Goal: Task Accomplishment & Management: Use online tool/utility

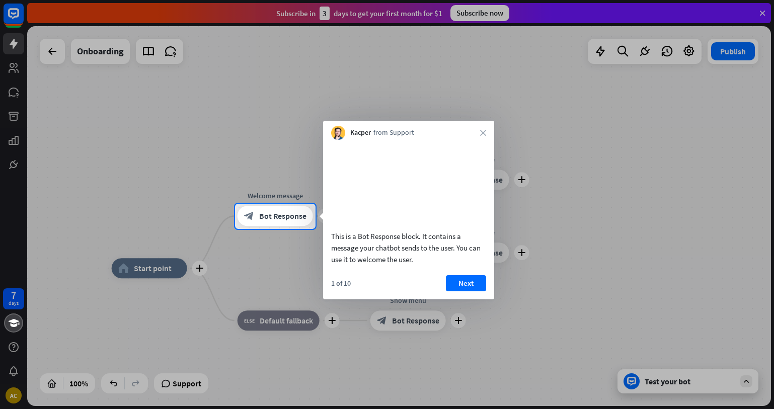
drag, startPoint x: 576, startPoint y: 89, endPoint x: 526, endPoint y: 195, distance: 116.9
click at [576, 90] on div at bounding box center [387, 102] width 774 height 204
click at [483, 291] on button "Next" at bounding box center [466, 283] width 40 height 16
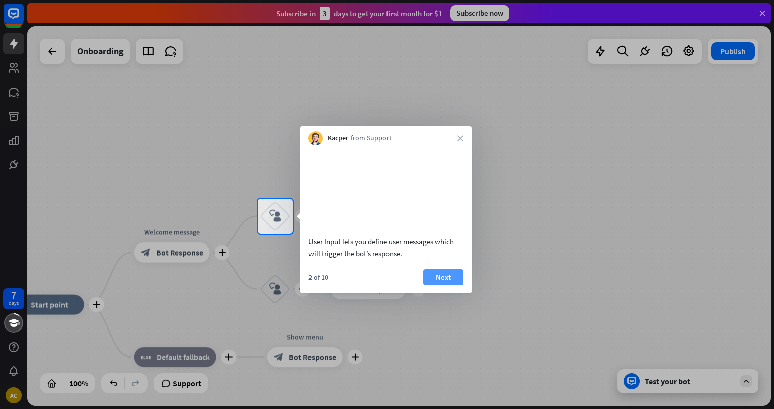
click at [459, 285] on button "Next" at bounding box center [443, 277] width 40 height 16
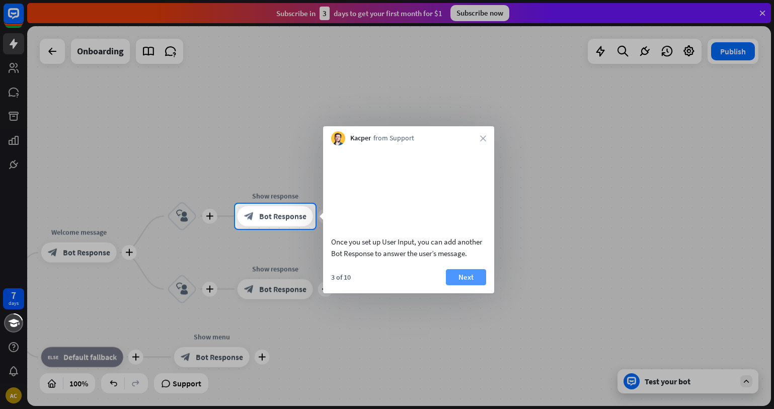
click at [468, 283] on button "Next" at bounding box center [466, 277] width 40 height 16
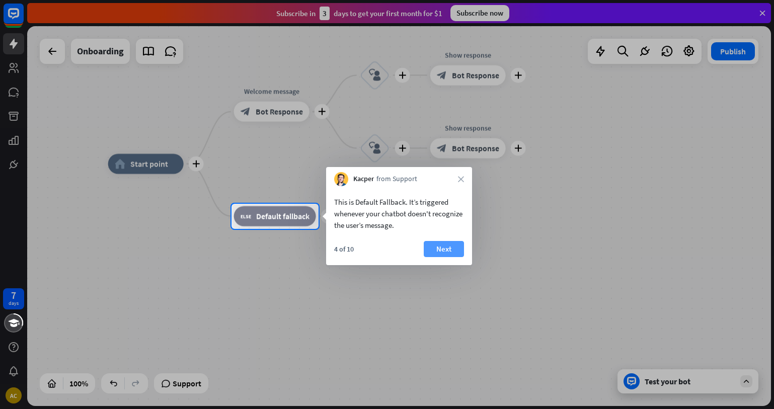
click at [457, 250] on button "Next" at bounding box center [444, 249] width 40 height 16
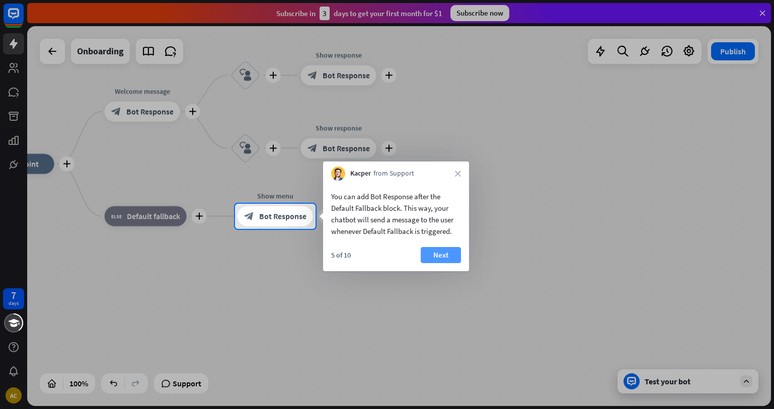
click at [452, 254] on button "Next" at bounding box center [441, 255] width 40 height 16
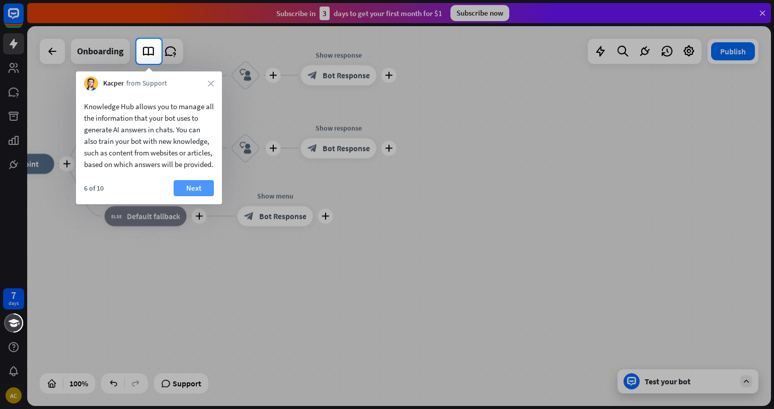
click at [201, 196] on button "Next" at bounding box center [194, 188] width 40 height 16
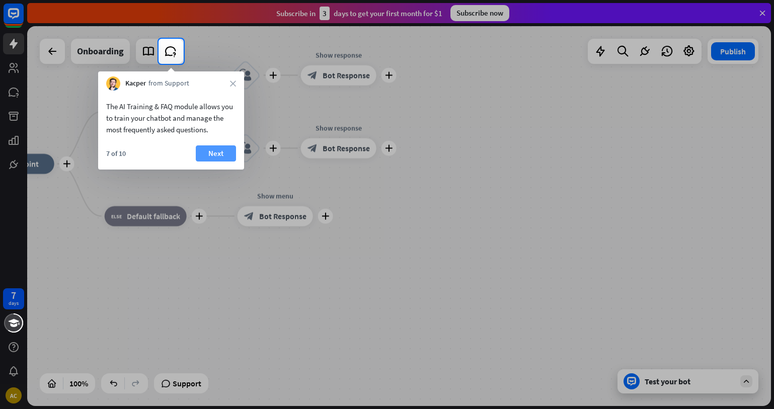
click at [214, 149] on button "Next" at bounding box center [216, 153] width 40 height 16
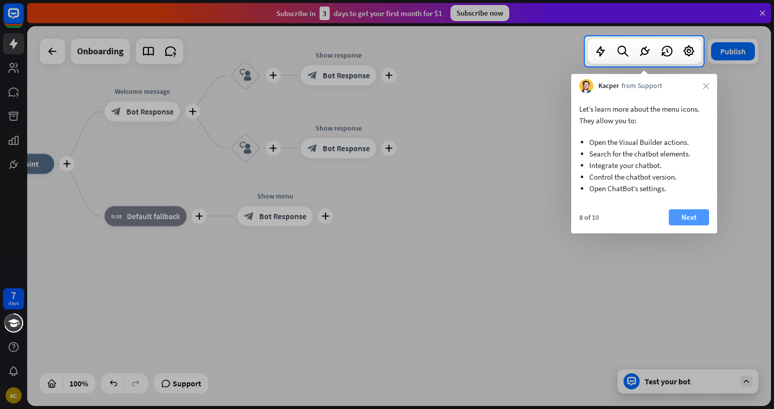
click at [691, 220] on button "Next" at bounding box center [689, 217] width 40 height 16
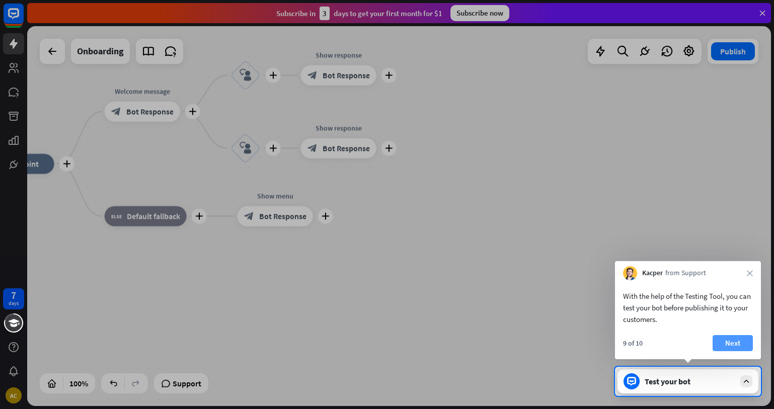
click at [732, 342] on button "Next" at bounding box center [733, 343] width 40 height 16
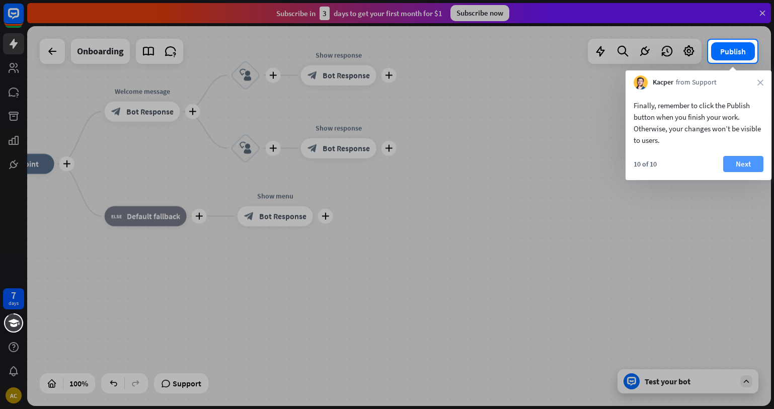
click at [748, 160] on button "Next" at bounding box center [743, 164] width 40 height 16
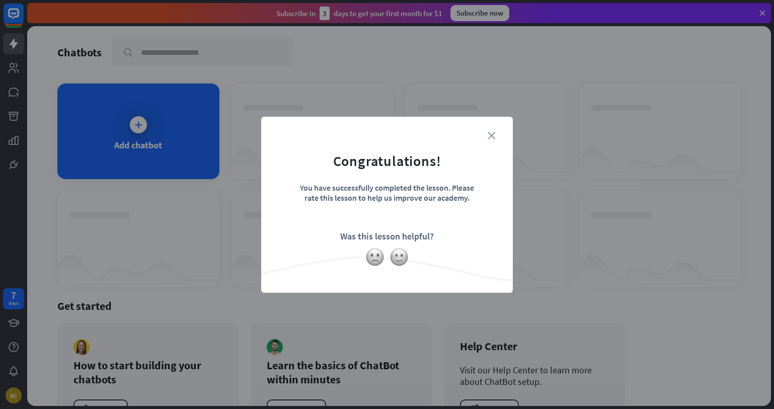
click at [488, 136] on icon "close" at bounding box center [492, 136] width 8 height 8
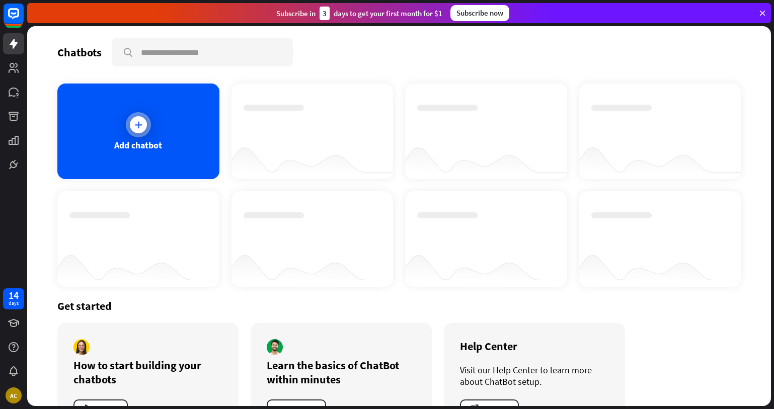
click at [126, 130] on div at bounding box center [138, 124] width 25 height 25
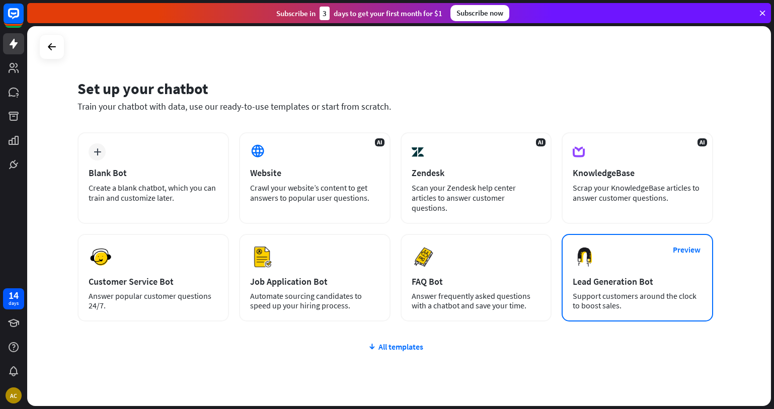
scroll to position [26, 0]
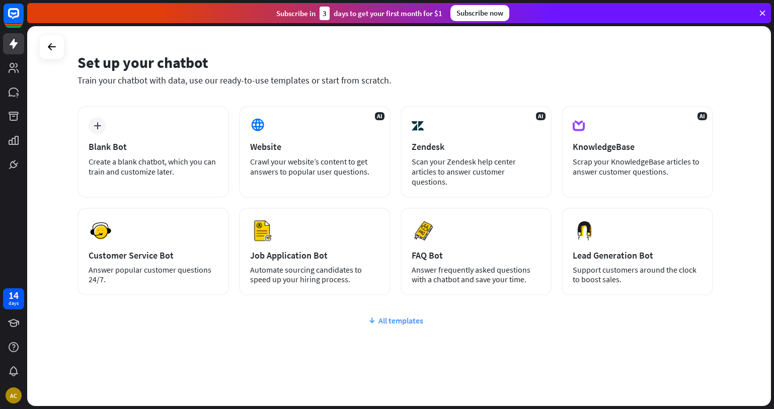
click at [402, 316] on div "All templates" at bounding box center [396, 321] width 636 height 10
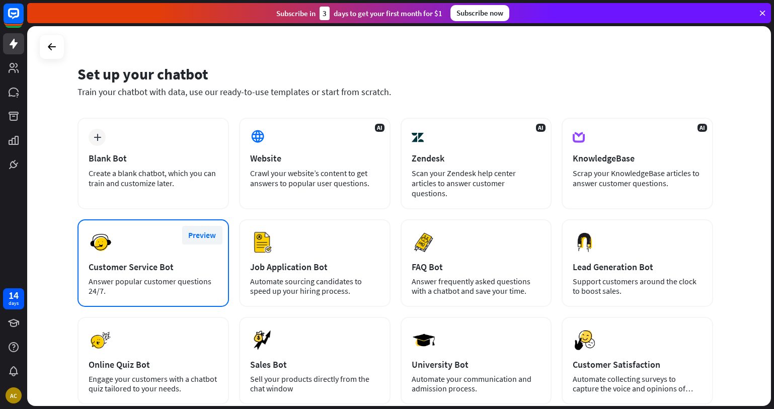
scroll to position [0, 0]
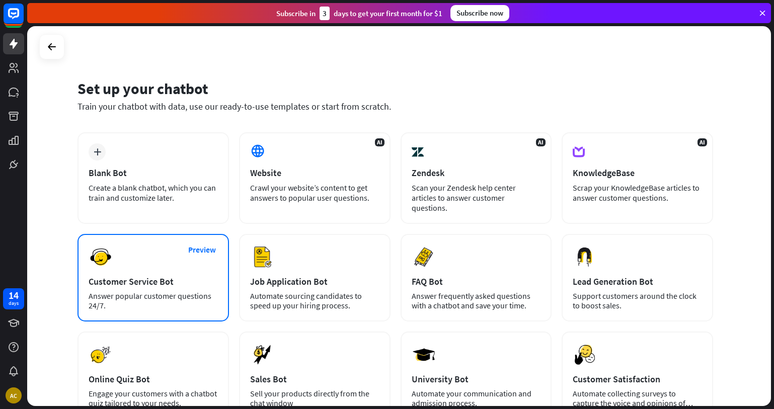
click at [182, 259] on div "Preview Customer Service Bot Answer popular customer questions 24/7." at bounding box center [153, 278] width 151 height 88
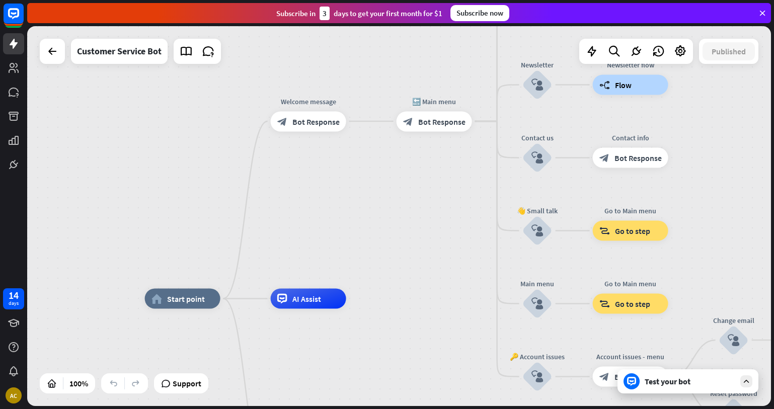
drag, startPoint x: 329, startPoint y: 148, endPoint x: 295, endPoint y: 186, distance: 50.7
click at [297, 227] on div "home_2 Start point Welcome message block_bot_response Bot Response 🔙 Main menu …" at bounding box center [399, 216] width 744 height 380
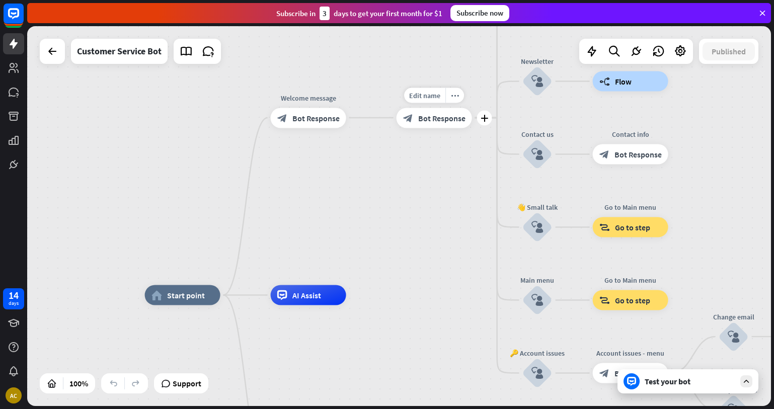
click at [436, 119] on span "Bot Response" at bounding box center [441, 118] width 47 height 10
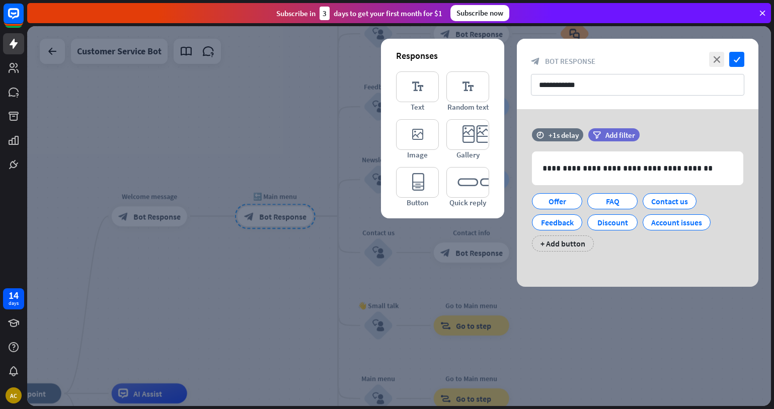
drag, startPoint x: 277, startPoint y: 252, endPoint x: 269, endPoint y: 247, distance: 9.2
click at [277, 252] on div at bounding box center [399, 216] width 744 height 380
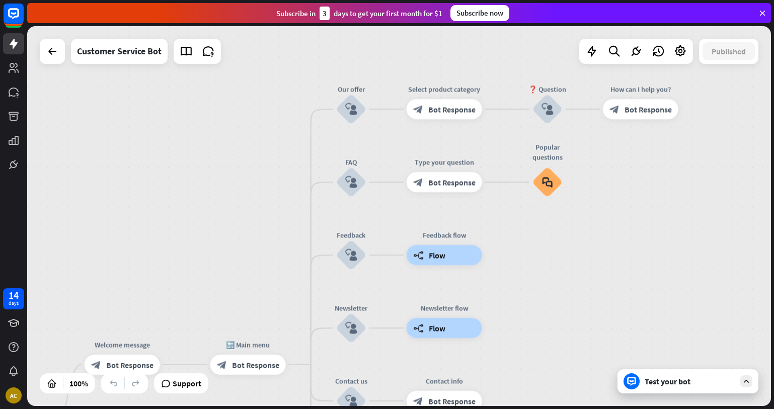
drag, startPoint x: 544, startPoint y: 160, endPoint x: 443, endPoint y: 203, distance: 109.1
click at [515, 331] on div "home_2 Start point Welcome message block_bot_response Bot Response 🔙 Main menu …" at bounding box center [399, 216] width 744 height 380
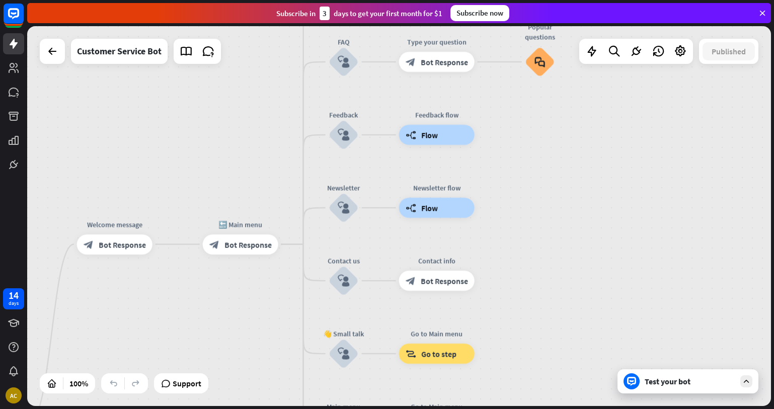
drag, startPoint x: 538, startPoint y: 257, endPoint x: 442, endPoint y: 203, distance: 110.2
click at [536, 108] on div "home_2 Start point Welcome message block_bot_response Bot Response 🔙 Main menu …" at bounding box center [399, 216] width 744 height 380
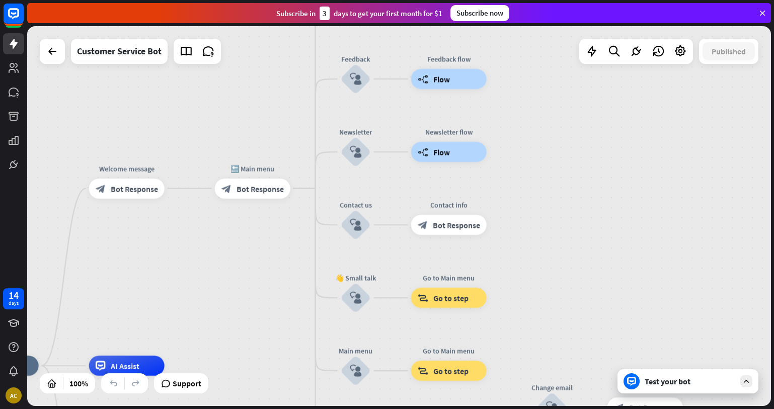
drag, startPoint x: 529, startPoint y: 219, endPoint x: 551, endPoint y: 100, distance: 121.7
click at [551, 99] on div "home_2 Start point Welcome message block_bot_response Bot Response 🔙 Main menu …" at bounding box center [399, 216] width 744 height 380
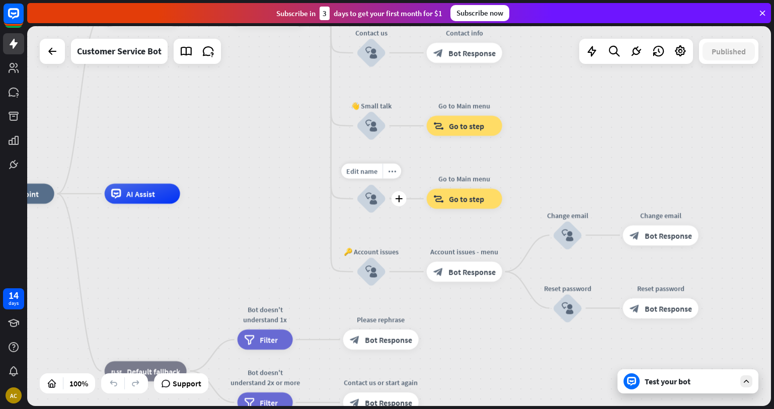
drag, startPoint x: 389, startPoint y: 301, endPoint x: 392, endPoint y: 205, distance: 96.2
click at [387, 205] on div "Edit name more_horiz plus block_user_input" at bounding box center [371, 199] width 30 height 30
drag, startPoint x: 381, startPoint y: 313, endPoint x: 403, endPoint y: 257, distance: 60.8
click at [403, 257] on div "home_2 Start point Welcome message block_bot_response Bot Response 🔙 Main menu …" at bounding box center [351, 384] width 744 height 380
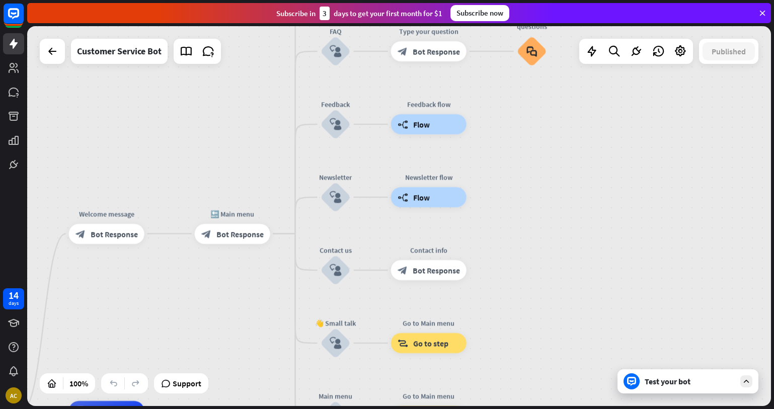
drag, startPoint x: 575, startPoint y: 159, endPoint x: 524, endPoint y: 395, distance: 242.0
click at [524, 395] on div "home_2 Start point Welcome message block_bot_response Bot Response 🔙 Main menu …" at bounding box center [399, 216] width 744 height 380
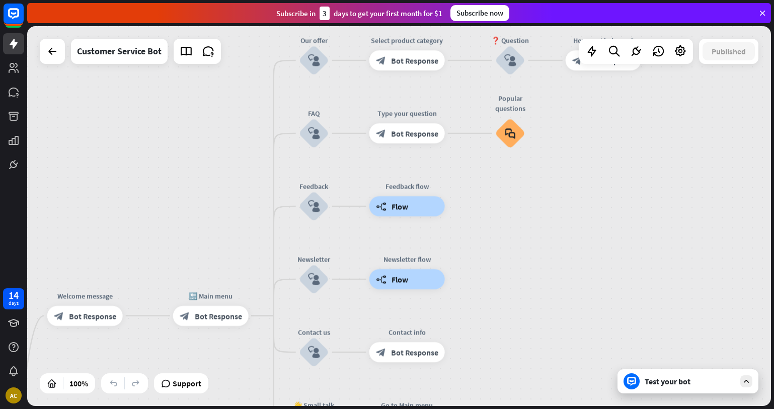
drag, startPoint x: 521, startPoint y: 208, endPoint x: 444, endPoint y: 235, distance: 81.2
click at [512, 270] on div "home_2 Start point Welcome message block_bot_response Bot Response 🔙 Main menu …" at bounding box center [399, 216] width 744 height 380
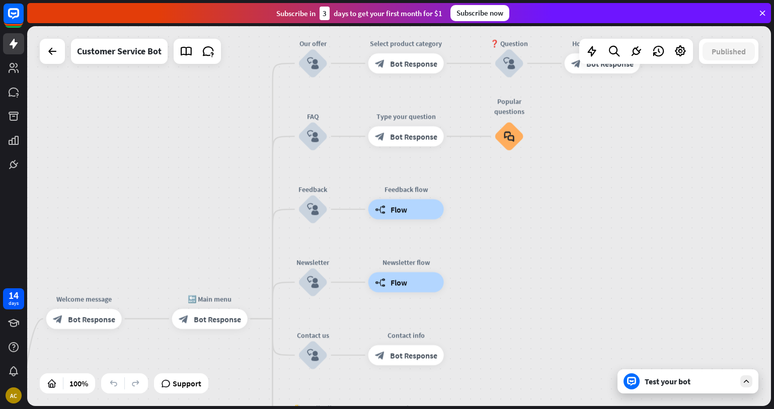
drag, startPoint x: 566, startPoint y: 136, endPoint x: 567, endPoint y: 204, distance: 68.0
click at [567, 205] on div "home_2 Start point Welcome message block_bot_response Bot Response 🔙 Main menu …" at bounding box center [399, 216] width 744 height 380
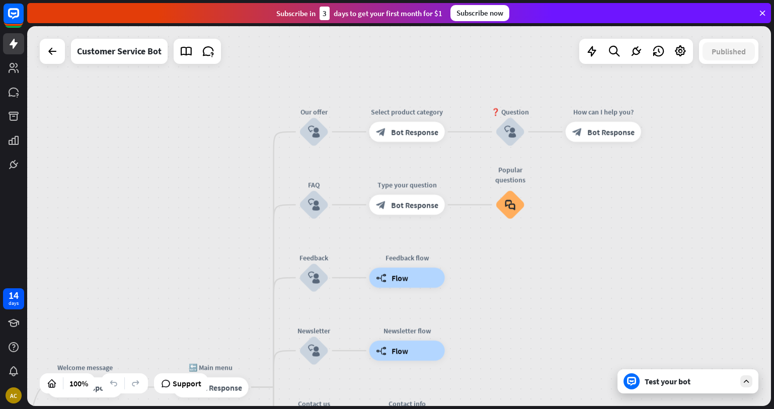
click at [713, 387] on div "Test your bot" at bounding box center [688, 381] width 141 height 24
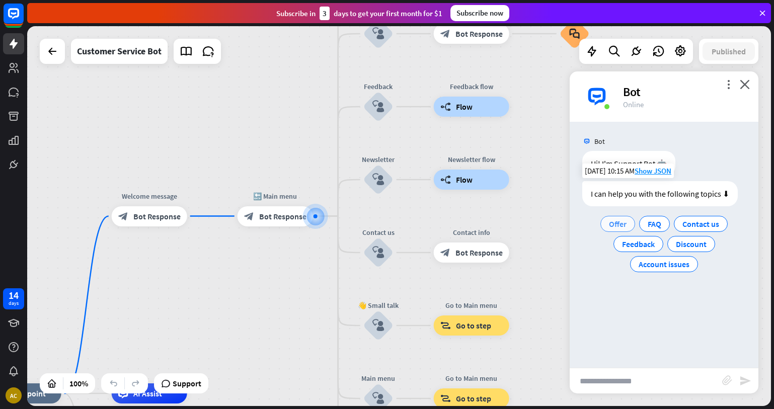
click at [618, 226] on span "Offer" at bounding box center [618, 224] width 18 height 10
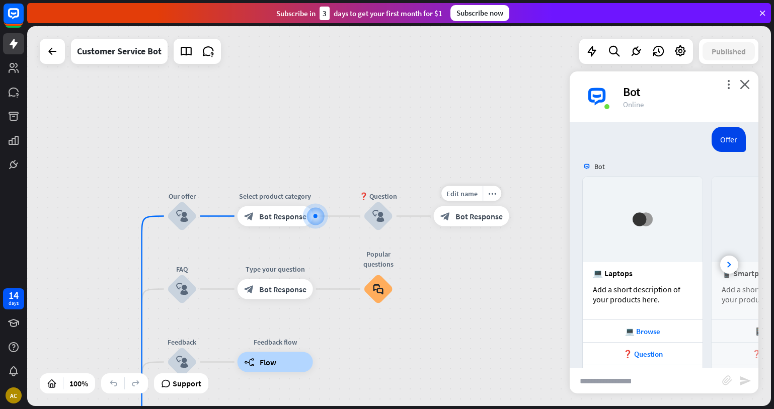
scroll to position [139, 0]
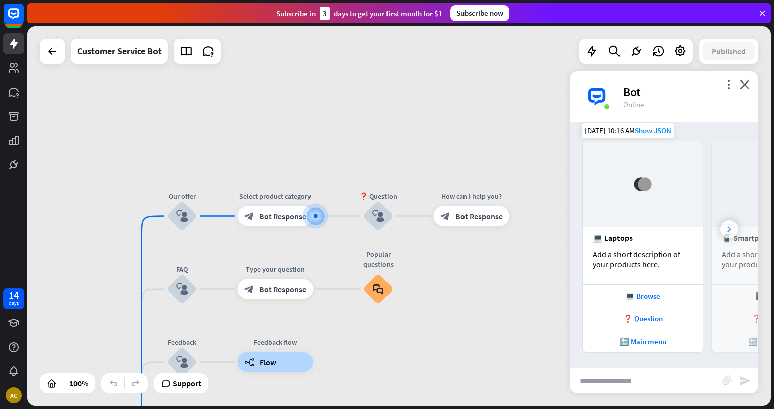
click at [727, 231] on icon at bounding box center [729, 229] width 4 height 6
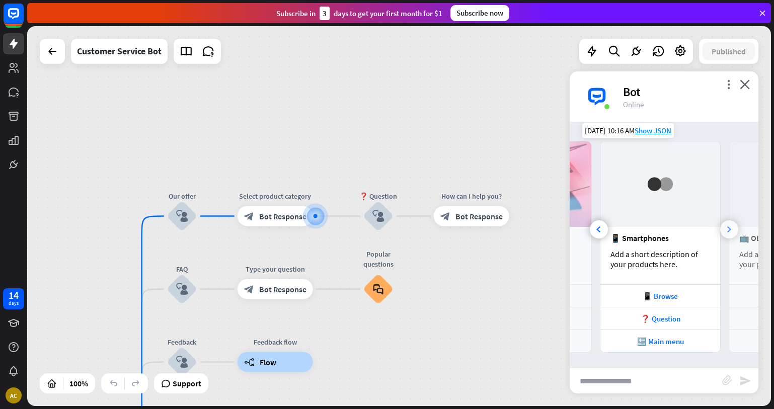
click at [727, 231] on icon at bounding box center [729, 229] width 4 height 6
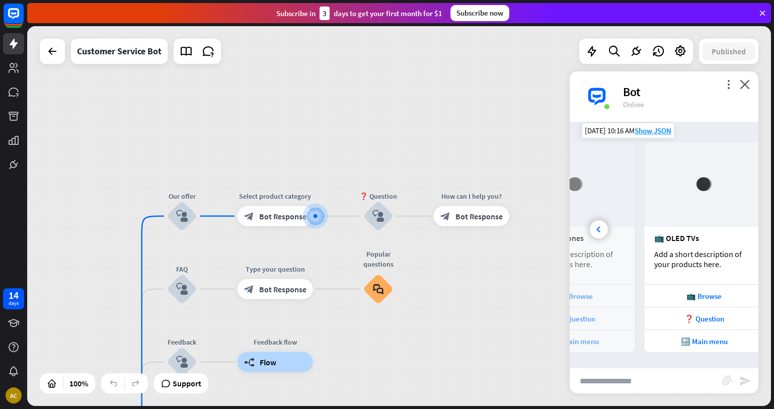
scroll to position [0, 222]
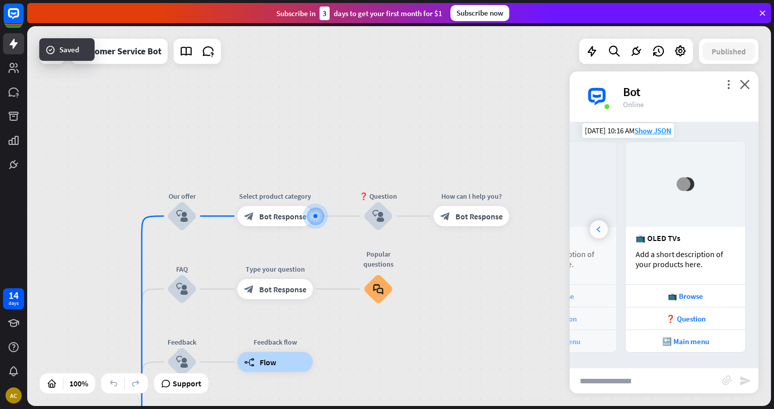
click at [598, 231] on icon at bounding box center [598, 229] width 4 height 6
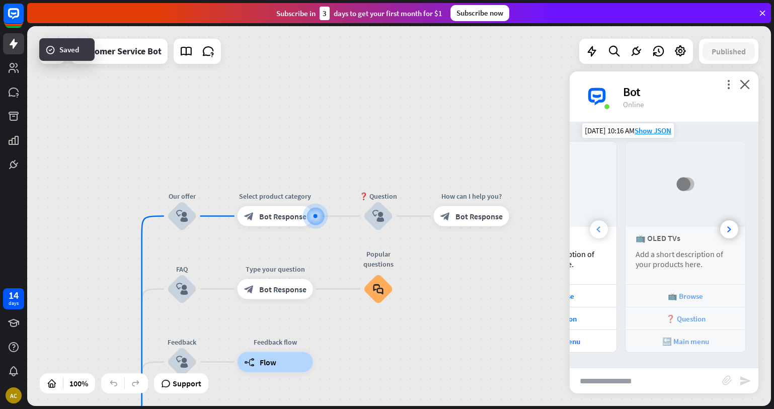
scroll to position [0, 111]
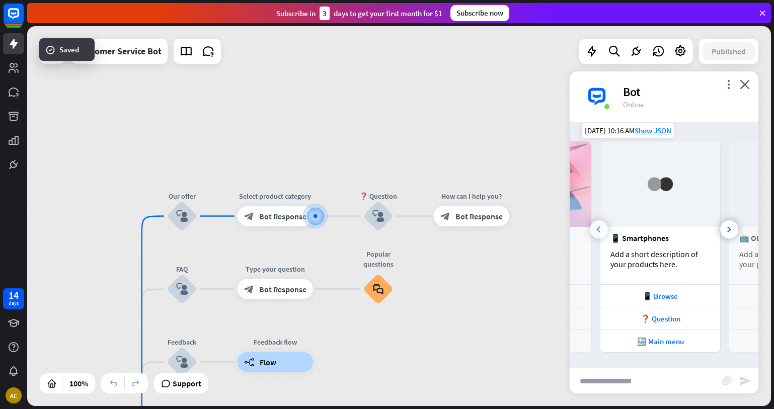
click at [598, 231] on icon at bounding box center [598, 229] width 4 height 6
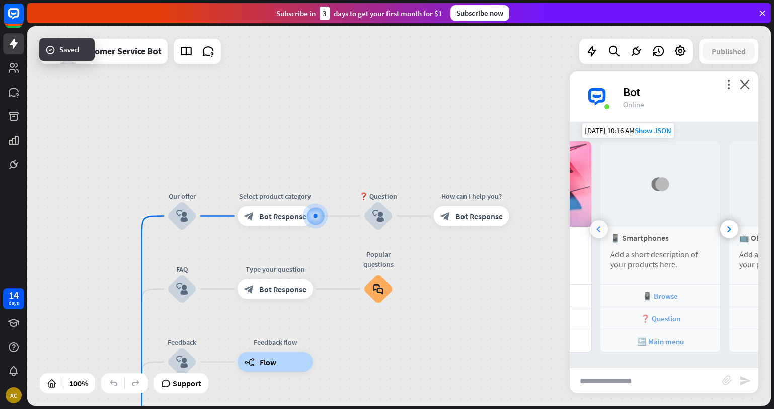
scroll to position [0, 0]
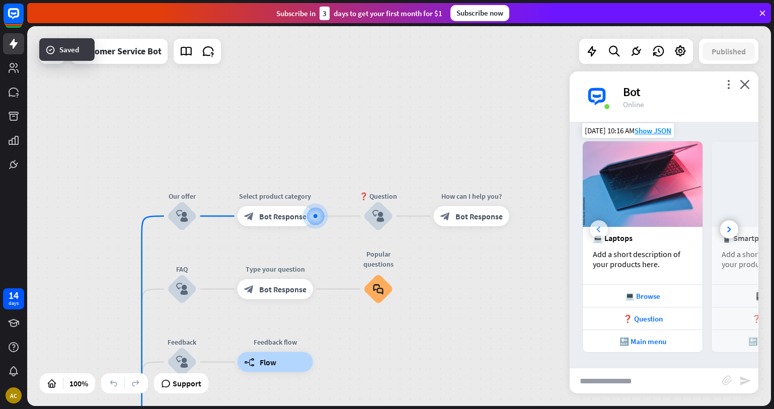
click at [598, 231] on icon at bounding box center [598, 229] width 4 height 6
click at [641, 318] on div "❓ Question" at bounding box center [643, 319] width 110 height 10
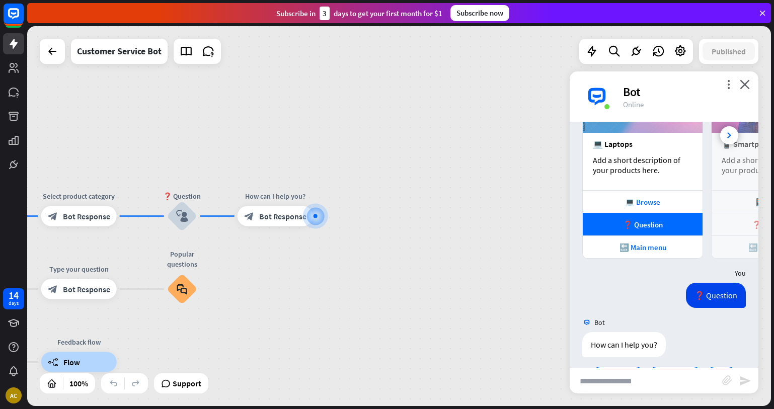
scroll to position [215, 0]
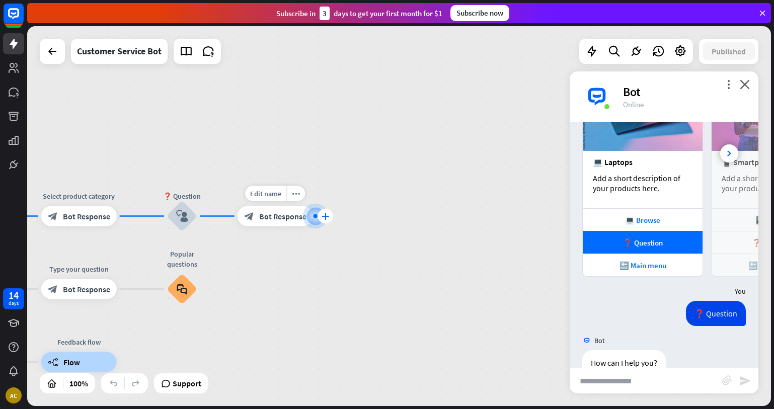
click at [324, 214] on icon "plus" at bounding box center [326, 216] width 8 height 7
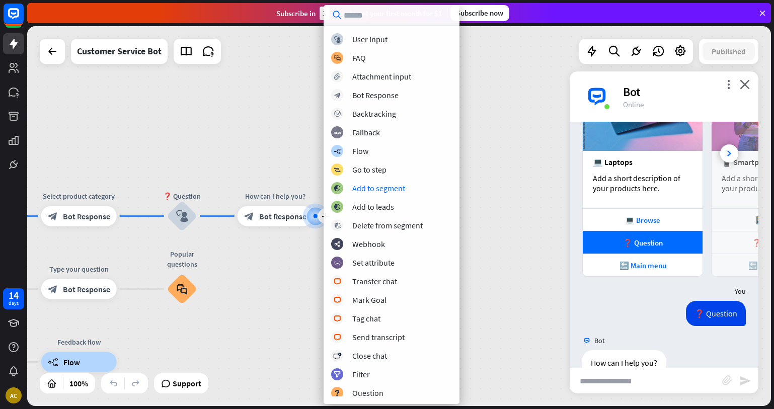
click at [469, 167] on div "home_2 Start point Welcome message block_bot_response Bot Response 🔙 Main menu …" at bounding box center [399, 216] width 744 height 380
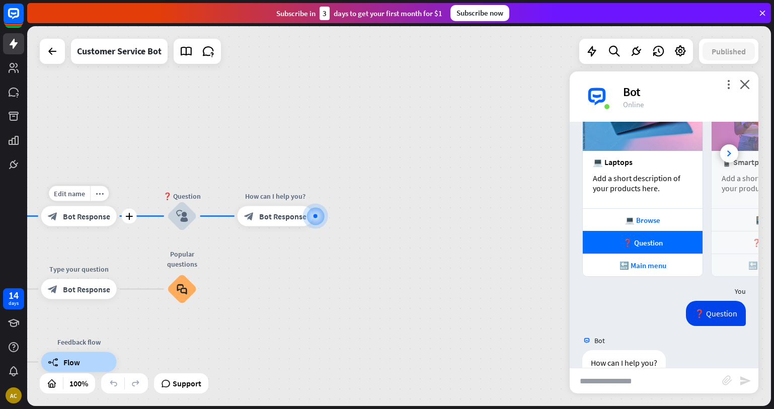
click at [84, 210] on div "block_bot_response Bot Response" at bounding box center [78, 216] width 75 height 20
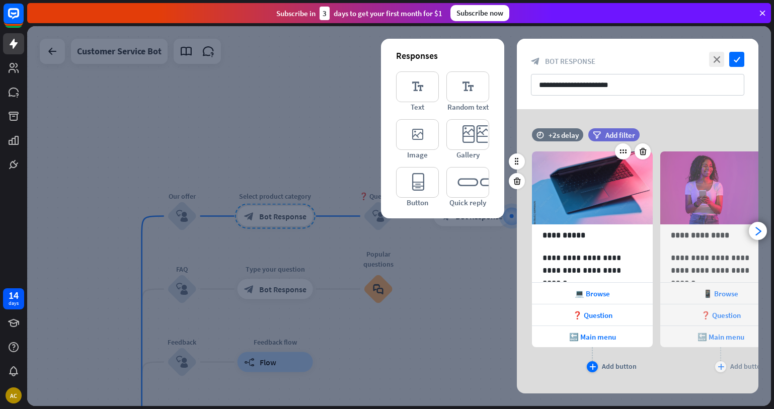
click at [589, 367] on icon "plus" at bounding box center [592, 367] width 7 height 6
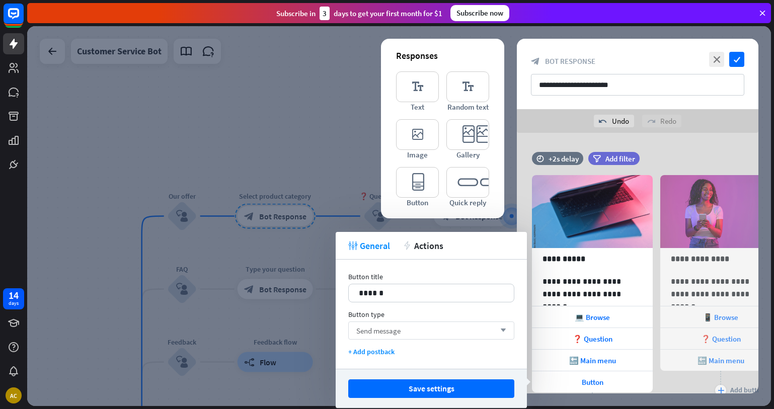
click at [409, 336] on div "Send message arrow_down" at bounding box center [431, 331] width 166 height 18
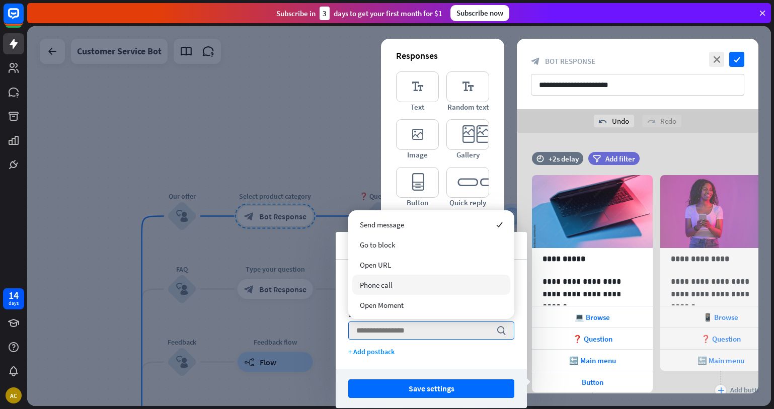
click at [383, 285] on span "Phone call" at bounding box center [376, 285] width 33 height 10
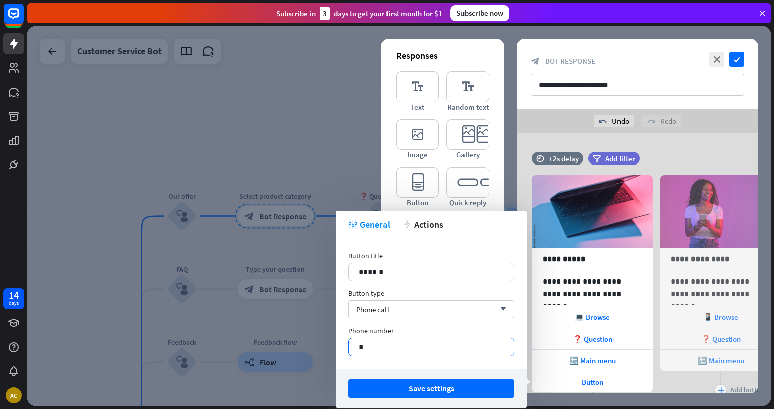
click at [381, 350] on p "*" at bounding box center [431, 347] width 145 height 13
click at [395, 304] on div "Phone call arrow_down" at bounding box center [431, 309] width 166 height 18
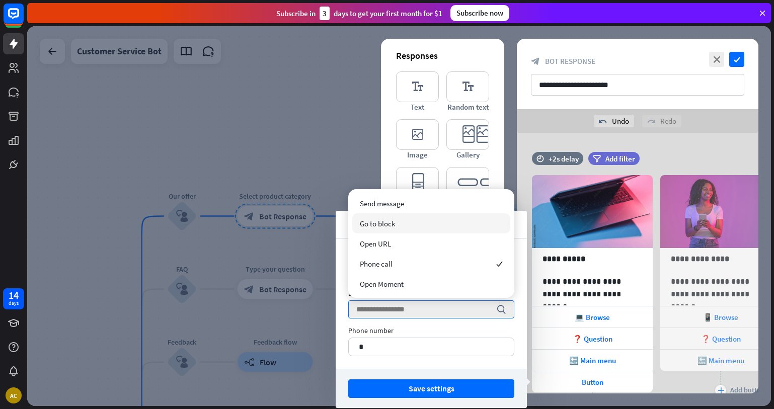
click at [402, 223] on div "Go to block" at bounding box center [431, 223] width 158 height 20
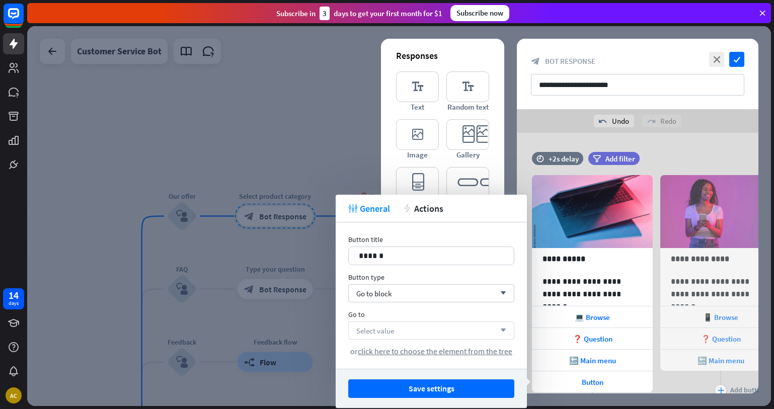
click at [395, 325] on div "Select value arrow_down" at bounding box center [431, 331] width 166 height 18
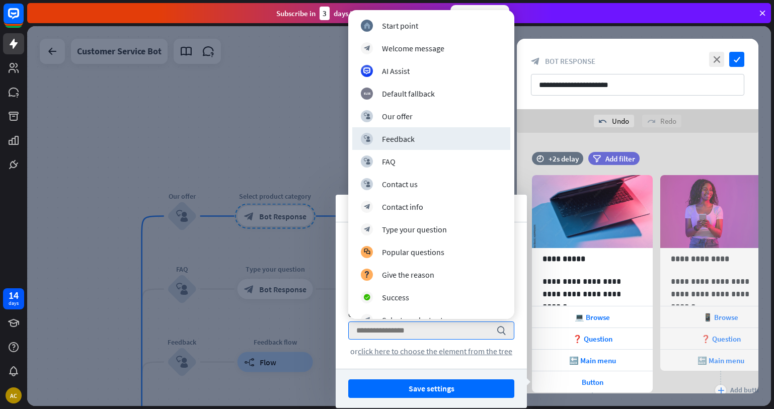
click at [294, 150] on div at bounding box center [399, 216] width 744 height 380
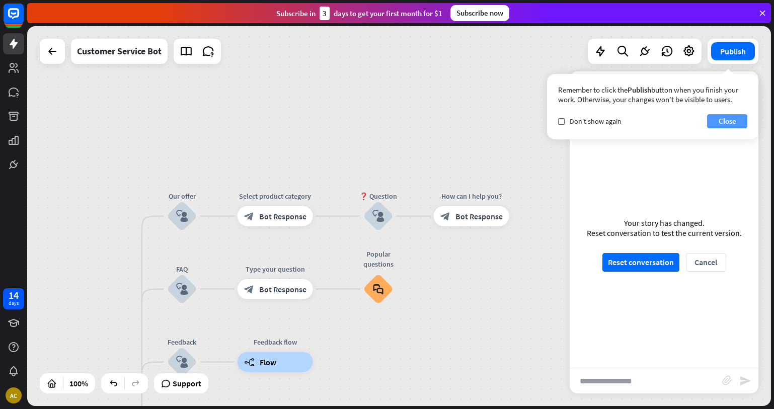
drag, startPoint x: 738, startPoint y: 121, endPoint x: 420, endPoint y: 137, distance: 318.5
click at [737, 121] on button "Close" at bounding box center [727, 121] width 40 height 14
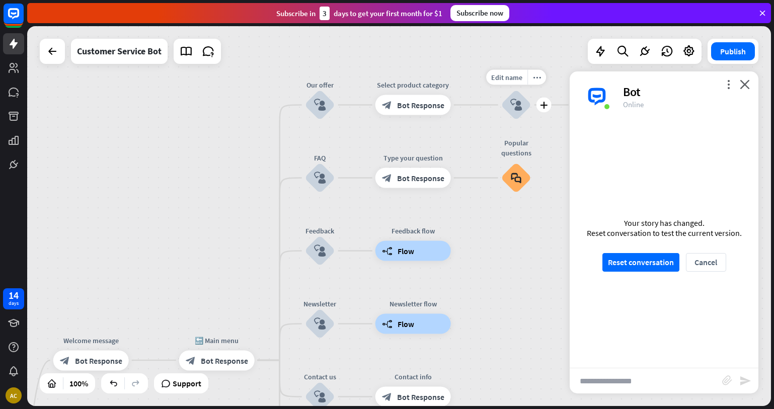
drag, startPoint x: 403, startPoint y: 252, endPoint x: 566, endPoint y: 121, distance: 208.8
click at [563, 123] on div "home_2 Start point Welcome message block_bot_response Bot Response 🔙 Main menu …" at bounding box center [399, 216] width 744 height 380
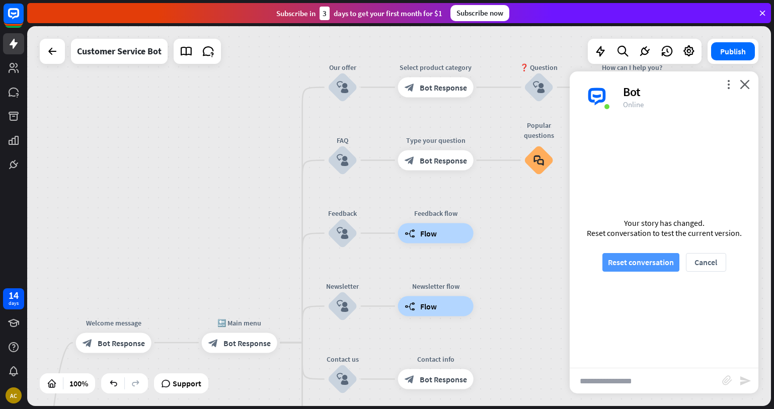
click at [633, 262] on button "Reset conversation" at bounding box center [640, 262] width 77 height 19
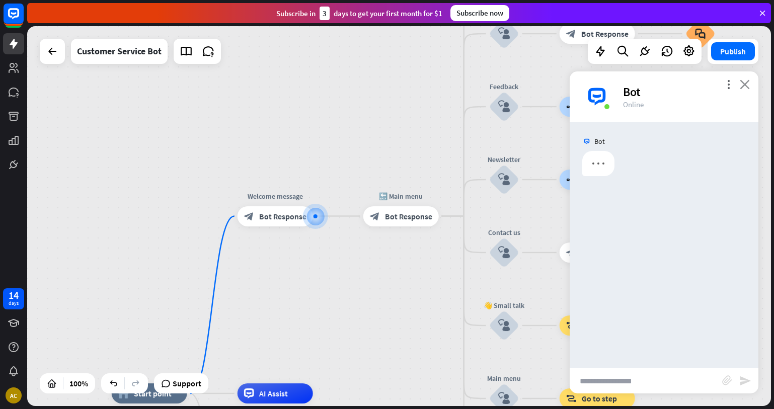
click at [745, 85] on icon "close" at bounding box center [745, 85] width 10 height 10
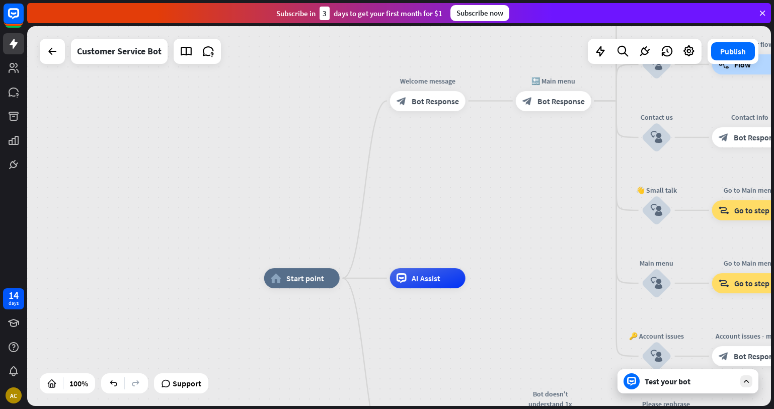
drag, startPoint x: 276, startPoint y: 301, endPoint x: 441, endPoint y: 175, distance: 207.5
click at [441, 175] on div "home_2 Start point Welcome message block_bot_response Bot Response 🔙 Main menu …" at bounding box center [399, 216] width 744 height 380
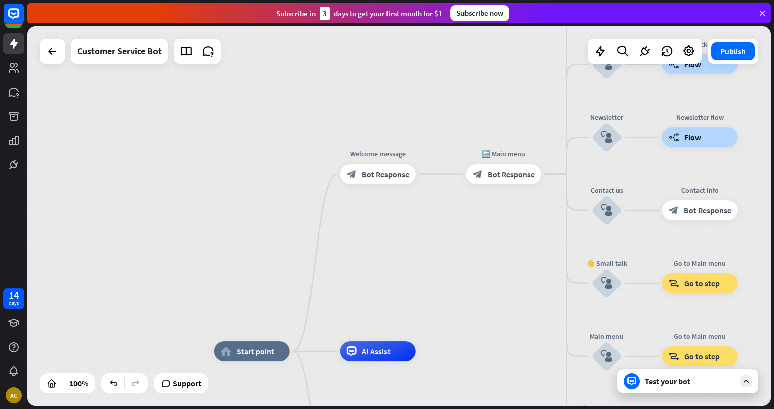
drag, startPoint x: 480, startPoint y: 200, endPoint x: 418, endPoint y: 284, distance: 104.4
click at [418, 284] on div "home_2 Start point Welcome message block_bot_response Bot Response 🔙 Main menu …" at bounding box center [399, 216] width 744 height 380
click at [380, 172] on span "Bot Response" at bounding box center [385, 174] width 47 height 10
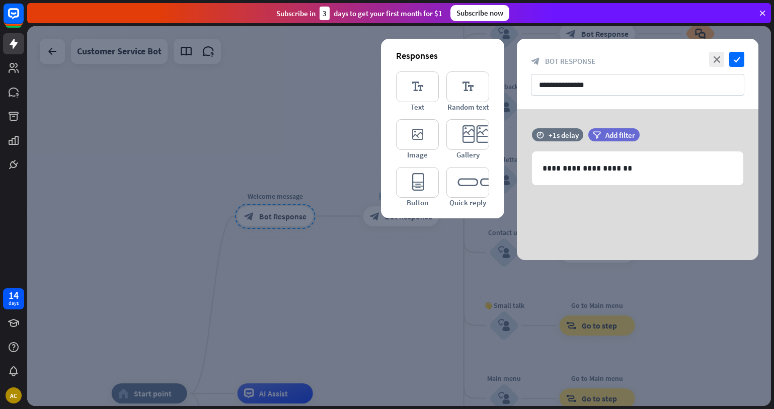
drag, startPoint x: 241, startPoint y: 117, endPoint x: 245, endPoint y: 113, distance: 6.1
click at [242, 116] on div at bounding box center [399, 216] width 744 height 380
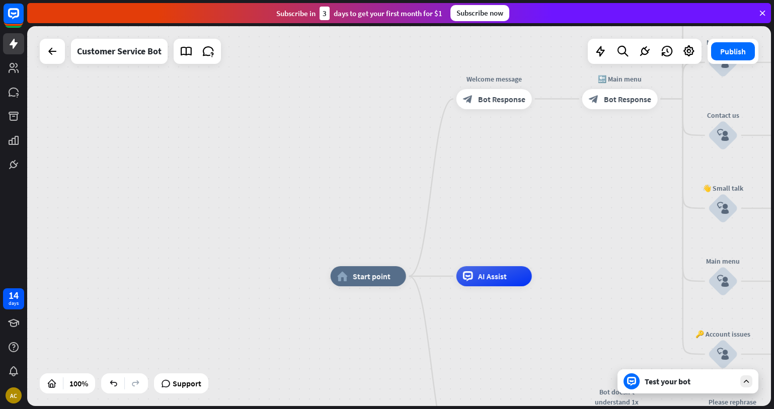
drag, startPoint x: 213, startPoint y: 166, endPoint x: 426, endPoint y: 55, distance: 240.4
click at [426, 55] on div "home_2 Start point Welcome message block_bot_response Bot Response 🔙 Main menu …" at bounding box center [399, 216] width 744 height 380
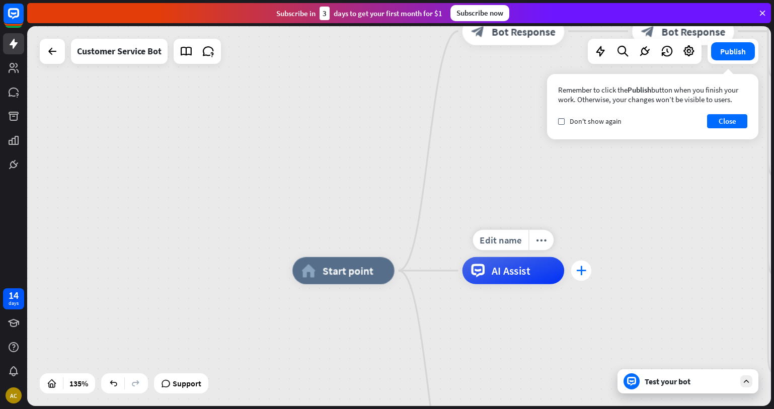
click at [587, 271] on div "plus" at bounding box center [581, 271] width 21 height 21
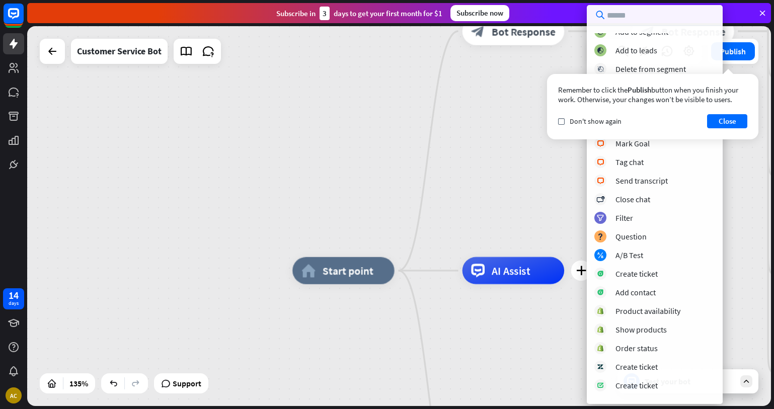
scroll to position [133, 0]
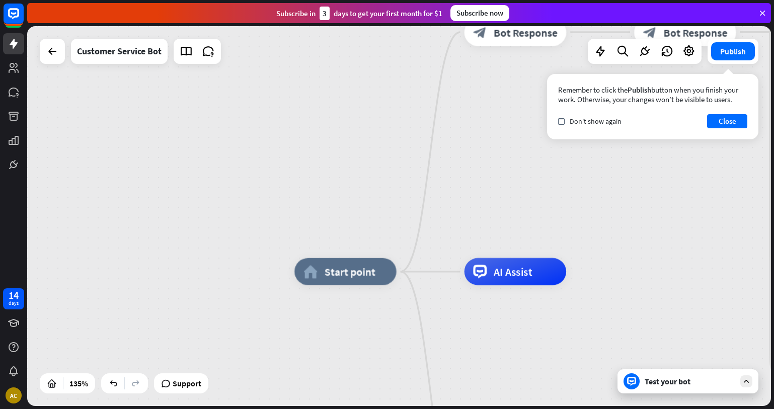
click at [422, 216] on div "home_2 Start point Welcome message block_bot_response Bot Response 🔙 Main menu …" at bounding box center [399, 216] width 744 height 380
click at [322, 241] on span "Edit name" at bounding box center [334, 242] width 42 height 12
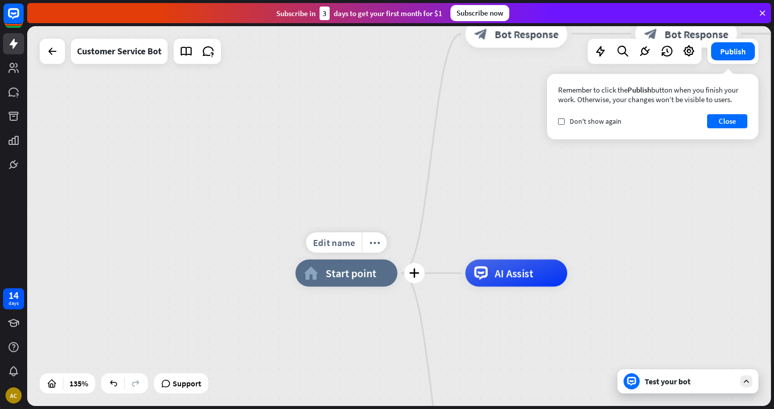
click at [398, 287] on div "Edit name more_horiz plus home_2 Start point" at bounding box center [346, 273] width 102 height 27
click at [362, 275] on span "Start point" at bounding box center [351, 273] width 51 height 14
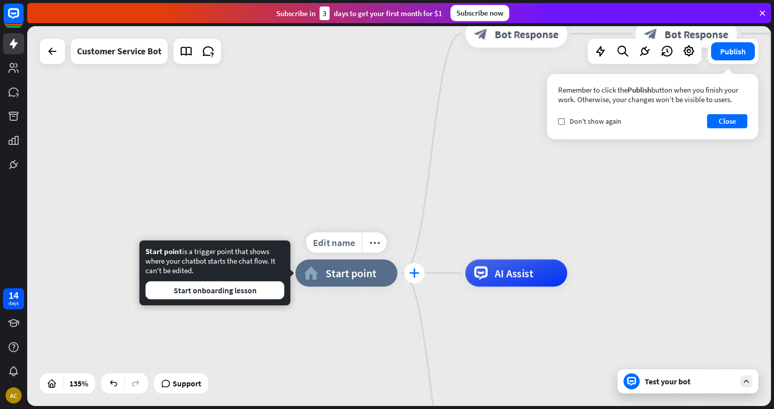
click at [414, 270] on icon "plus" at bounding box center [414, 273] width 10 height 10
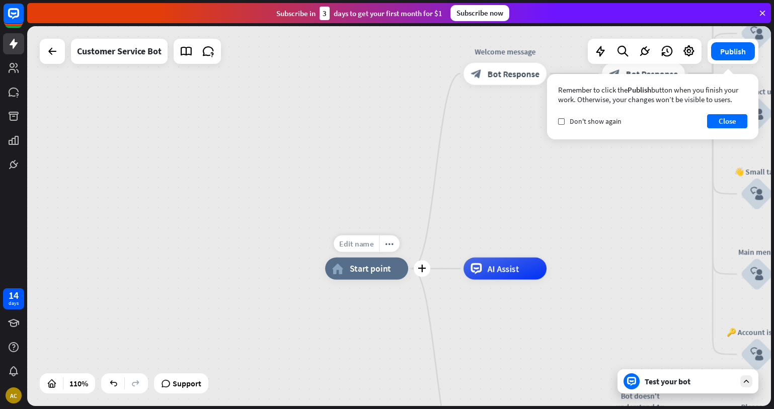
click at [357, 243] on span "Edit name" at bounding box center [356, 244] width 34 height 10
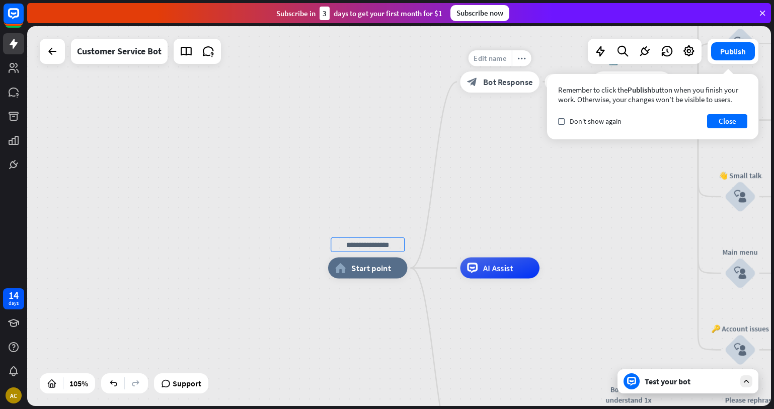
click at [492, 61] on span "Edit name" at bounding box center [490, 58] width 33 height 10
click at [523, 117] on div "**********" at bounding box center [399, 216] width 744 height 380
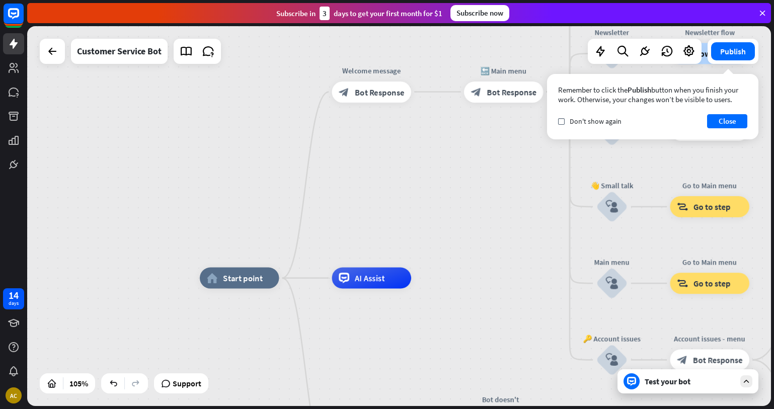
drag, startPoint x: 511, startPoint y: 141, endPoint x: 403, endPoint y: 147, distance: 108.4
click at [403, 147] on div "home_2 Start point Welcome message block_bot_response Bot Response 🔙 Main menu …" at bounding box center [399, 216] width 744 height 380
click at [246, 280] on span "Start point" at bounding box center [242, 278] width 40 height 11
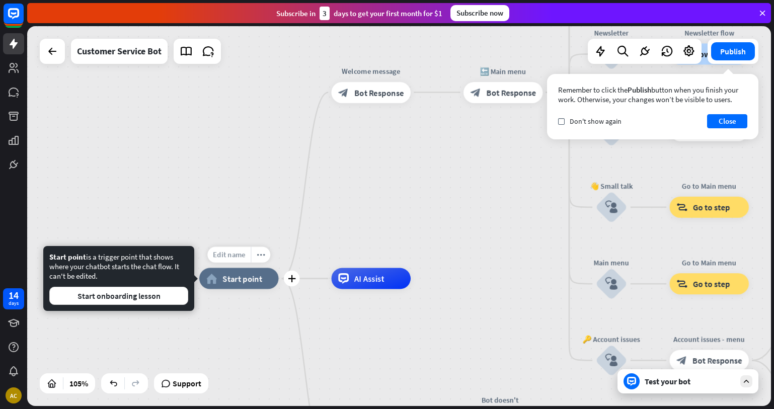
click at [230, 259] on span "Edit name" at bounding box center [229, 255] width 33 height 10
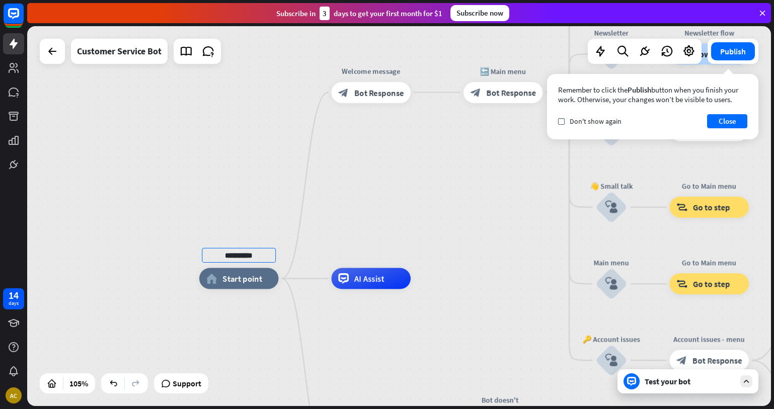
type input "**********"
click at [388, 229] on div "**********" at bounding box center [399, 216] width 744 height 380
click at [228, 254] on span "Edit name" at bounding box center [229, 255] width 33 height 10
click at [326, 189] on div "**********" at bounding box center [399, 216] width 744 height 380
click at [424, 94] on icon "plus" at bounding box center [424, 93] width 8 height 8
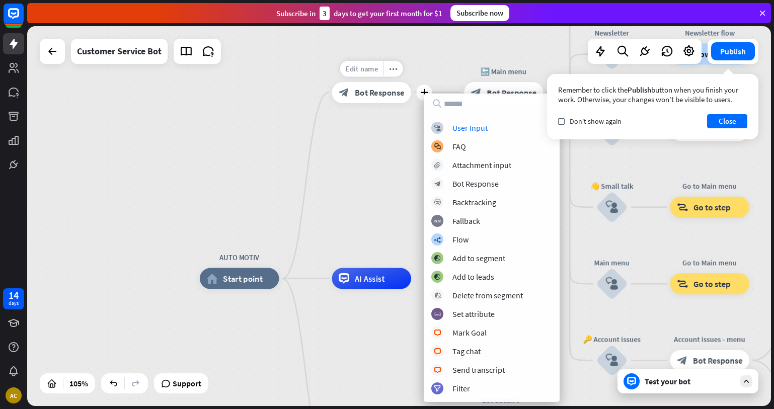
click at [371, 66] on span "Edit name" at bounding box center [361, 69] width 33 height 10
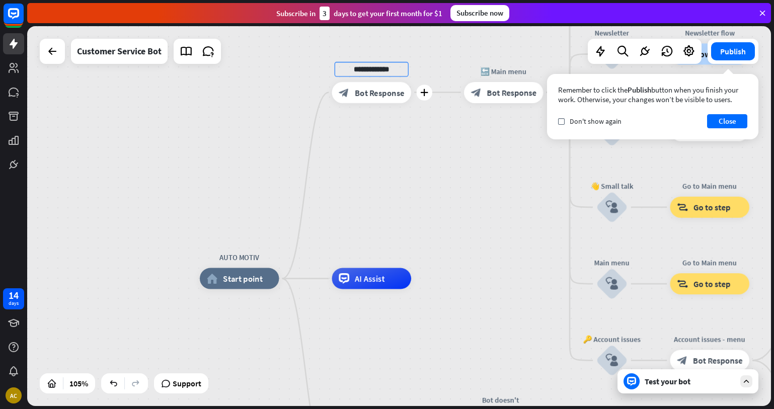
scroll to position [0, 0]
type input "*"
type input "**********"
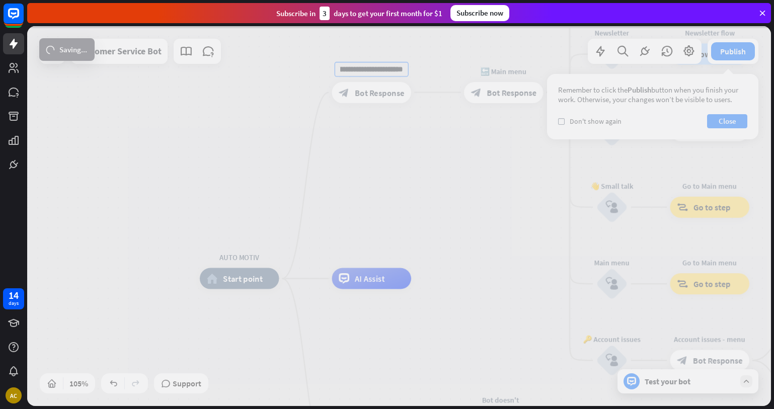
click at [432, 181] on div "**********" at bounding box center [399, 216] width 744 height 380
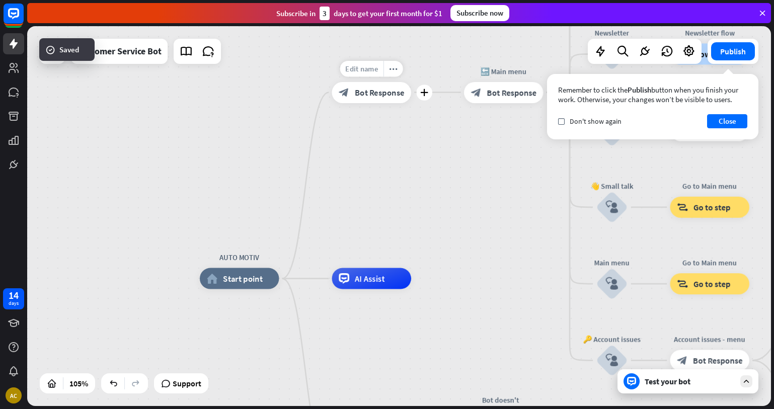
click at [368, 66] on span "Edit name" at bounding box center [361, 69] width 33 height 10
click at [380, 72] on input "**********" at bounding box center [372, 69] width 74 height 15
click at [419, 167] on div "**********" at bounding box center [399, 216] width 744 height 380
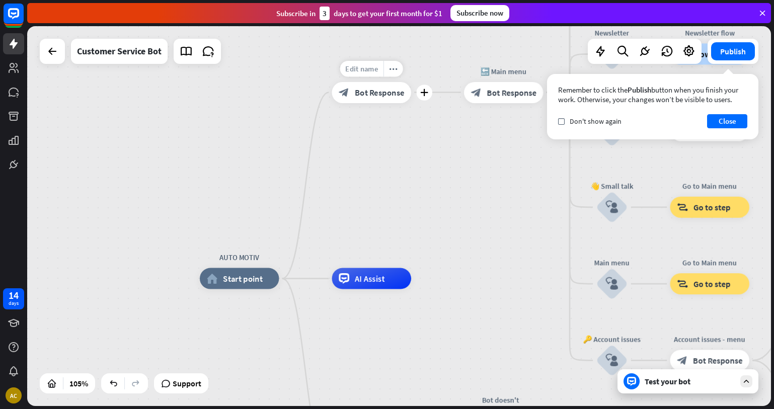
click at [362, 65] on span "Edit name" at bounding box center [361, 69] width 33 height 10
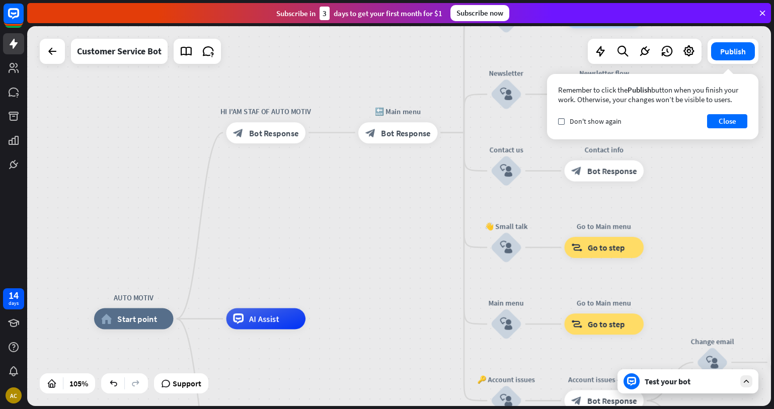
drag, startPoint x: 498, startPoint y: 125, endPoint x: 392, endPoint y: 165, distance: 113.1
click at [392, 165] on div "AUTO MOTIV home_2 Start point HI I'AM STAF OF AUTO MOTIV block_bot_response Bot…" at bounding box center [399, 216] width 744 height 380
click at [392, 103] on div "Edit name" at bounding box center [387, 109] width 43 height 16
click at [451, 133] on icon "plus" at bounding box center [451, 133] width 8 height 8
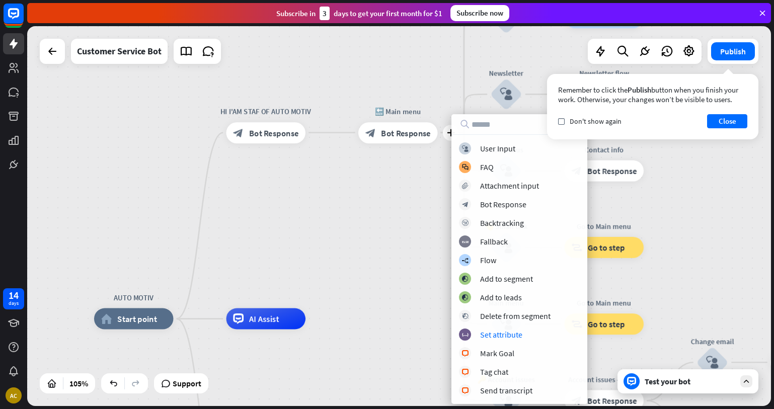
click at [392, 258] on div "AUTO MOTIV home_2 Start point HI I'AM STAF OF AUTO MOTIV block_bot_response Bot…" at bounding box center [399, 216] width 744 height 380
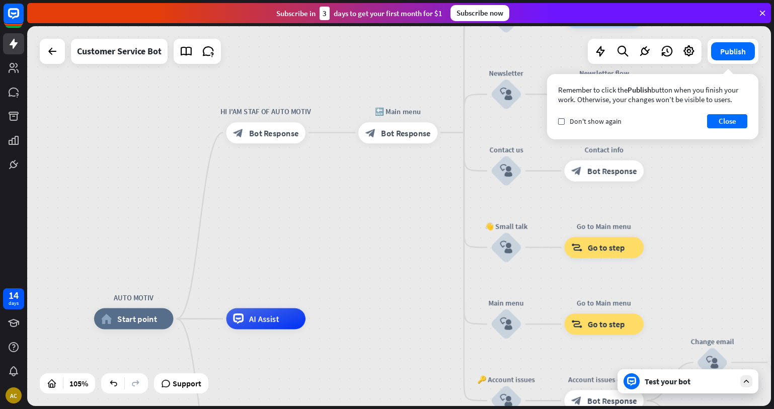
click at [612, 101] on div "Remember to click the Publish button when you finish your work. Otherwise, your…" at bounding box center [652, 94] width 189 height 19
click at [564, 124] on label "check" at bounding box center [561, 121] width 7 height 7
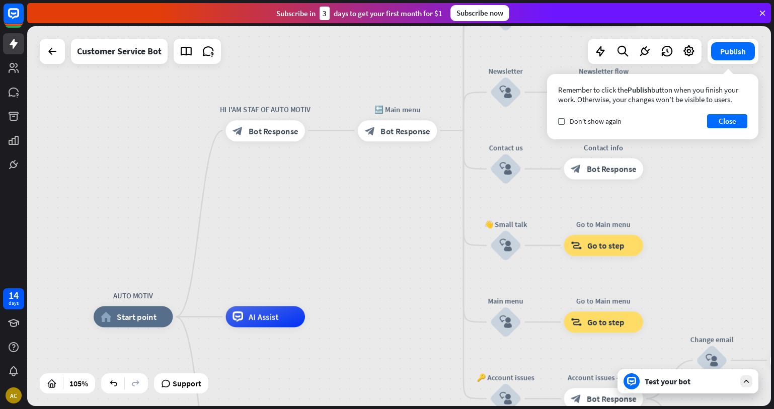
drag, startPoint x: 741, startPoint y: 194, endPoint x: 720, endPoint y: 142, distance: 55.8
click at [731, 178] on div "AUTO MOTIV home_2 Start point HI I'AM STAF OF AUTO MOTIV block_bot_response Bot…" at bounding box center [399, 216] width 744 height 380
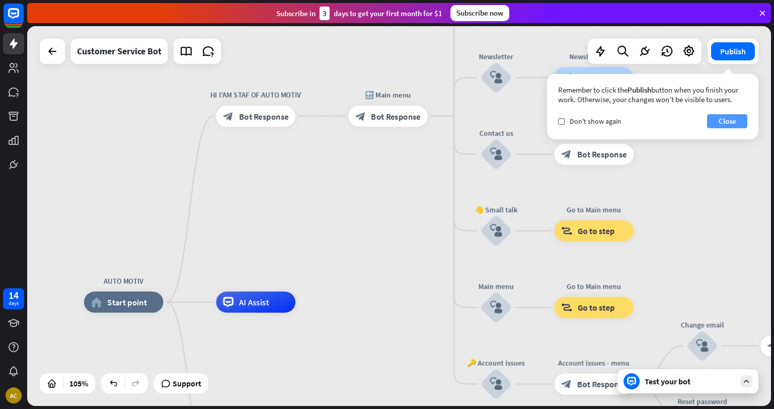
click at [727, 121] on button "Close" at bounding box center [727, 121] width 40 height 14
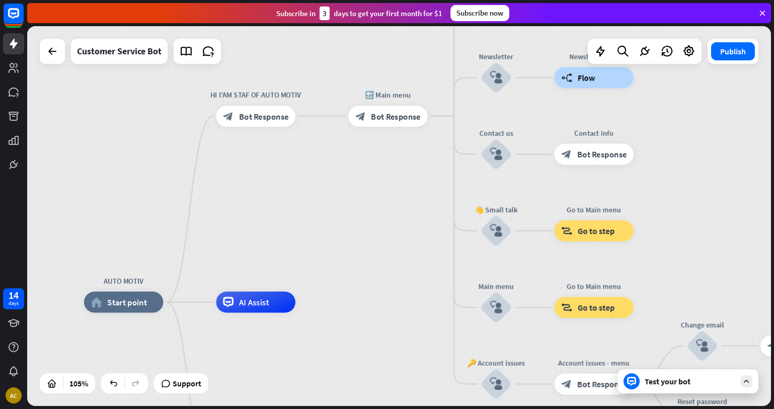
click at [663, 381] on div "Test your bot" at bounding box center [690, 381] width 91 height 10
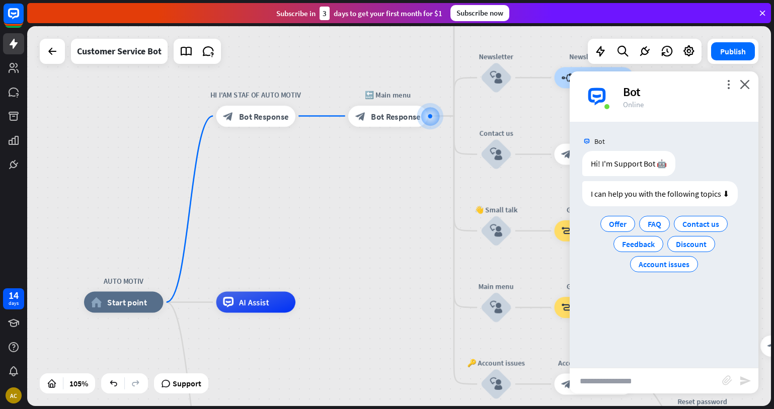
click at [614, 381] on input "text" at bounding box center [646, 380] width 153 height 25
type input "**"
click at [739, 384] on icon "send" at bounding box center [745, 381] width 12 height 12
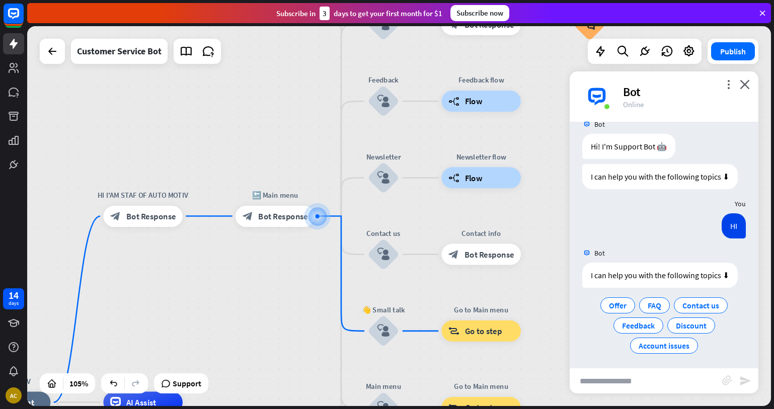
scroll to position [20, 0]
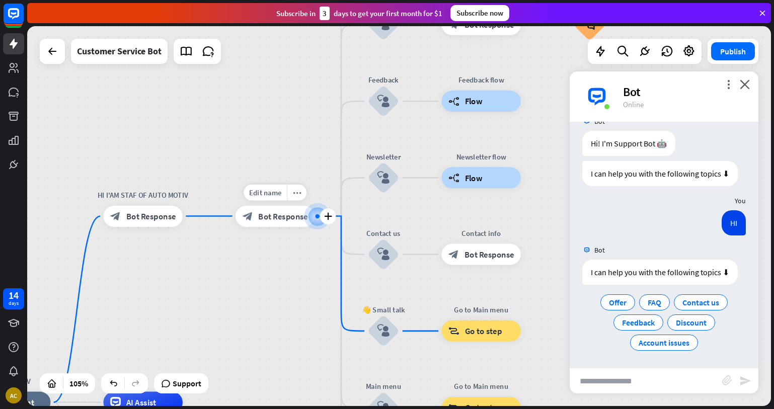
click at [269, 214] on span "Bot Response" at bounding box center [283, 216] width 50 height 11
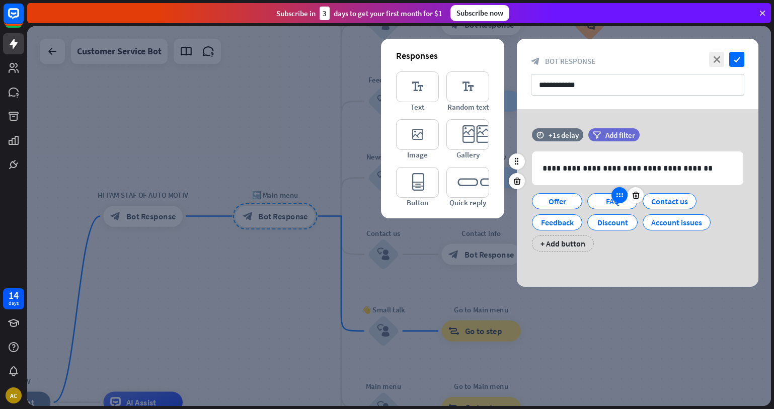
click at [622, 202] on div at bounding box center [620, 195] width 16 height 16
click at [617, 208] on div at bounding box center [620, 216] width 16 height 16
click at [594, 202] on div "FAQ" at bounding box center [612, 201] width 50 height 16
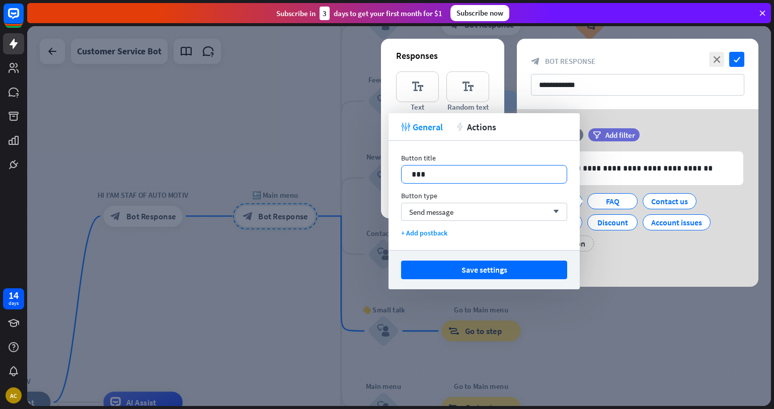
click at [444, 173] on p "***" at bounding box center [484, 174] width 145 height 13
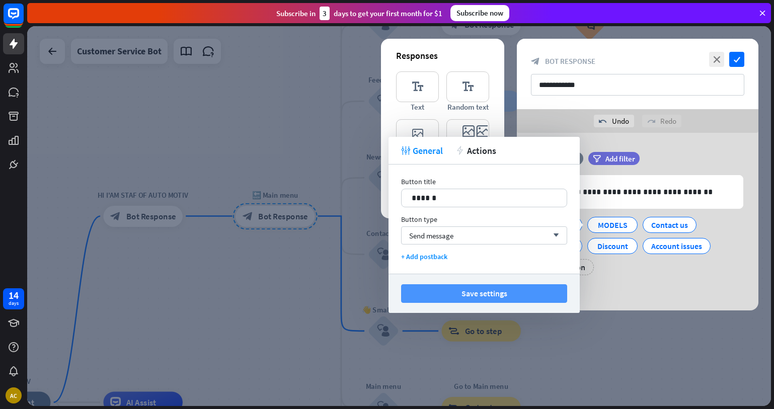
click at [524, 294] on button "Save settings" at bounding box center [484, 293] width 166 height 19
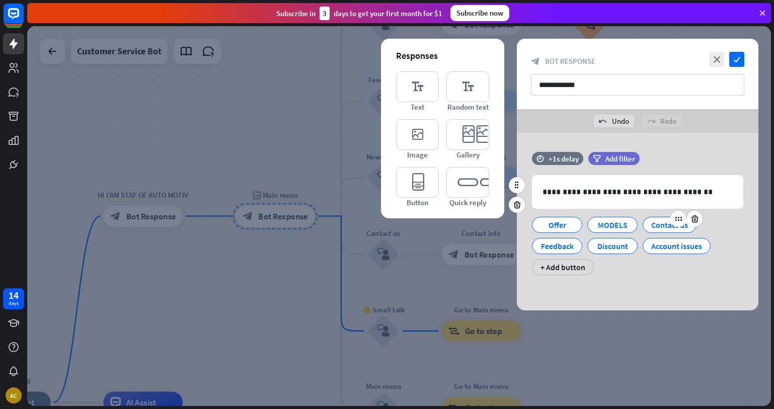
click at [661, 226] on div "Contact us" at bounding box center [669, 224] width 37 height 15
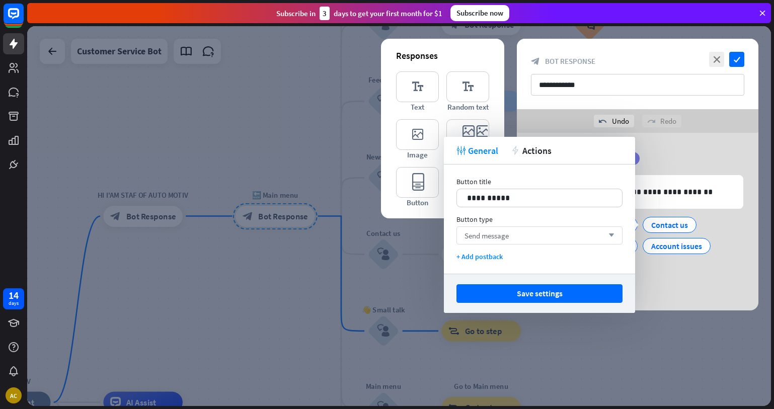
click at [503, 231] on span "Send message" at bounding box center [487, 236] width 44 height 10
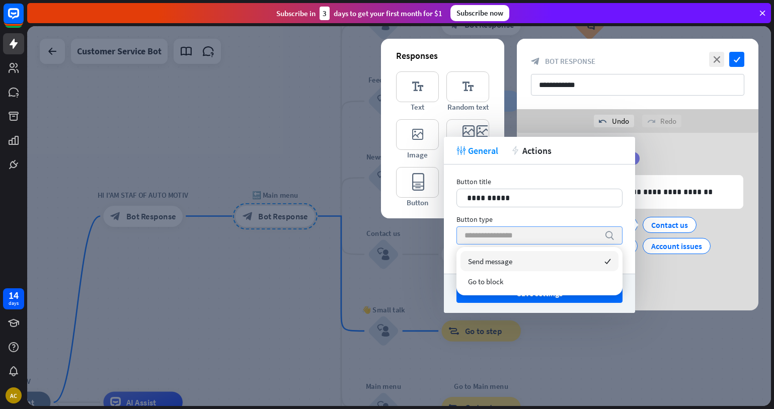
click at [510, 238] on input "search" at bounding box center [532, 235] width 135 height 17
click at [507, 195] on p "**********" at bounding box center [539, 198] width 145 height 13
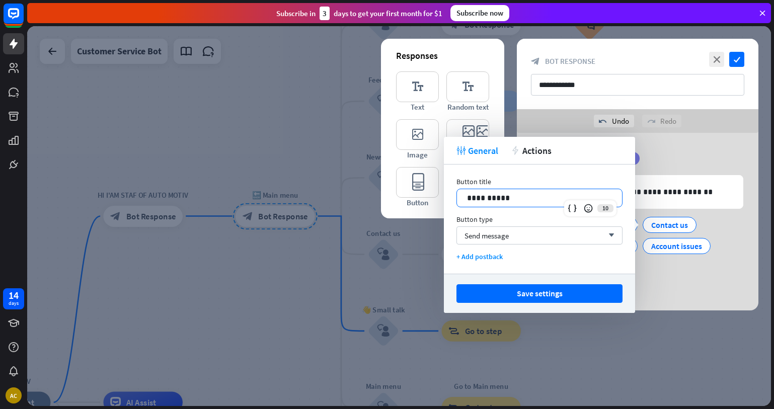
click at [656, 317] on div at bounding box center [399, 216] width 744 height 380
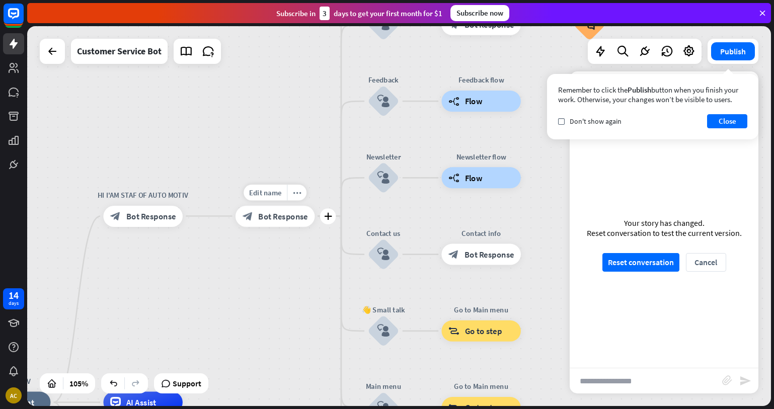
click at [297, 217] on span "Bot Response" at bounding box center [283, 216] width 50 height 11
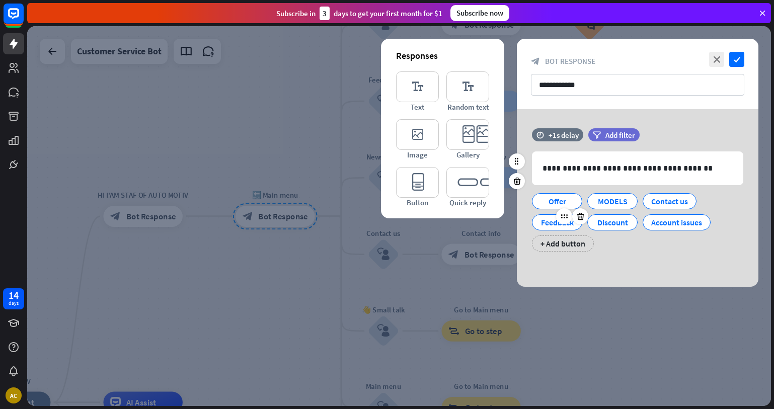
click at [576, 225] on div "Feedback" at bounding box center [557, 222] width 50 height 16
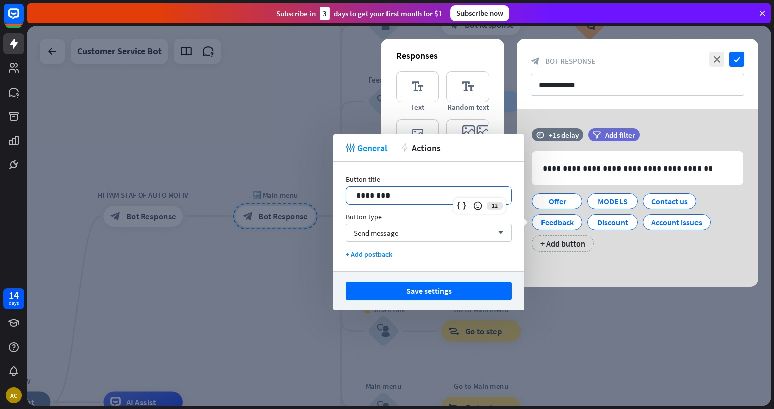
click at [441, 201] on p "********" at bounding box center [428, 195] width 145 height 13
drag, startPoint x: 640, startPoint y: 314, endPoint x: 640, endPoint y: 320, distance: 6.6
click at [640, 320] on div at bounding box center [399, 216] width 744 height 380
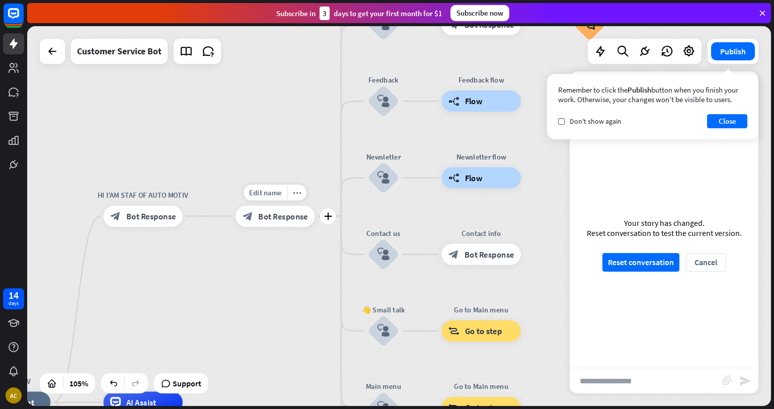
click at [300, 216] on span "Bot Response" at bounding box center [283, 216] width 50 height 11
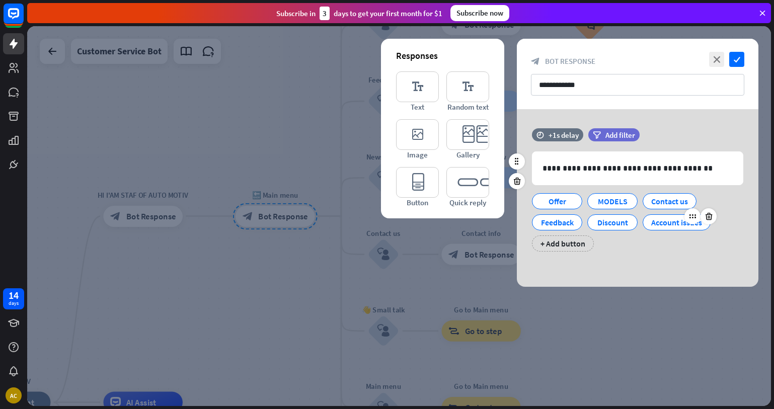
click at [698, 224] on div at bounding box center [701, 216] width 32 height 16
click at [664, 221] on div "Account issues" at bounding box center [676, 222] width 51 height 15
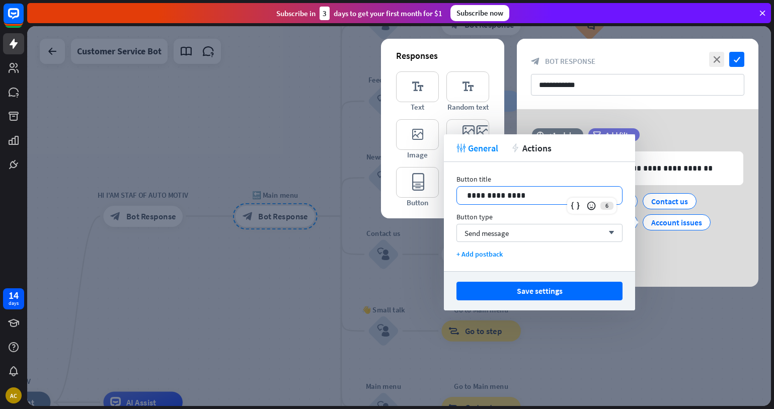
click at [554, 193] on p "**********" at bounding box center [539, 195] width 145 height 13
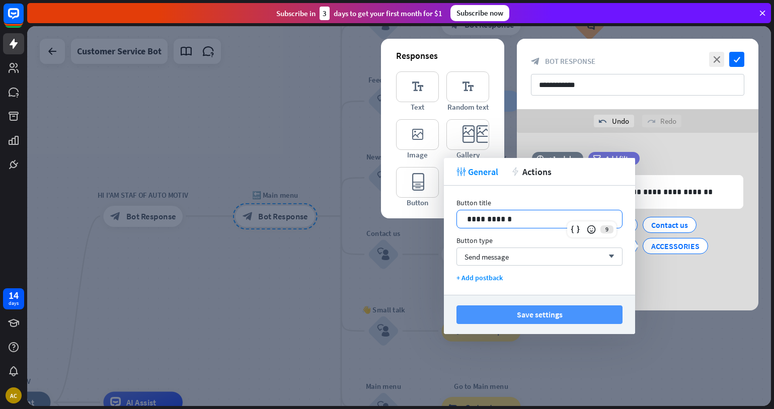
drag, startPoint x: 557, startPoint y: 318, endPoint x: 561, endPoint y: 313, distance: 6.4
click at [557, 318] on button "Save settings" at bounding box center [540, 315] width 166 height 19
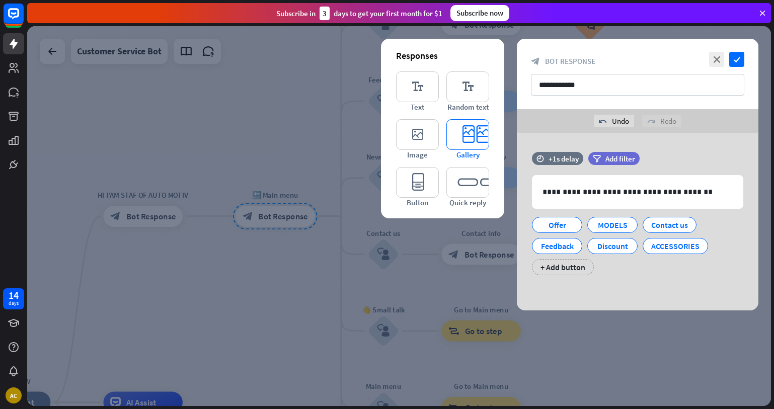
click at [477, 131] on icon "editor_card" at bounding box center [467, 134] width 43 height 31
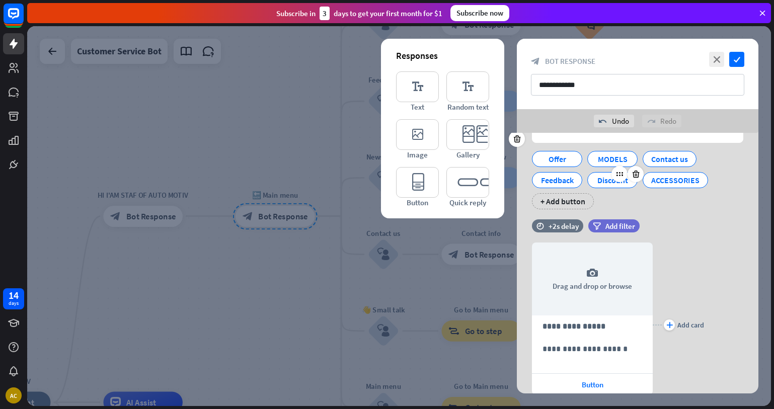
scroll to position [50, 0]
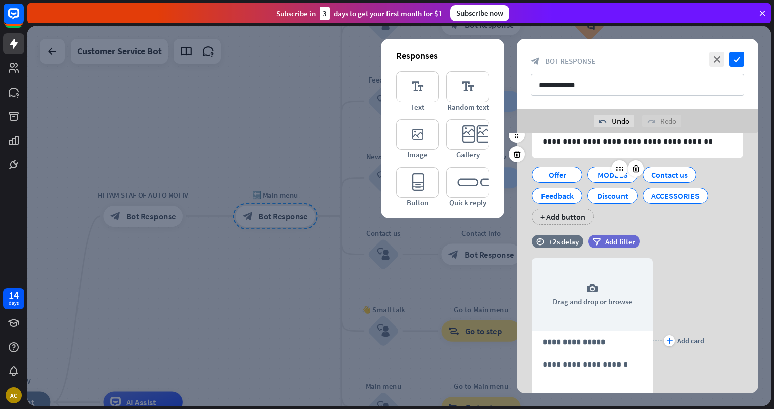
click at [597, 175] on div "MODELS" at bounding box center [612, 174] width 33 height 15
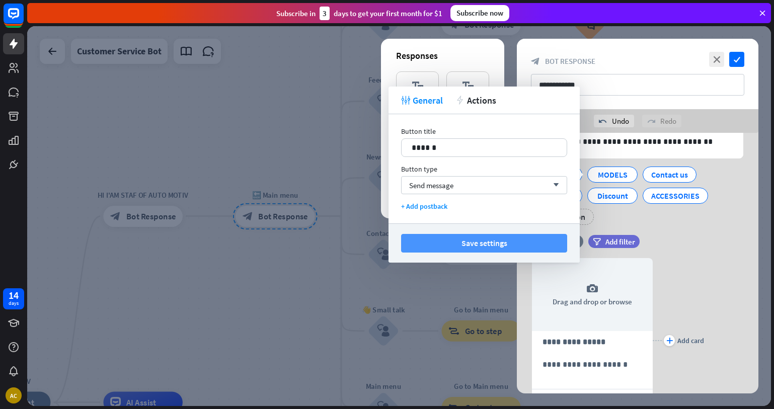
click at [515, 248] on button "Save settings" at bounding box center [484, 243] width 166 height 19
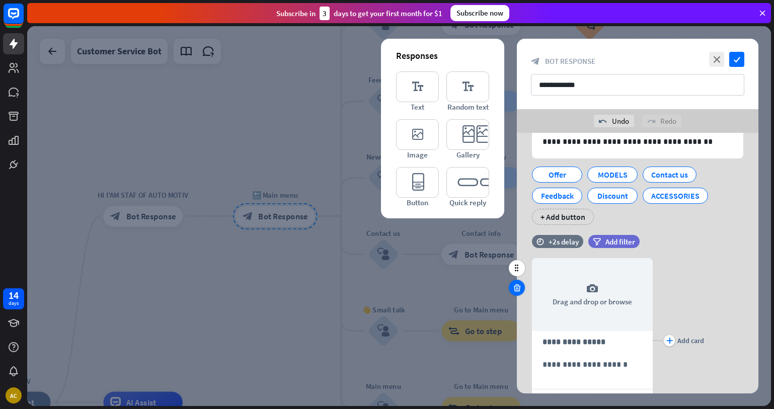
click at [518, 289] on icon at bounding box center [517, 287] width 10 height 9
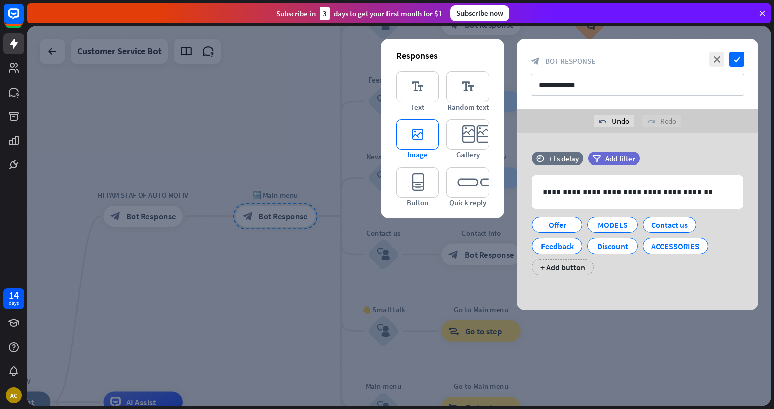
click at [414, 132] on icon "editor_image" at bounding box center [417, 134] width 43 height 31
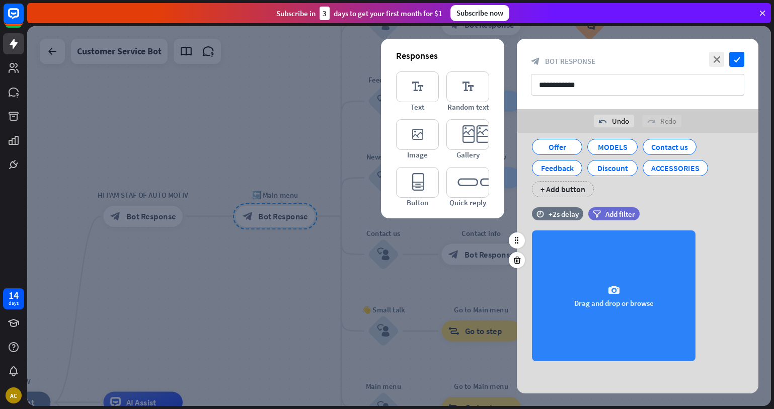
scroll to position [81, 0]
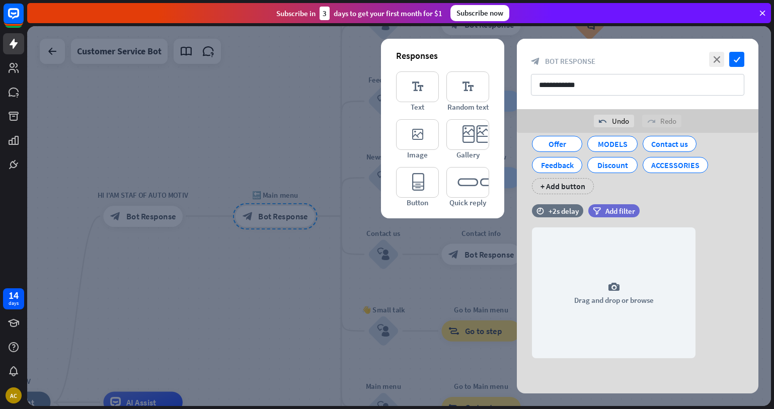
click at [513, 259] on icon at bounding box center [517, 257] width 10 height 9
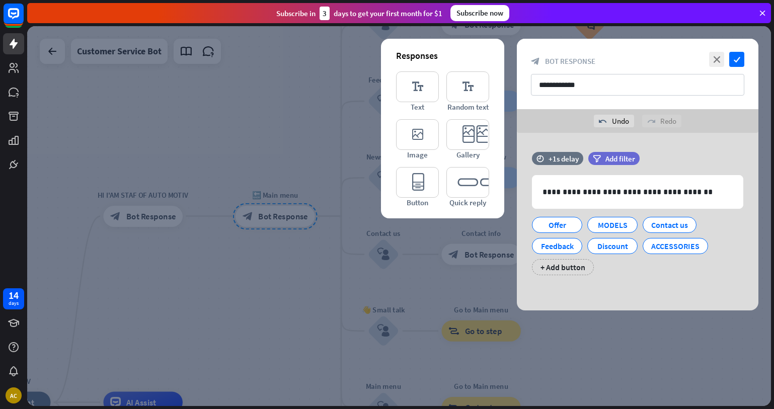
click at [135, 296] on div at bounding box center [399, 216] width 744 height 380
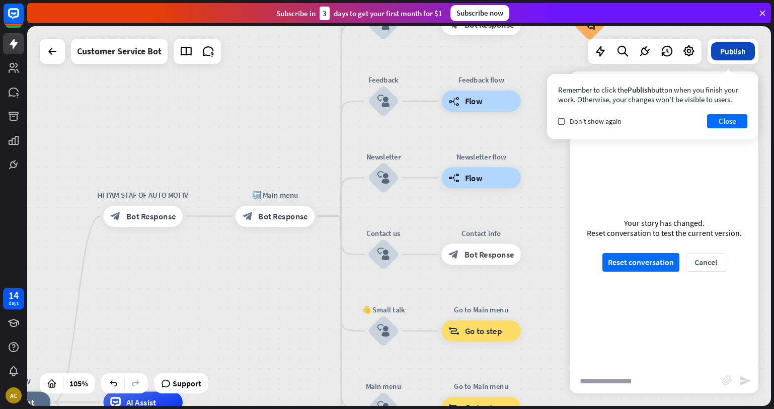
click at [724, 51] on button "Publish" at bounding box center [733, 51] width 44 height 18
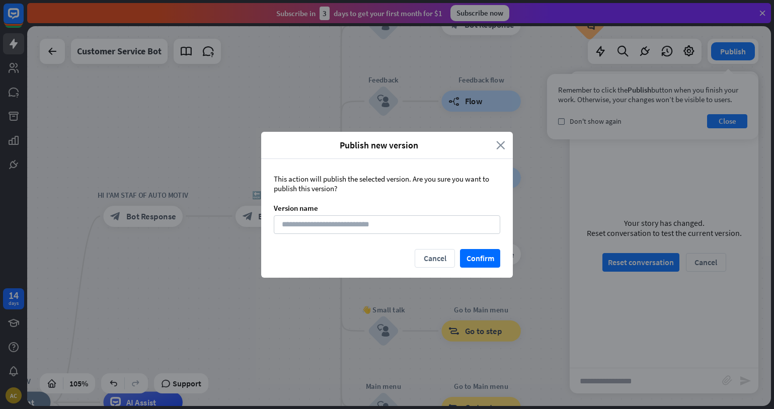
click at [505, 147] on icon "close" at bounding box center [500, 145] width 9 height 12
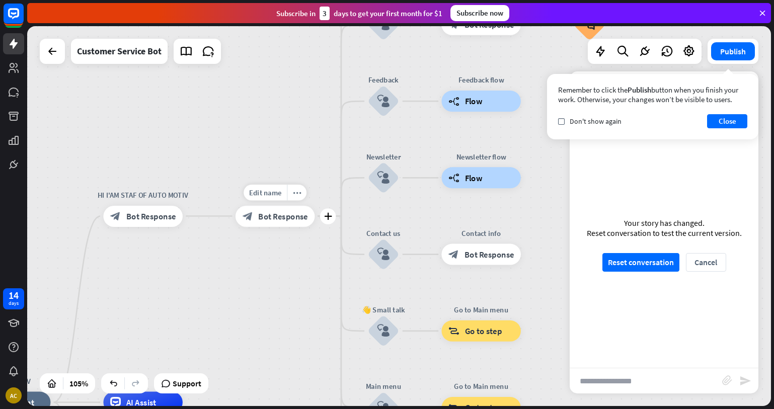
click at [302, 217] on span "Bot Response" at bounding box center [283, 216] width 50 height 11
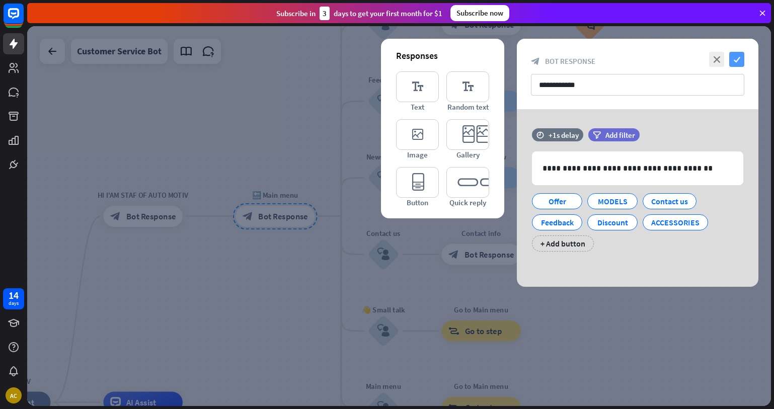
click at [740, 56] on icon "check" at bounding box center [736, 59] width 15 height 15
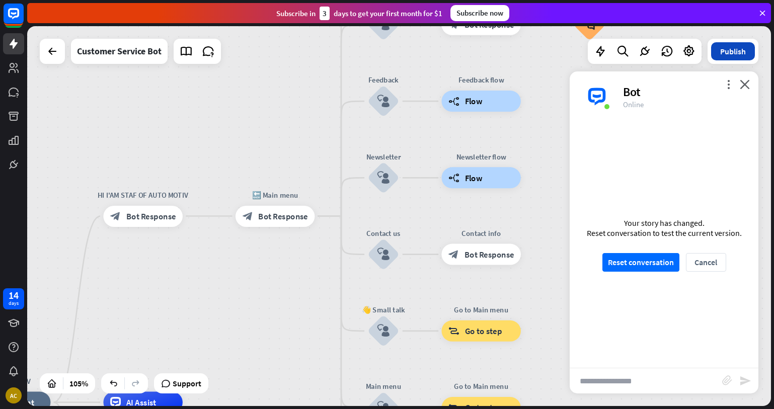
click at [745, 49] on button "Publish" at bounding box center [733, 51] width 44 height 18
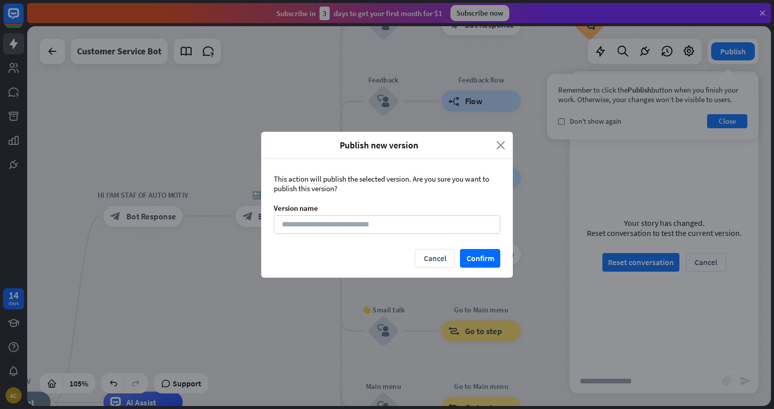
click at [497, 139] on icon "close" at bounding box center [500, 145] width 9 height 12
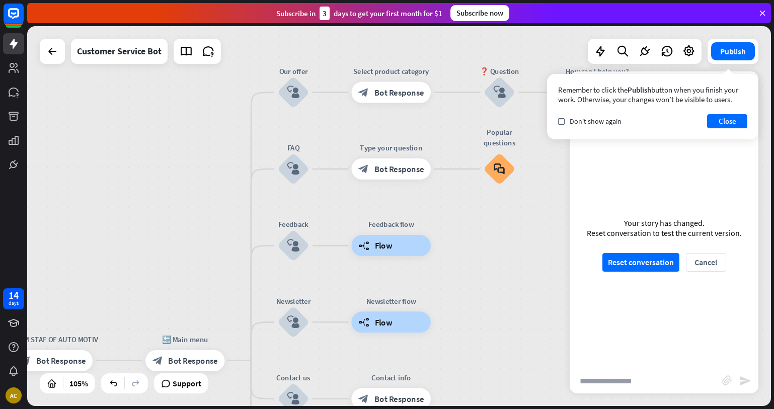
drag, startPoint x: 293, startPoint y: 264, endPoint x: 203, endPoint y: 408, distance: 169.8
click at [203, 409] on div "AUTO MOTIV home_2 Start point HI I'AM STAF OF AUTO MOTIV block_bot_response Bot…" at bounding box center [400, 217] width 747 height 383
click at [395, 90] on span "Bot Response" at bounding box center [400, 92] width 50 height 11
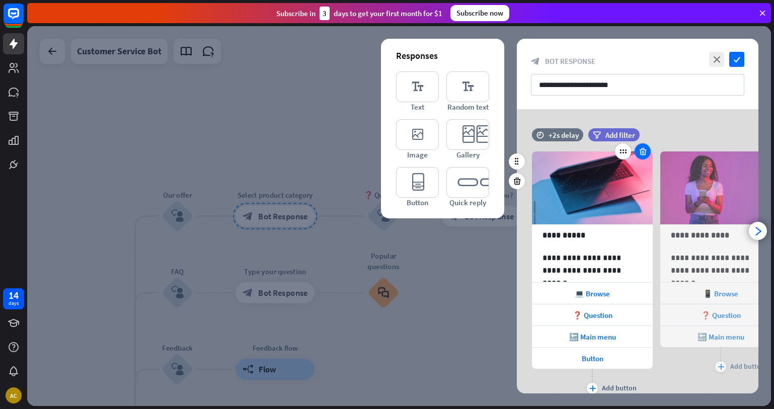
click at [642, 154] on icon at bounding box center [643, 151] width 10 height 9
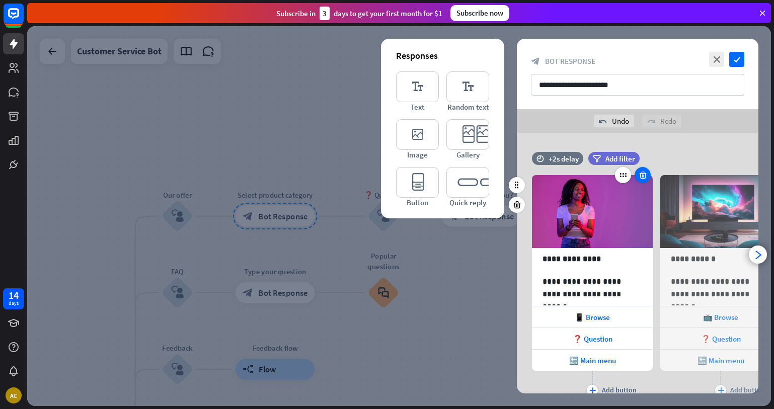
click at [642, 177] on icon at bounding box center [643, 175] width 10 height 9
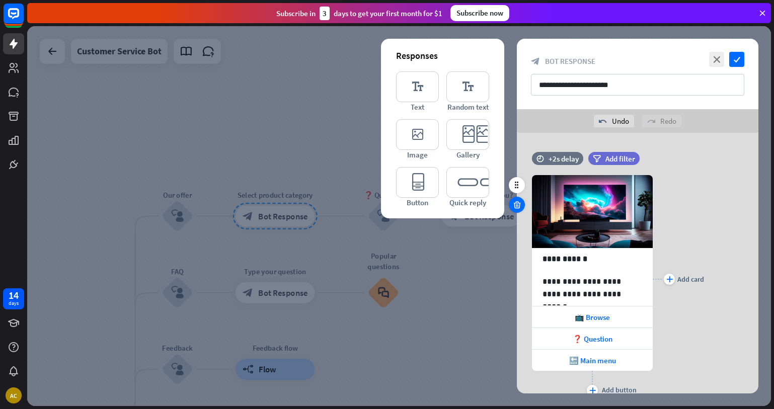
click at [514, 204] on icon at bounding box center [517, 204] width 10 height 9
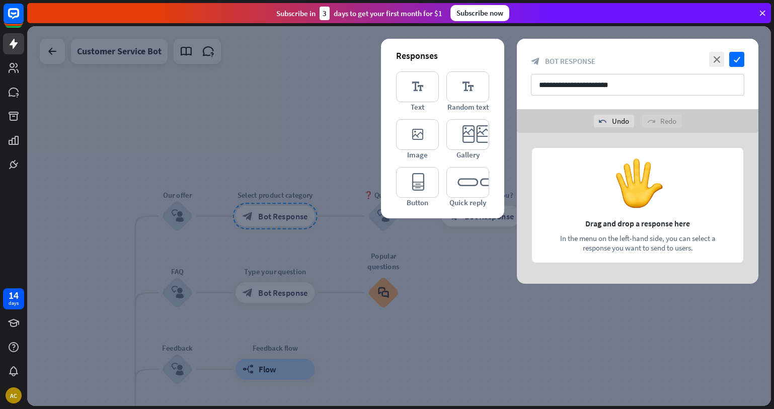
click at [673, 120] on div "redo Redo" at bounding box center [661, 121] width 39 height 13
click at [692, 167] on div at bounding box center [638, 208] width 242 height 151
click at [626, 175] on div at bounding box center [638, 208] width 242 height 151
click at [627, 171] on div at bounding box center [638, 208] width 242 height 151
click at [590, 150] on div at bounding box center [638, 208] width 242 height 151
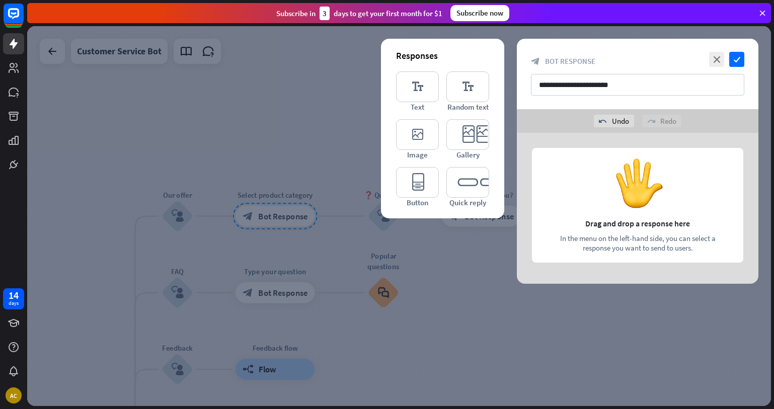
click at [590, 150] on div at bounding box center [638, 208] width 242 height 151
drag, startPoint x: 591, startPoint y: 155, endPoint x: 441, endPoint y: 142, distance: 150.6
click at [591, 156] on div at bounding box center [638, 208] width 242 height 151
drag, startPoint x: 491, startPoint y: 181, endPoint x: 441, endPoint y: 180, distance: 49.3
click at [441, 180] on div "Responses editor_text Text editor_text Random text editor_image Image editor_ca…" at bounding box center [442, 129] width 123 height 180
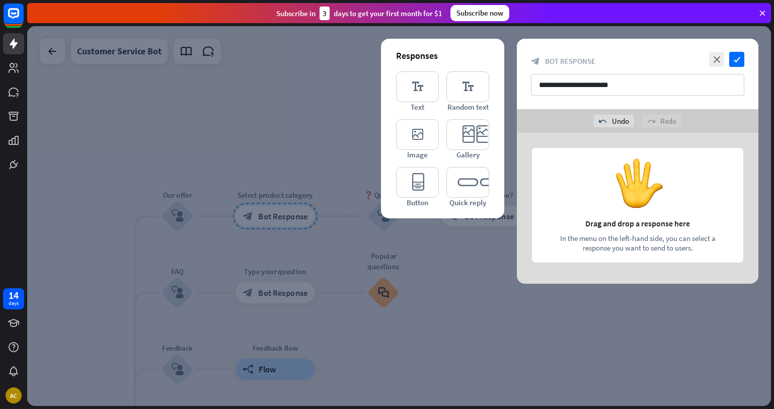
click at [484, 221] on div at bounding box center [399, 216] width 744 height 380
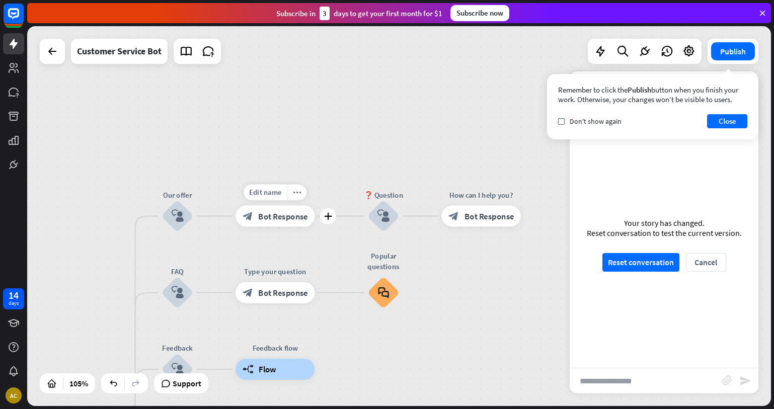
drag, startPoint x: 166, startPoint y: 208, endPoint x: 304, endPoint y: 203, distance: 138.0
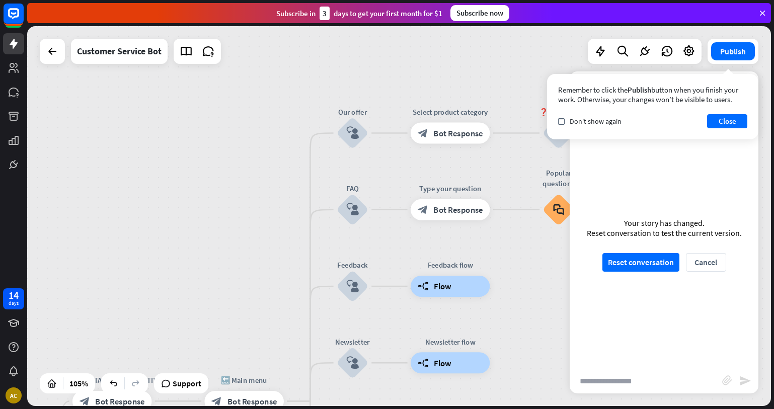
drag, startPoint x: 230, startPoint y: 259, endPoint x: 403, endPoint y: 168, distance: 195.6
click at [403, 168] on div "AUTO MOTIV home_2 Start point HI I'AM STAF OF AUTO MOTIV block_bot_response Bot…" at bounding box center [399, 216] width 744 height 380
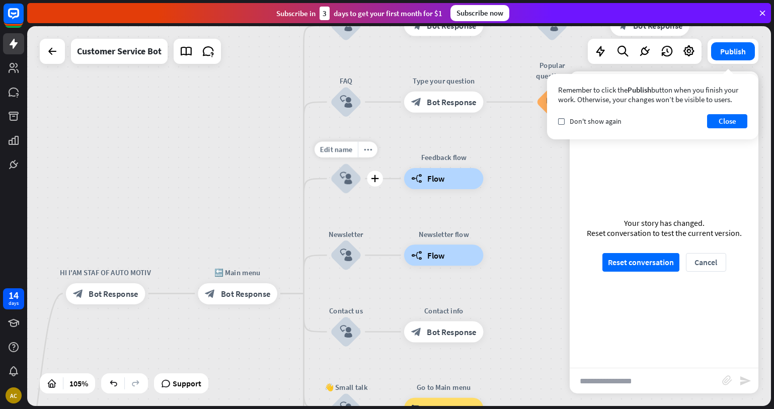
drag, startPoint x: 387, startPoint y: 291, endPoint x: 389, endPoint y: 155, distance: 136.4
click at [362, 163] on div "Edit name more_horiz plus block_user_input" at bounding box center [346, 179] width 32 height 32
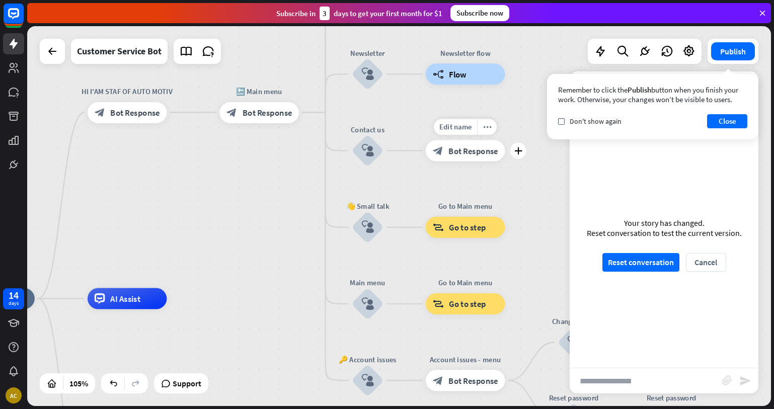
drag, startPoint x: 403, startPoint y: 297, endPoint x: 412, endPoint y: 167, distance: 130.2
click at [426, 162] on div "Edit name more_horiz plus block_bot_response Bot Response" at bounding box center [466, 150] width 80 height 21
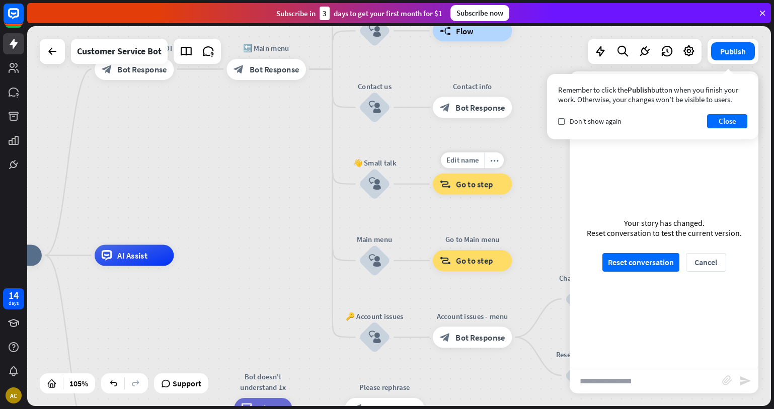
drag, startPoint x: 415, startPoint y: 186, endPoint x: 462, endPoint y: 146, distance: 61.4
click at [462, 174] on div "Edit name more_horiz Go to Main menu block_goto Go to step" at bounding box center [473, 184] width 80 height 21
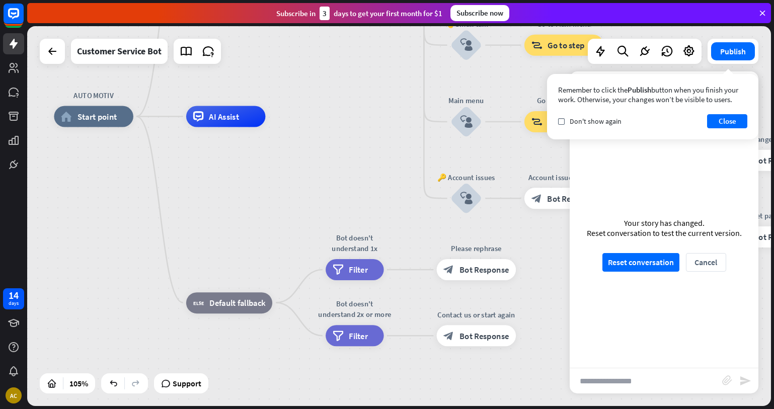
drag, startPoint x: 371, startPoint y: 260, endPoint x: 423, endPoint y: 147, distance: 123.6
click at [423, 148] on div "AUTO MOTIV home_2 Start point HI I'AM STAF OF AUTO MOTIV block_bot_response Bot…" at bounding box center [444, 316] width 781 height 399
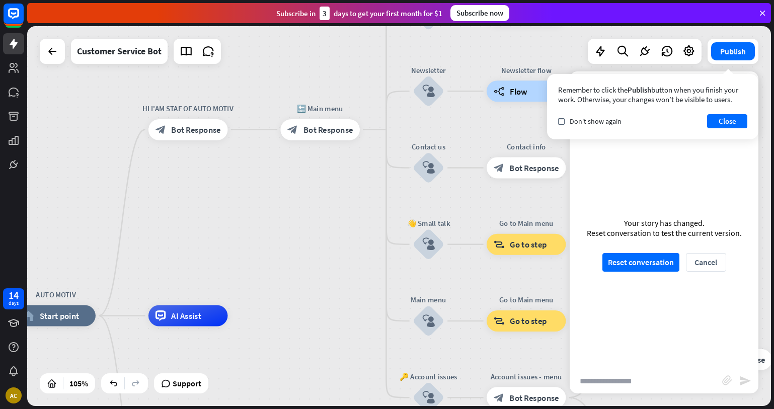
drag, startPoint x: 395, startPoint y: 185, endPoint x: 345, endPoint y: 408, distance: 228.5
click at [345, 408] on div "AUTO MOTIV home_2 Start point HI I'AM STAF OF AUTO MOTIV block_bot_response Bot…" at bounding box center [400, 217] width 747 height 383
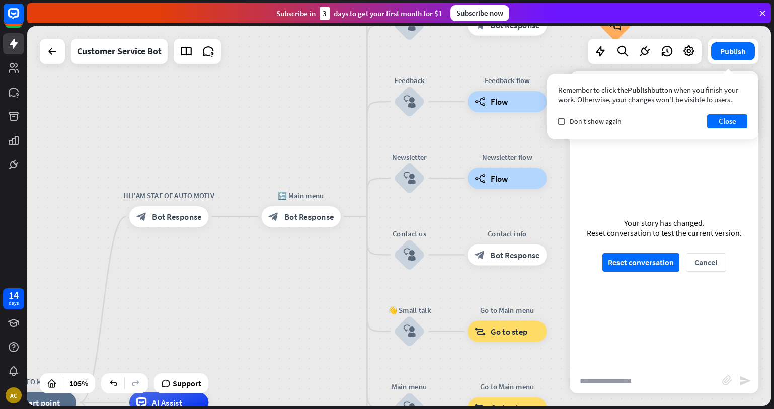
drag, startPoint x: 345, startPoint y: 248, endPoint x: 308, endPoint y: 375, distance: 132.7
click at [308, 375] on div "AUTO MOTIV home_2 Start point HI I'AM STAF OF AUTO MOTIV block_bot_response Bot…" at bounding box center [399, 216] width 744 height 380
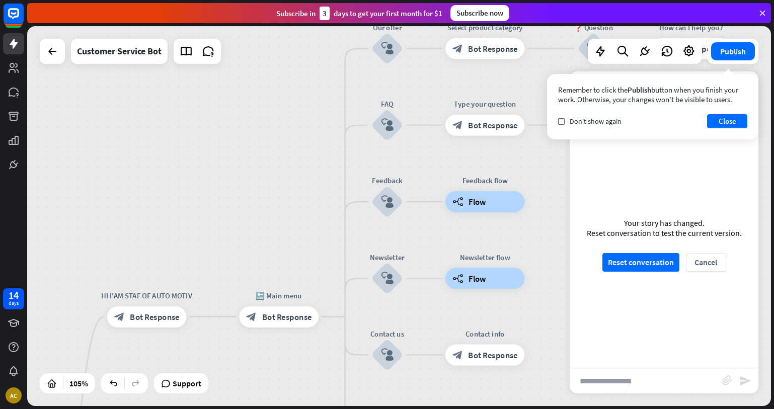
drag, startPoint x: 341, startPoint y: 303, endPoint x: 337, endPoint y: 332, distance: 29.5
click at [337, 365] on div "AUTO MOTIV home_2 Start point HI I'AM STAF OF AUTO MOTIV block_bot_response Bot…" at bounding box center [399, 216] width 744 height 380
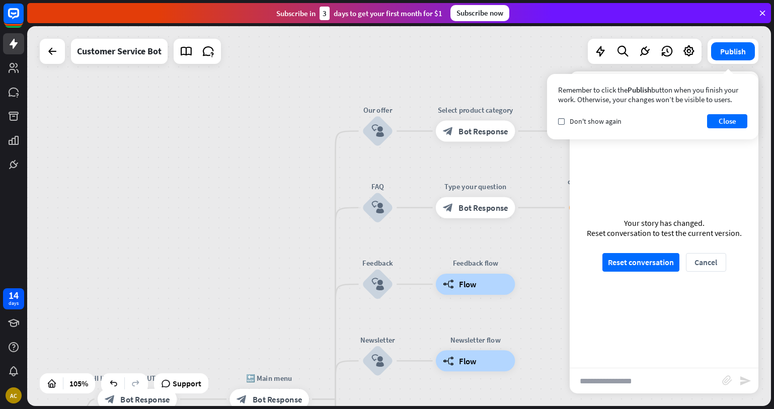
drag, startPoint x: 347, startPoint y: 273, endPoint x: 363, endPoint y: 263, distance: 18.8
click at [339, 342] on div "AUTO MOTIV home_2 Start point HI I'AM STAF OF AUTO MOTIV block_bot_response Bot…" at bounding box center [399, 216] width 744 height 380
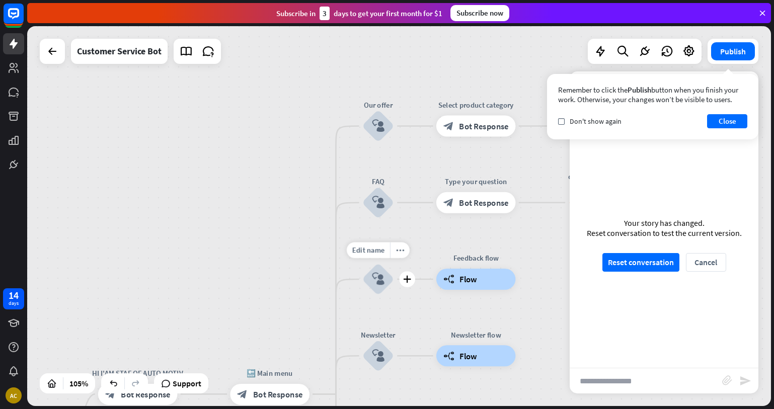
click at [362, 295] on div "Edit name more_horiz plus Feedback block_user_input" at bounding box center [378, 280] width 32 height 32
drag, startPoint x: 464, startPoint y: 274, endPoint x: 361, endPoint y: 300, distance: 106.1
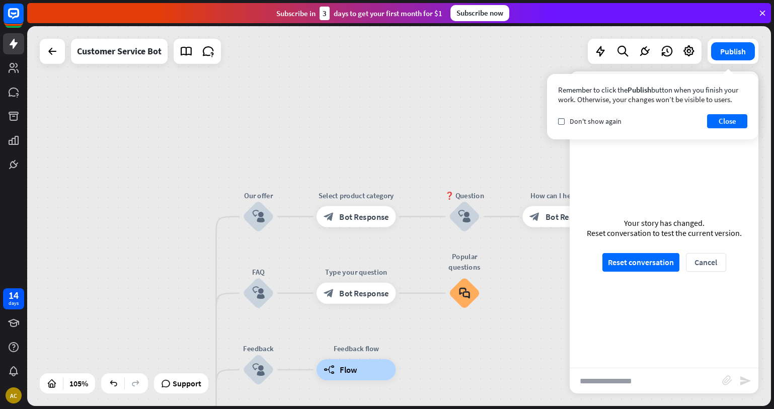
drag, startPoint x: 466, startPoint y: 242, endPoint x: 346, endPoint y: 332, distance: 150.2
click at [346, 332] on div "AUTO MOTIV home_2 Start point HI I'AM STAF OF AUTO MOTIV block_bot_response Bot…" at bounding box center [399, 216] width 744 height 380
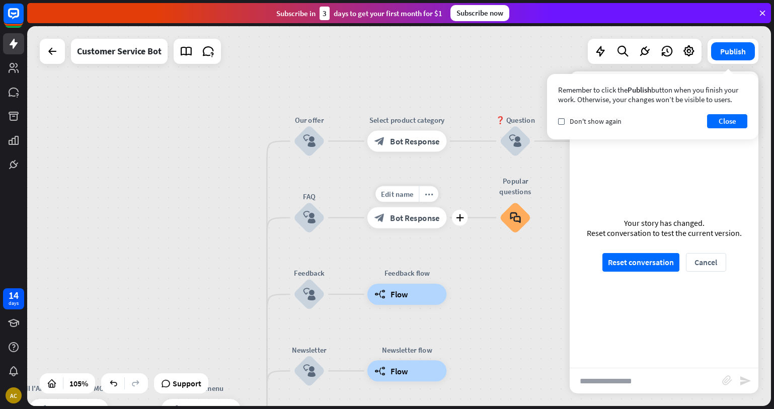
drag, startPoint x: 401, startPoint y: 283, endPoint x: 451, endPoint y: 207, distance: 91.0
click at [447, 207] on div "Edit name more_horiz plus block_bot_response Bot Response" at bounding box center [407, 217] width 80 height 21
click at [305, 114] on span "Edit name" at bounding box center [299, 112] width 33 height 10
click at [304, 143] on icon "block_user_input" at bounding box center [309, 141] width 13 height 13
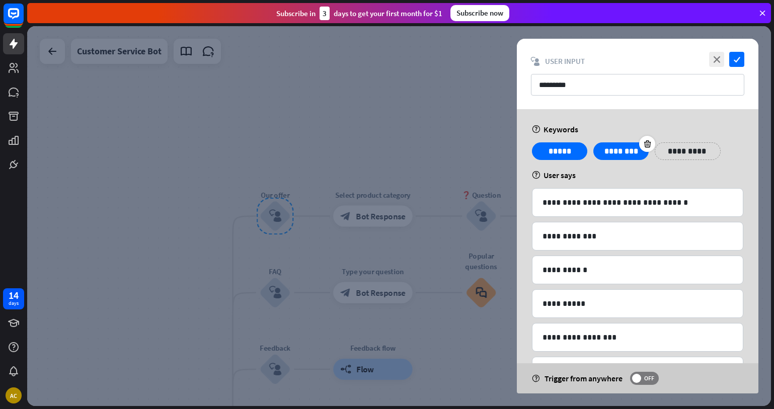
click at [629, 157] on p "********" at bounding box center [621, 151] width 40 height 13
click at [426, 134] on div at bounding box center [399, 216] width 744 height 380
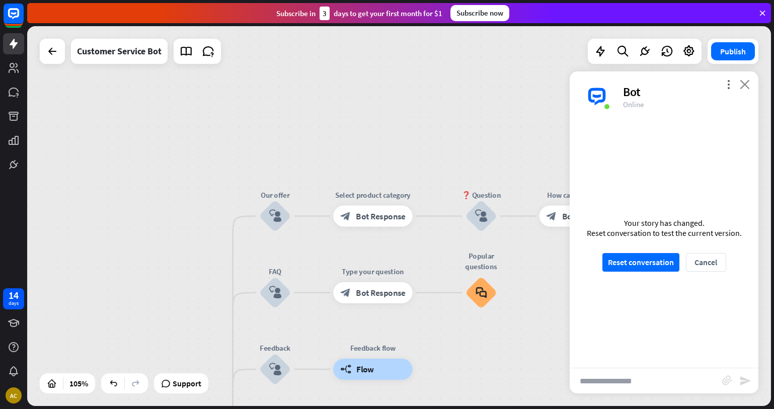
click at [747, 84] on icon "close" at bounding box center [745, 85] width 10 height 10
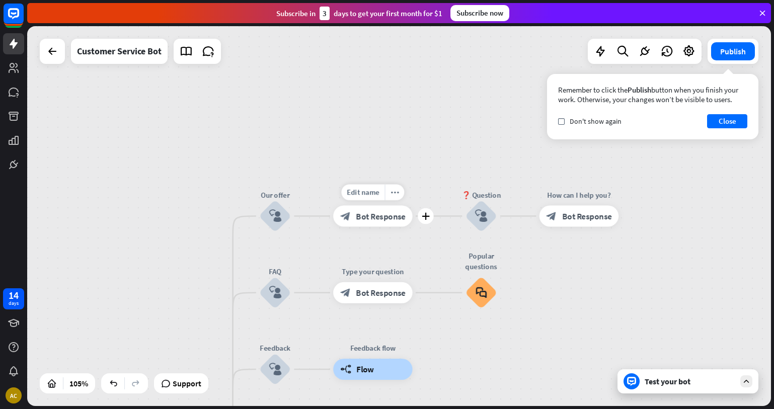
click at [368, 219] on span "Bot Response" at bounding box center [381, 216] width 50 height 11
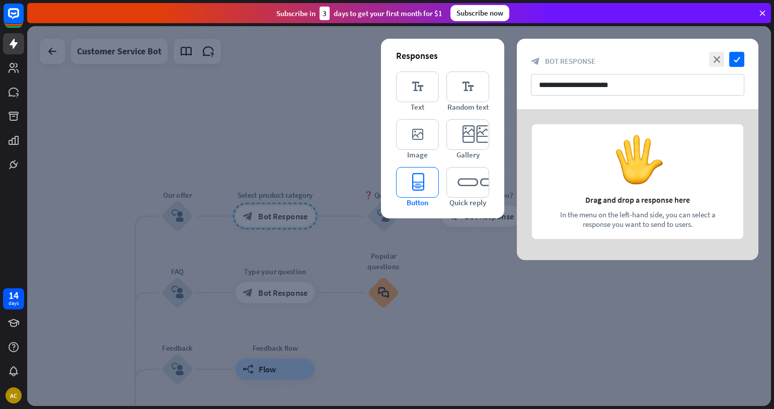
click at [418, 185] on icon "editor_button" at bounding box center [417, 182] width 43 height 31
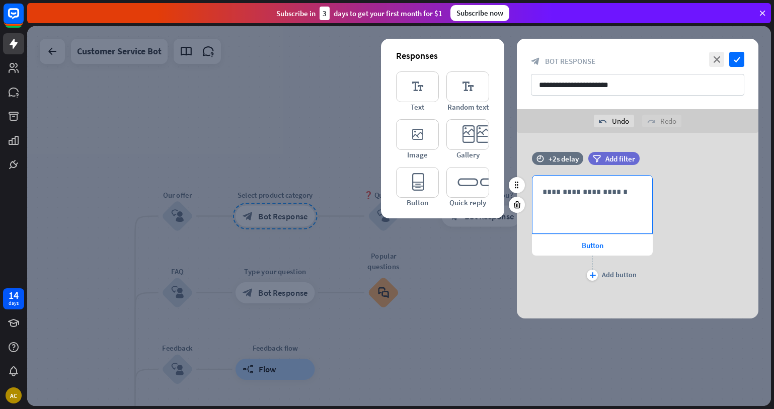
click at [633, 203] on div "**********" at bounding box center [593, 205] width 120 height 58
click at [610, 242] on div "640" at bounding box center [618, 235] width 55 height 16
click at [628, 151] on div "**********" at bounding box center [638, 226] width 242 height 186
click at [623, 157] on span "Add filter" at bounding box center [620, 159] width 30 height 10
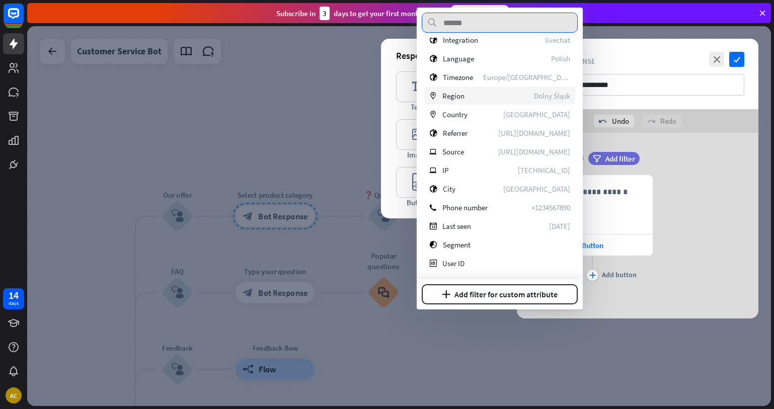
scroll to position [202, 0]
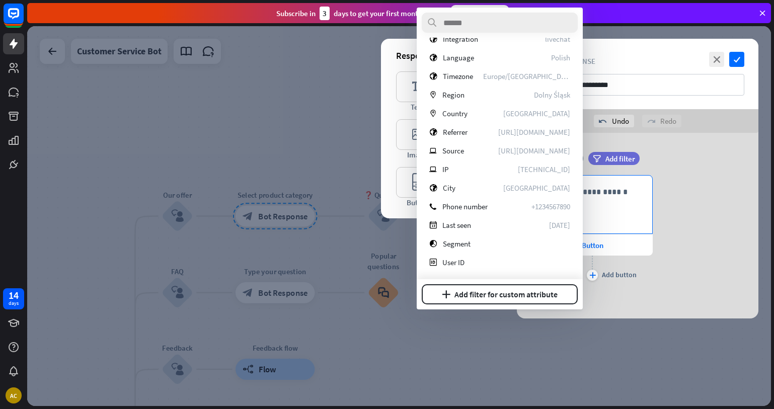
click at [608, 192] on p "**********" at bounding box center [593, 192] width 100 height 13
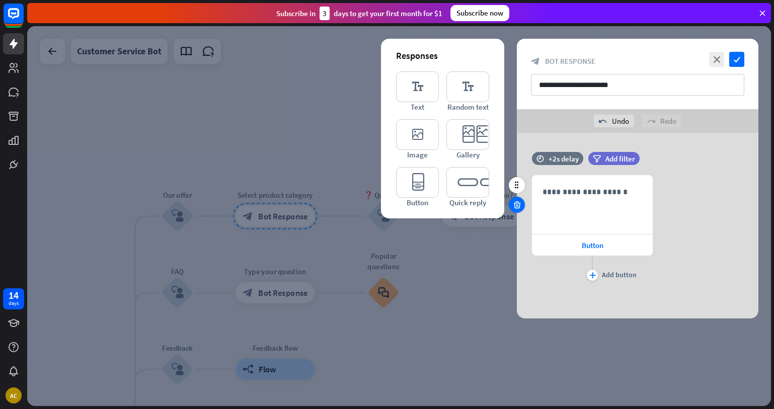
click at [518, 206] on icon at bounding box center [517, 204] width 10 height 9
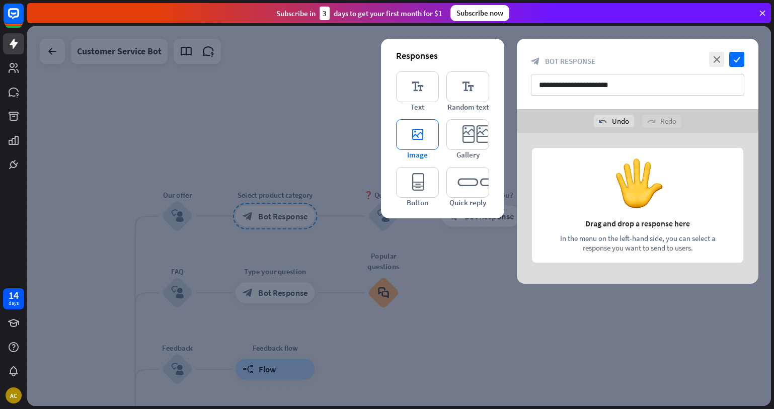
click at [413, 121] on icon "editor_image" at bounding box center [417, 134] width 43 height 31
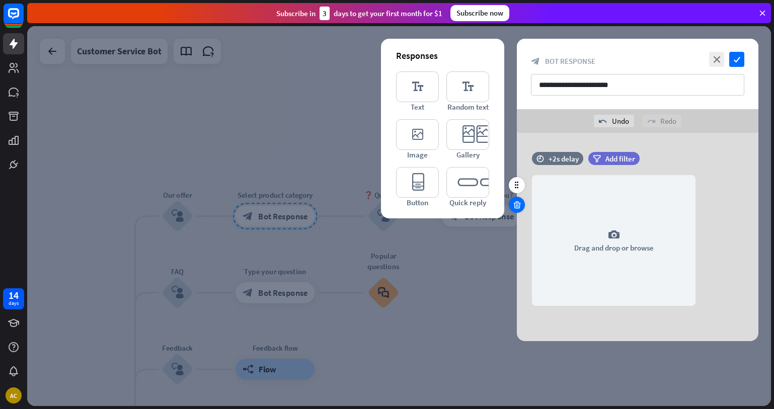
click at [513, 203] on icon at bounding box center [517, 204] width 10 height 9
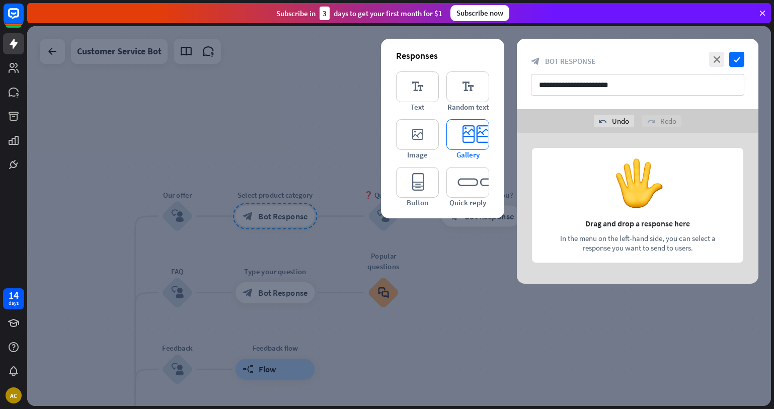
click at [482, 123] on icon "editor_card" at bounding box center [467, 134] width 43 height 31
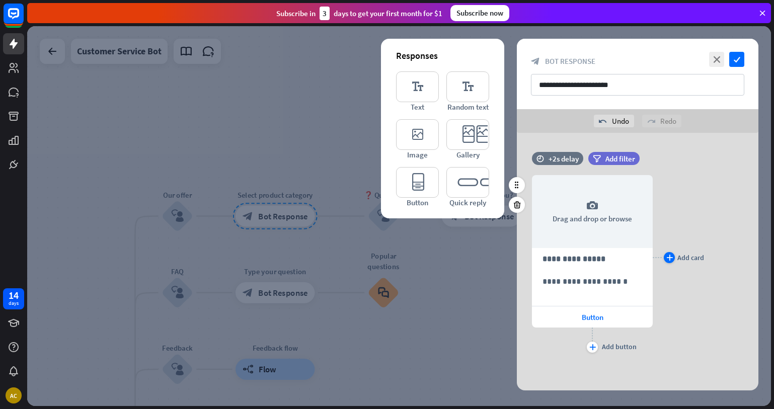
click at [668, 260] on icon "plus" at bounding box center [669, 258] width 7 height 6
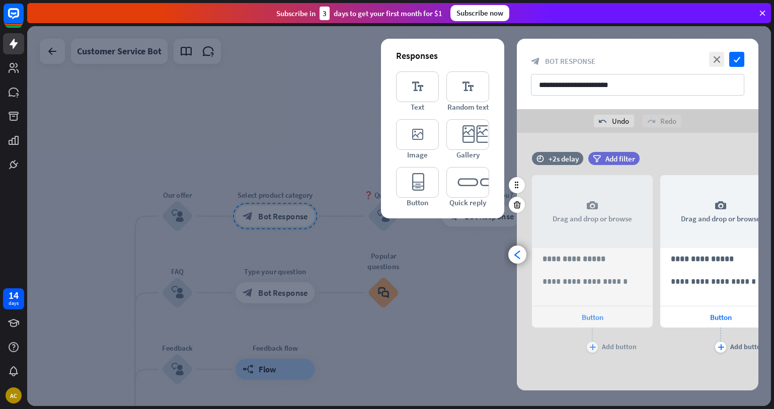
scroll to position [0, 83]
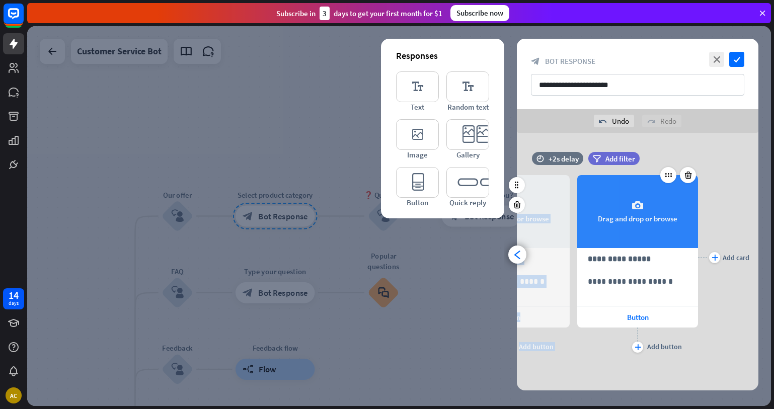
drag, startPoint x: 566, startPoint y: 166, endPoint x: 606, endPoint y: 184, distance: 44.8
click at [606, 184] on div "**********" at bounding box center [638, 257] width 242 height 195
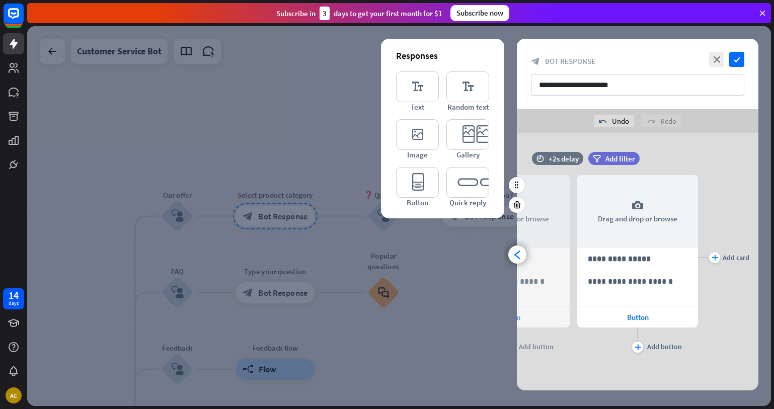
drag, startPoint x: 773, startPoint y: 339, endPoint x: 720, endPoint y: 313, distance: 59.2
click at [768, 338] on div "AUTO MOTIV home_2 Start point HI I'AM STAF OF AUTO MOTIV block_bot_response Bot…" at bounding box center [400, 217] width 747 height 383
click at [565, 258] on div "**********" at bounding box center [509, 259] width 120 height 21
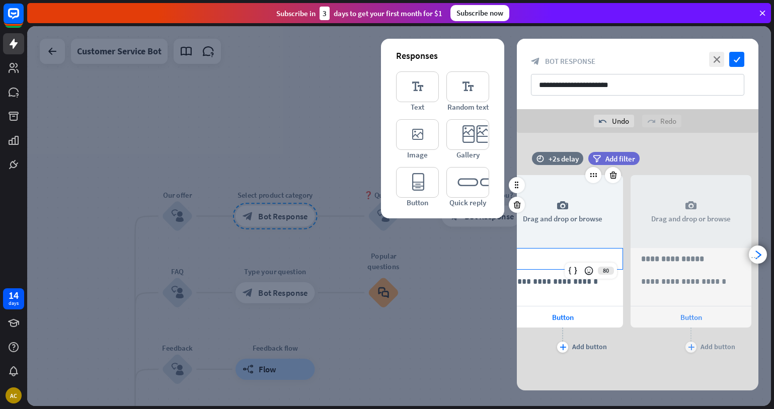
scroll to position [0, 0]
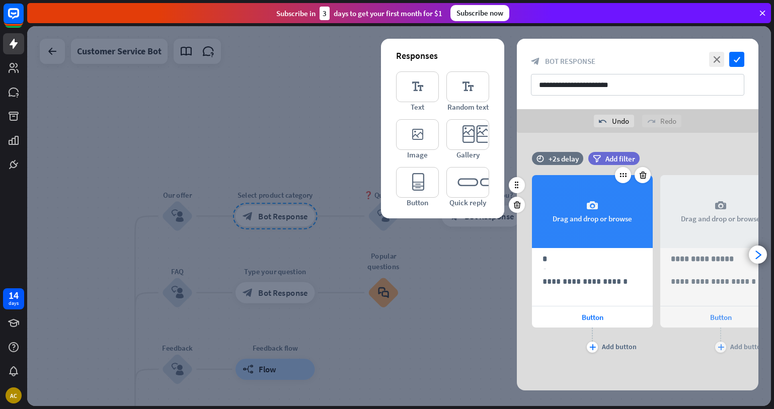
click at [592, 219] on div "camera Drag and drop or browse" at bounding box center [592, 211] width 121 height 73
click at [582, 206] on div "camera Drag and drop or browse" at bounding box center [592, 211] width 121 height 73
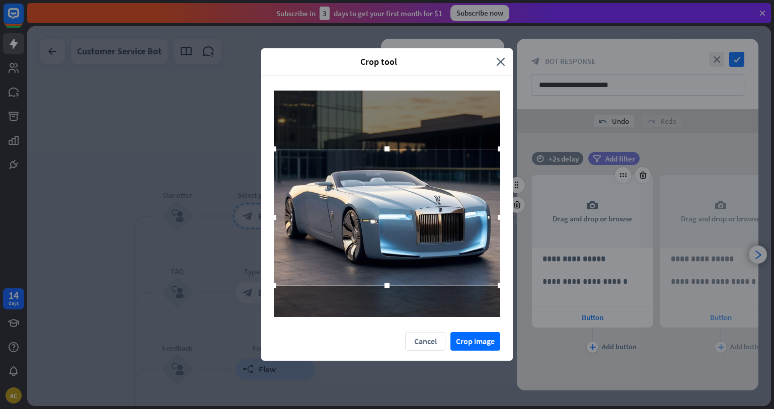
drag, startPoint x: 424, startPoint y: 226, endPoint x: 426, endPoint y: 240, distance: 13.7
click at [426, 240] on div at bounding box center [387, 217] width 226 height 137
click at [460, 345] on button "Crop image" at bounding box center [475, 341] width 50 height 19
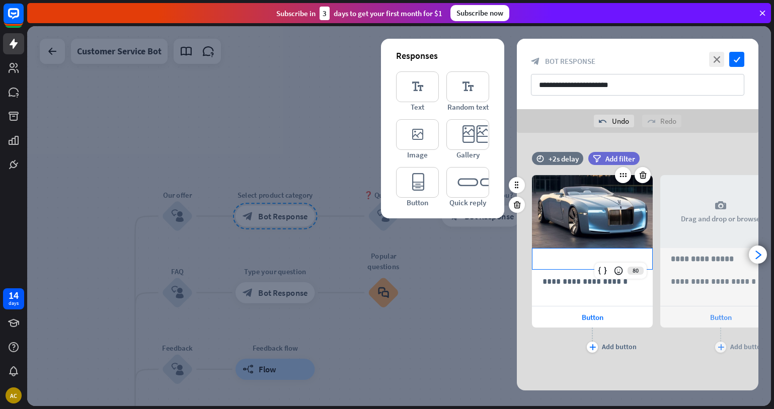
click at [572, 263] on p "**********" at bounding box center [593, 259] width 100 height 13
click at [576, 286] on p "**********" at bounding box center [593, 281] width 100 height 13
click at [550, 350] on div "plus Add button" at bounding box center [592, 340] width 121 height 25
click at [601, 347] on div "plus Add button" at bounding box center [592, 340] width 121 height 25
click at [594, 349] on icon "plus" at bounding box center [592, 347] width 7 height 6
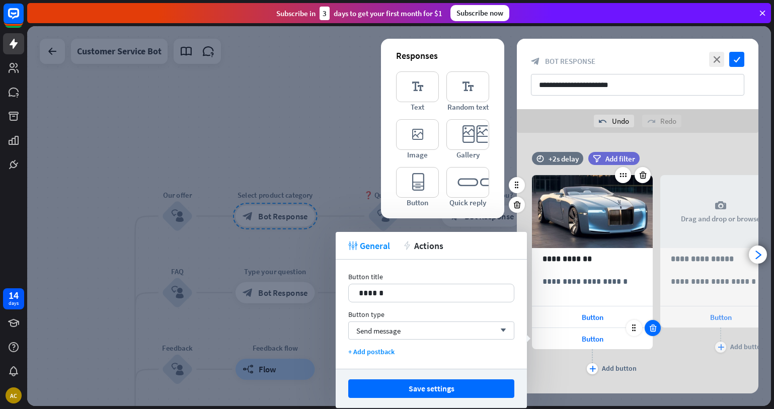
click at [654, 329] on icon at bounding box center [653, 328] width 10 height 9
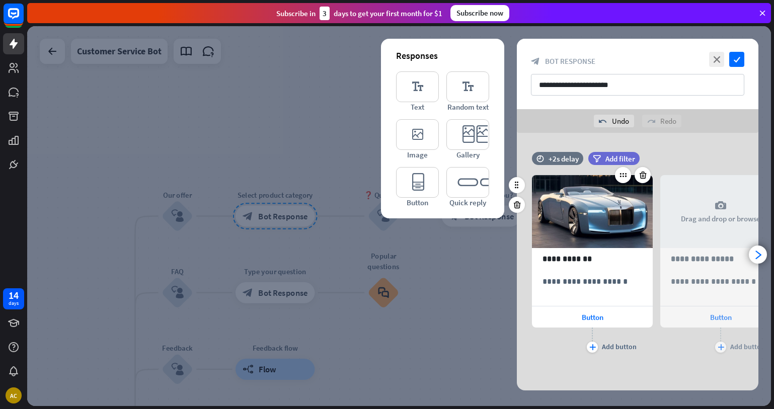
drag, startPoint x: 640, startPoint y: 339, endPoint x: 623, endPoint y: 340, distance: 17.1
click at [623, 340] on div "plus Add button" at bounding box center [592, 340] width 121 height 25
click at [302, 238] on div at bounding box center [399, 216] width 744 height 380
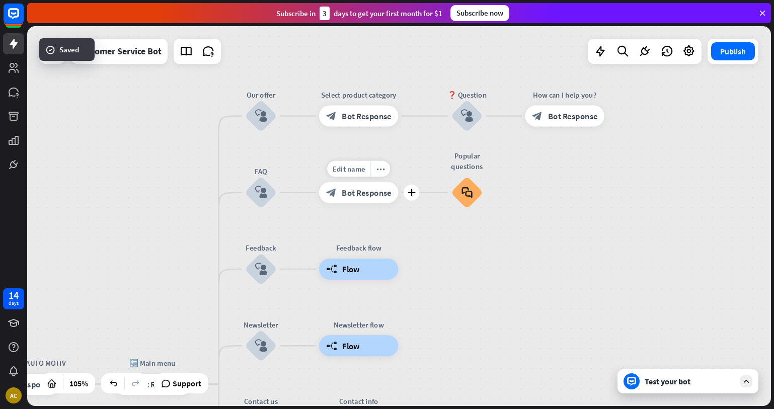
drag, startPoint x: 324, startPoint y: 307, endPoint x: 389, endPoint y: 266, distance: 76.9
click at [399, 182] on div "Edit name more_horiz plus Type your question block_bot_response Bot Response" at bounding box center [359, 192] width 80 height 21
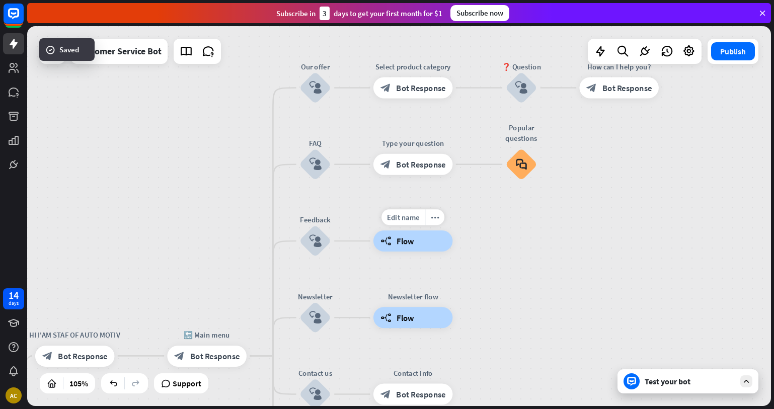
drag, startPoint x: 315, startPoint y: 379, endPoint x: 392, endPoint y: 254, distance: 147.1
click at [392, 254] on div "AUTO MOTIV home_2 Start point HI I'AM STAF OF AUTO MOTIV block_bot_response Bot…" at bounding box center [400, 217] width 747 height 383
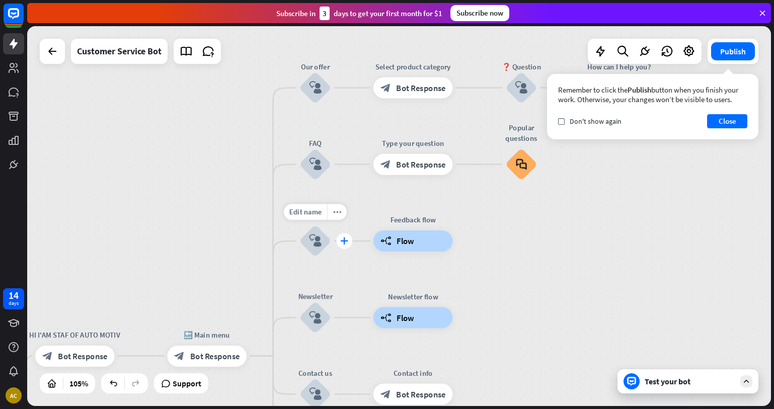
drag, startPoint x: 309, startPoint y: 282, endPoint x: 347, endPoint y: 236, distance: 59.7
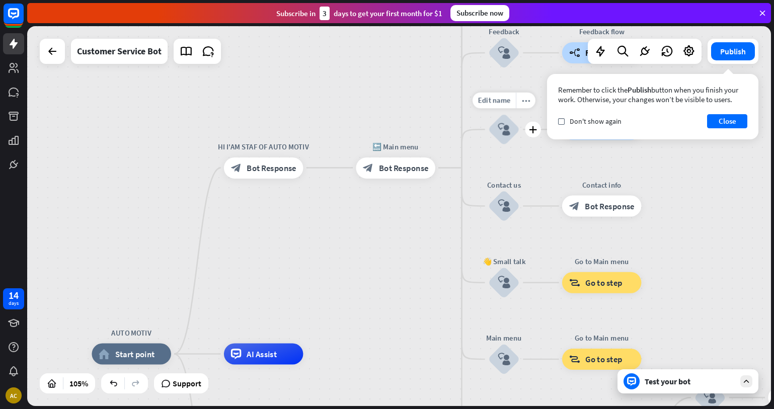
drag, startPoint x: 320, startPoint y: 339, endPoint x: 508, endPoint y: 150, distance: 266.9
click at [508, 145] on div "Edit name more_horiz plus block_user_input" at bounding box center [504, 130] width 32 height 32
click at [248, 145] on span "Edit name" at bounding box center [254, 144] width 33 height 10
click at [385, 145] on span "Edit name" at bounding box center [385, 144] width 33 height 10
click at [406, 161] on div "block_bot_response Bot Response" at bounding box center [395, 167] width 79 height 21
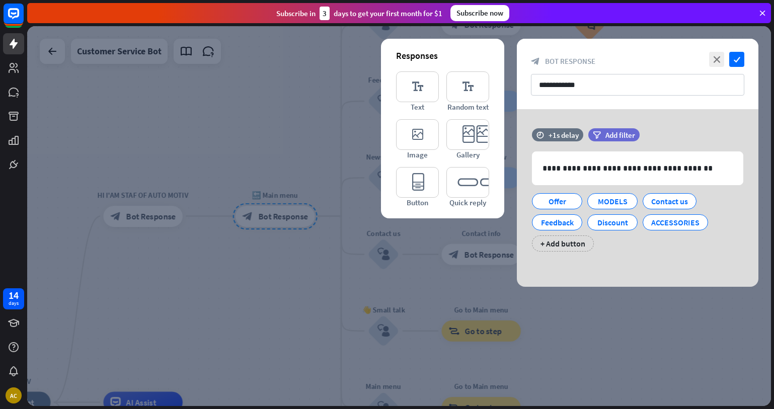
click at [674, 320] on div at bounding box center [399, 216] width 744 height 380
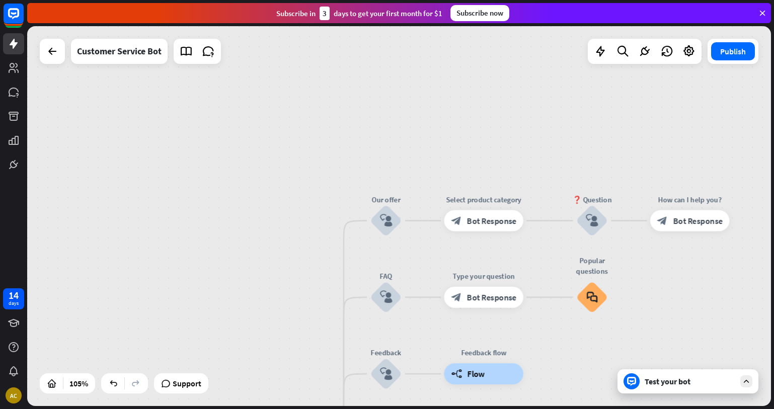
drag, startPoint x: 316, startPoint y: 173, endPoint x: 301, endPoint y: 350, distance: 177.2
click at [293, 373] on div "AUTO MOTIV home_2 Start point HI I'AM STAF OF AUTO MOTIV block_bot_response Bot…" at bounding box center [399, 216] width 744 height 380
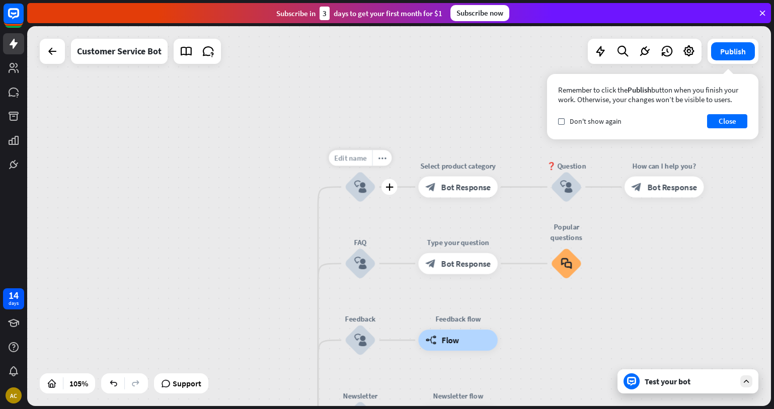
click at [356, 154] on span "Edit name" at bounding box center [350, 158] width 33 height 10
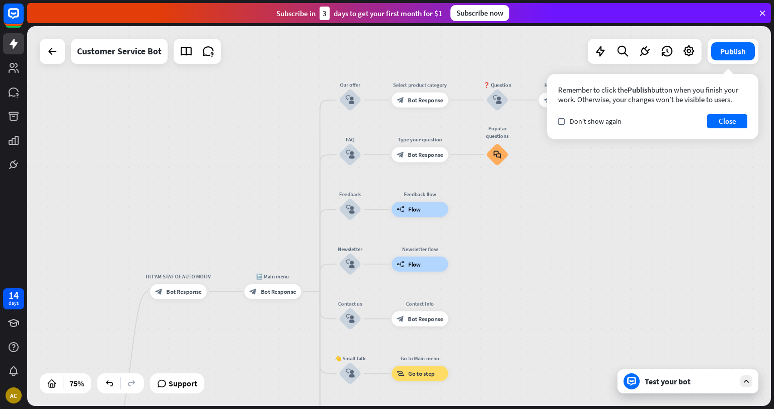
drag, startPoint x: 308, startPoint y: 276, endPoint x: 314, endPoint y: 177, distance: 99.3
click at [308, 175] on div "AUTO MOTIV home_2 Start point HI I'AM STAF OF AUTO MOTIV block_bot_response Bot…" at bounding box center [399, 216] width 744 height 380
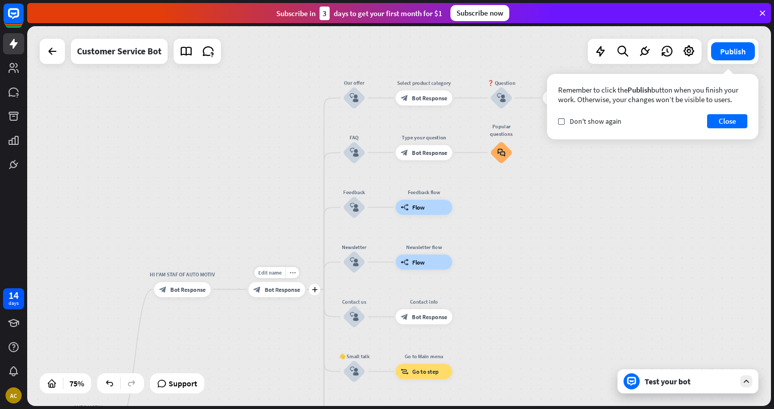
click at [283, 297] on div "Edit name more_horiz plus 🔙 Main menu block_bot_response Bot Response" at bounding box center [277, 289] width 57 height 15
click at [727, 54] on button "Publish" at bounding box center [733, 51] width 44 height 18
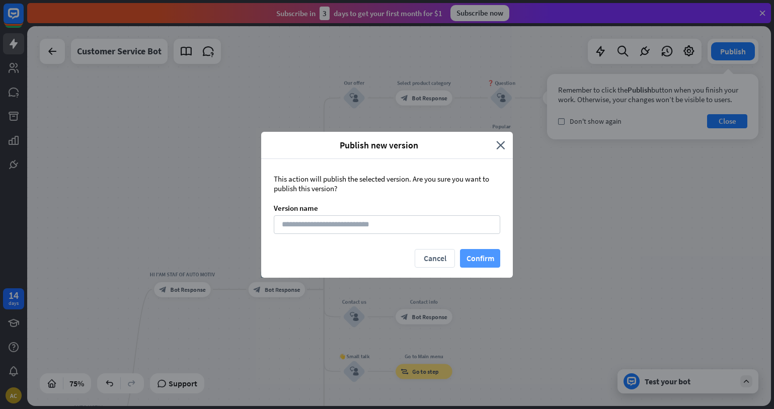
click at [478, 259] on button "Confirm" at bounding box center [480, 258] width 40 height 19
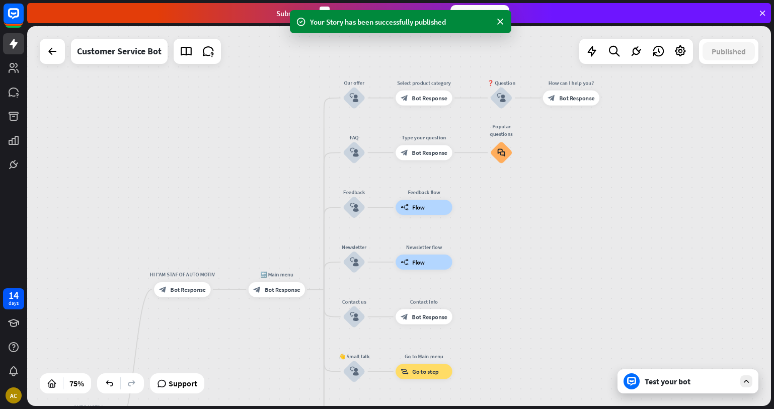
click at [679, 378] on div "Test your bot" at bounding box center [690, 381] width 91 height 10
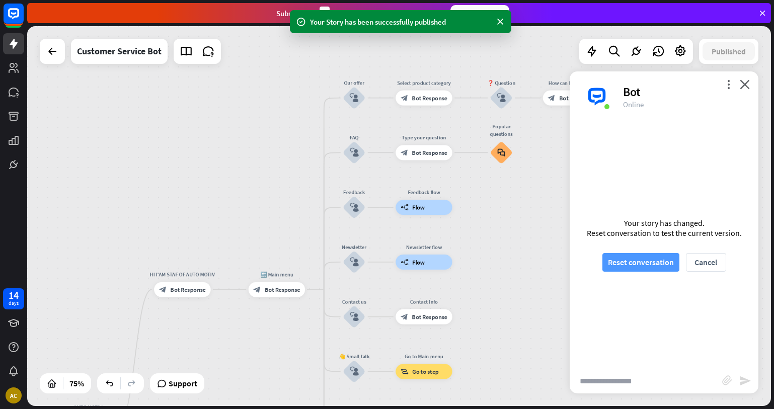
click at [647, 258] on button "Reset conversation" at bounding box center [640, 262] width 77 height 19
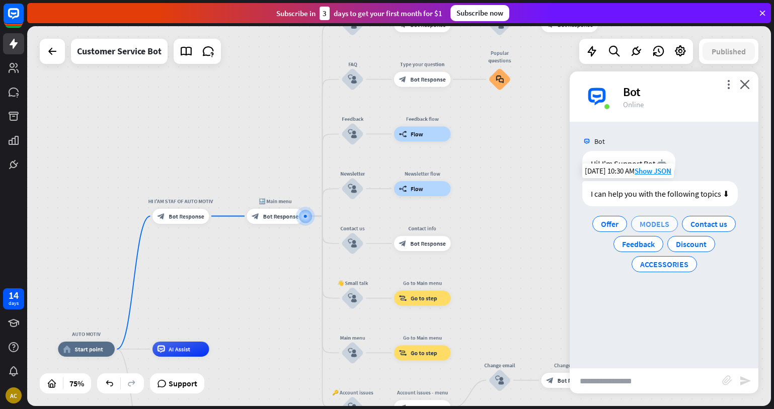
click at [646, 225] on span "MODELS" at bounding box center [655, 224] width 30 height 10
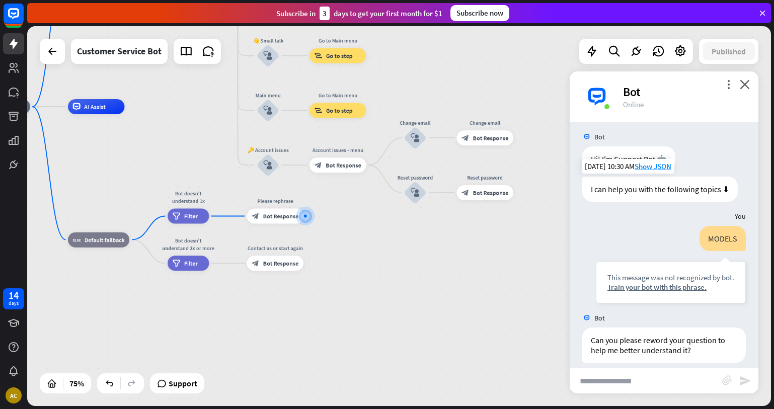
scroll to position [15, 0]
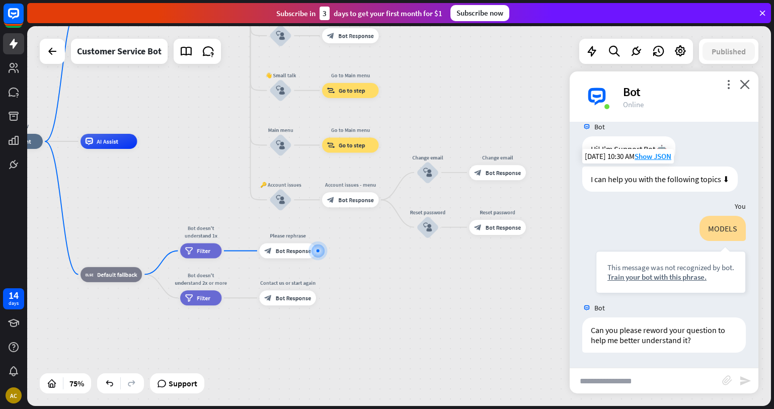
drag, startPoint x: 353, startPoint y: 282, endPoint x: 437, endPoint y: 378, distance: 127.7
click at [437, 378] on div "AUTO MOTIV home_2 Start point HI I'AM STAF OF AUTO MOTIV block_bot_response Bot…" at bounding box center [265, 283] width 558 height 285
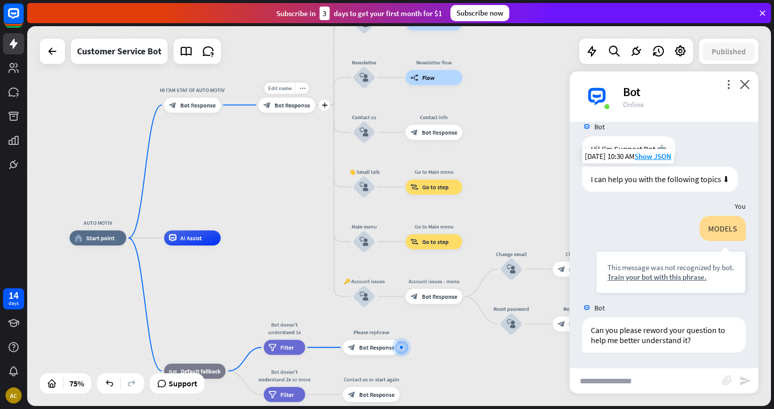
click at [297, 105] on span "Bot Response" at bounding box center [293, 105] width 36 height 8
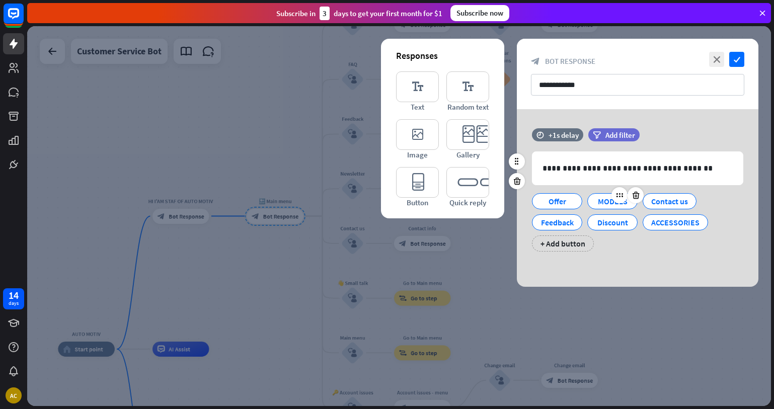
click at [605, 202] on div "MODELS" at bounding box center [612, 201] width 33 height 15
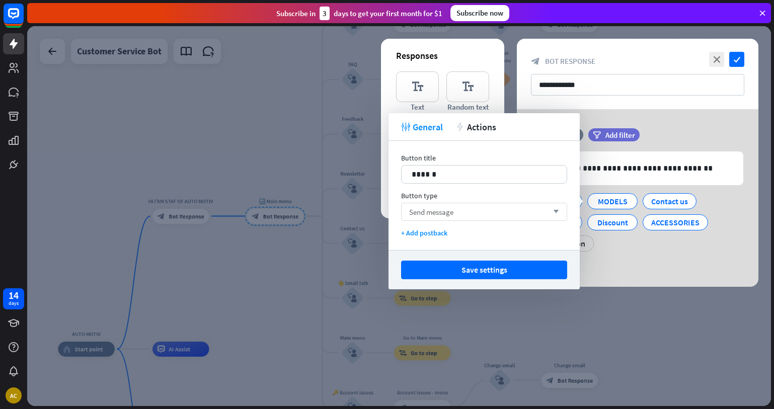
click at [469, 212] on div "Send message arrow_down" at bounding box center [484, 212] width 166 height 18
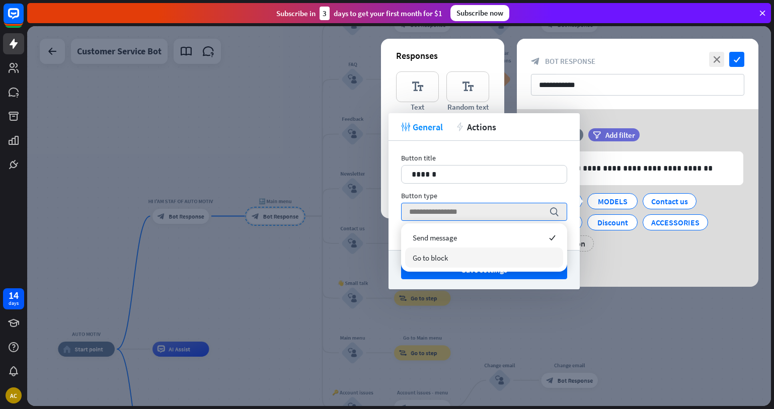
click at [441, 260] on span "Go to block" at bounding box center [430, 258] width 35 height 10
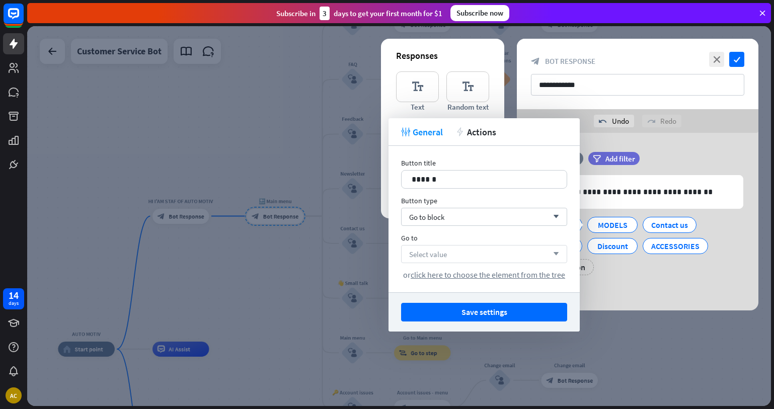
click at [452, 255] on div "Select value arrow_down" at bounding box center [484, 254] width 166 height 18
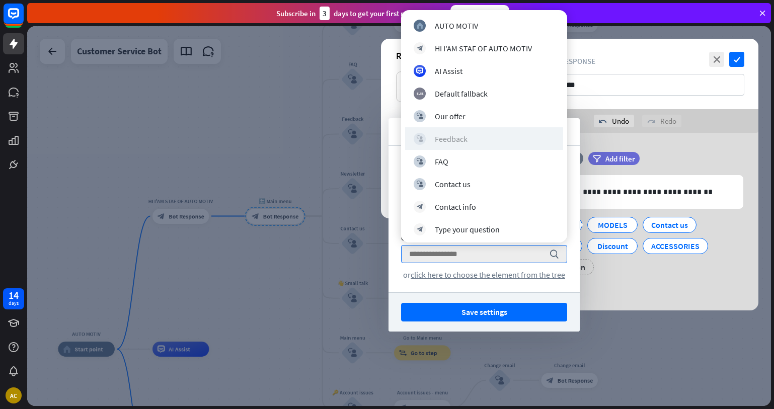
click at [439, 140] on div "Feedback" at bounding box center [451, 139] width 33 height 10
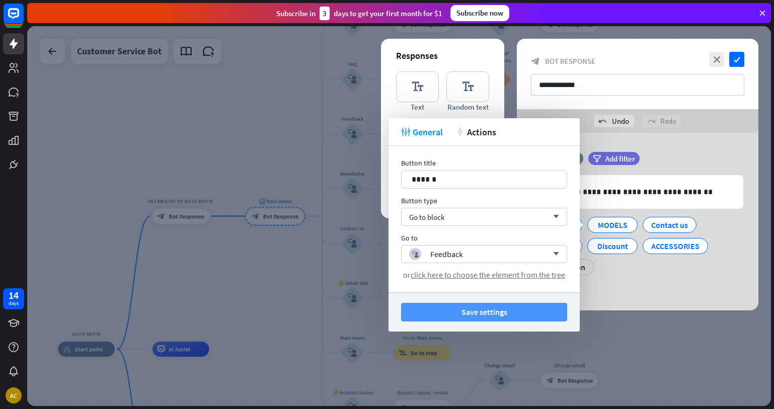
click at [446, 314] on button "Save settings" at bounding box center [484, 312] width 166 height 19
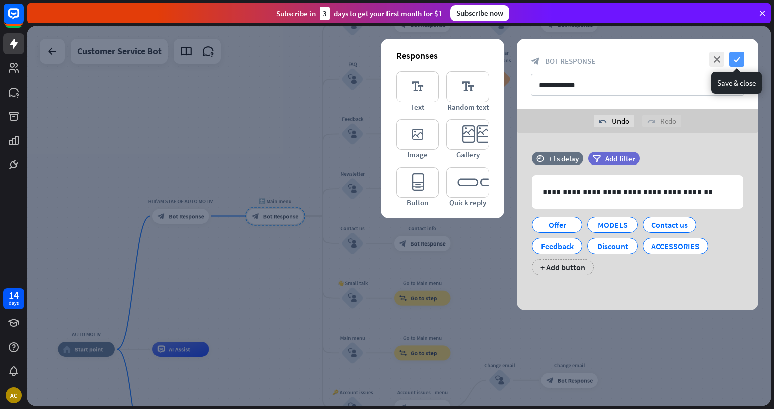
click at [735, 59] on icon "check" at bounding box center [736, 59] width 15 height 15
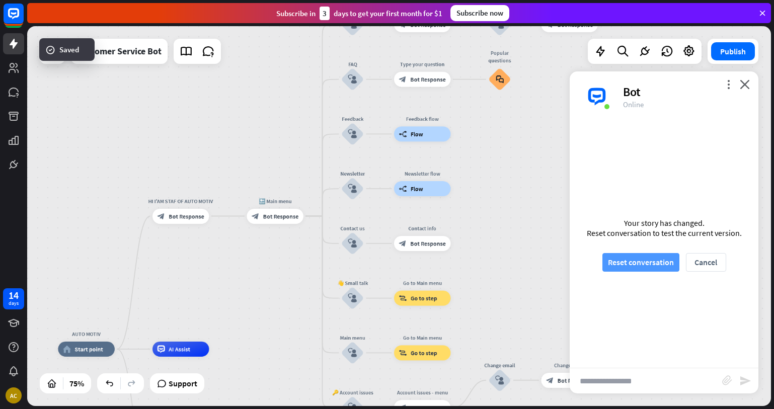
click at [653, 265] on button "Reset conversation" at bounding box center [640, 262] width 77 height 19
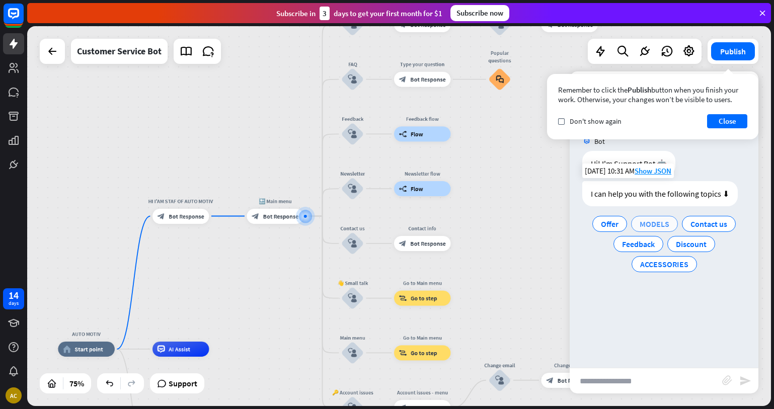
click at [653, 223] on span "MODELS" at bounding box center [655, 224] width 30 height 10
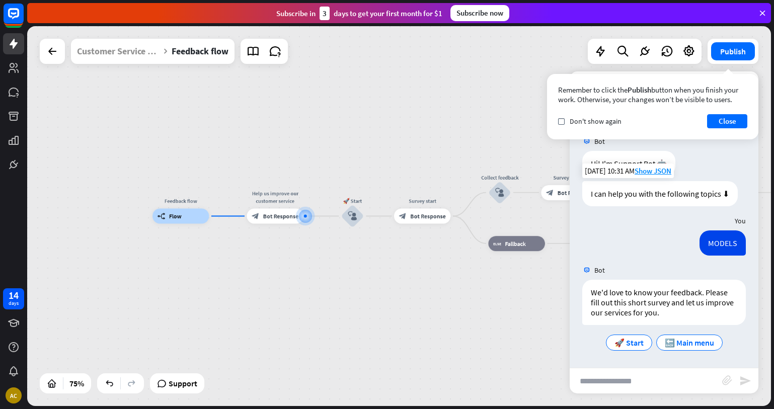
drag, startPoint x: 443, startPoint y: 298, endPoint x: 433, endPoint y: 284, distance: 17.3
click at [444, 296] on div "Feedback flow builder_tree Flow Help us improve our customer service block_bot_…" at bounding box center [432, 358] width 558 height 285
click at [48, 51] on icon at bounding box center [52, 51] width 12 height 12
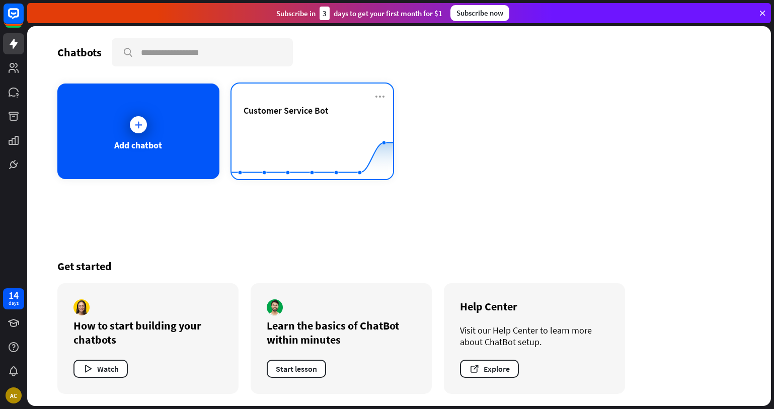
click at [267, 125] on rect at bounding box center [313, 154] width 162 height 63
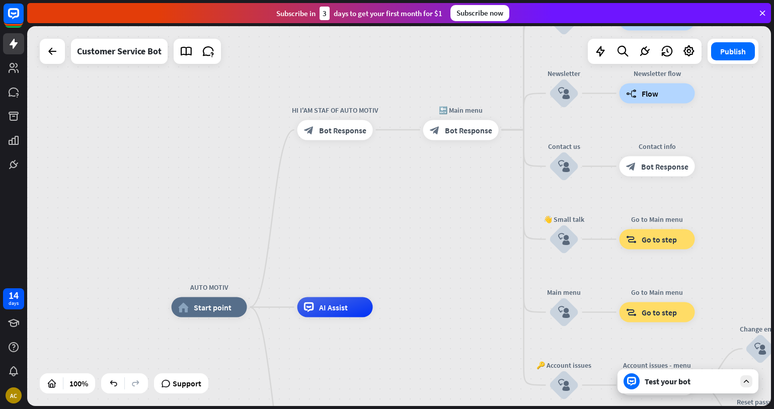
drag, startPoint x: 368, startPoint y: 133, endPoint x: 362, endPoint y: 236, distance: 102.9
click at [362, 237] on div "AUTO MOTIV home_2 Start point HI I'AM STAF OF AUTO MOTIV block_bot_response Bot…" at bounding box center [399, 216] width 744 height 380
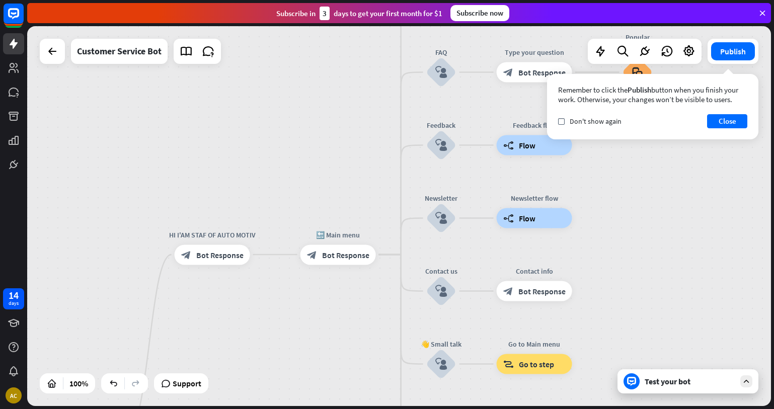
drag, startPoint x: 323, startPoint y: 205, endPoint x: 377, endPoint y: 211, distance: 54.2
click at [335, 286] on div "AUTO MOTIV home_2 Start point HI I'AM STAF OF AUTO MOTIV block_bot_response Bot…" at bounding box center [399, 216] width 744 height 380
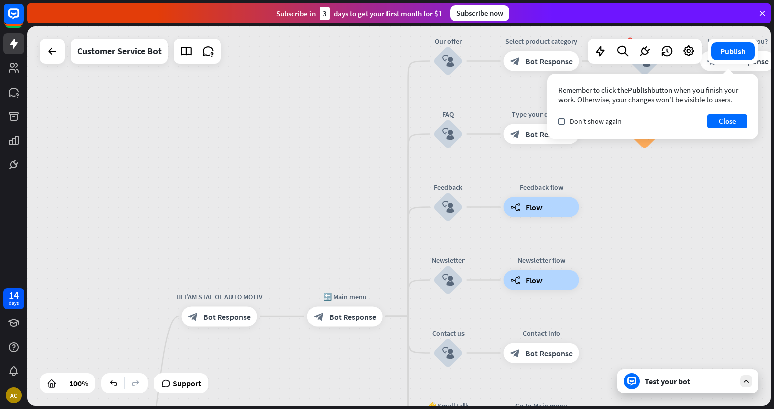
drag, startPoint x: 716, startPoint y: 213, endPoint x: 582, endPoint y: 129, distance: 158.5
click at [716, 229] on div "AUTO MOTIV home_2 Start point HI I'AM STAF OF AUTO MOTIV block_bot_response Bot…" at bounding box center [399, 216] width 744 height 380
click at [434, 34] on span "Edit name" at bounding box center [436, 32] width 31 height 9
type input "*"
type input "*****"
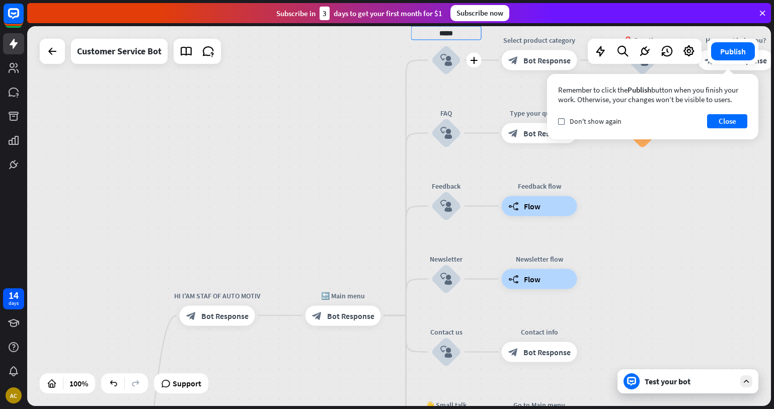
click at [450, 59] on div "AUTO MOTIV home_2 Start point HI I'AM STAF OF AUTO MOTIV block_bot_response Bot…" at bounding box center [399, 216] width 744 height 380
click at [445, 65] on icon "block_user_input" at bounding box center [446, 60] width 12 height 12
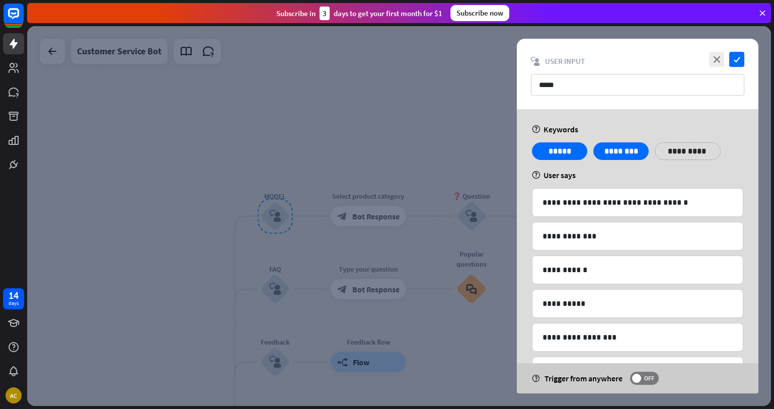
click at [460, 129] on div at bounding box center [399, 216] width 744 height 380
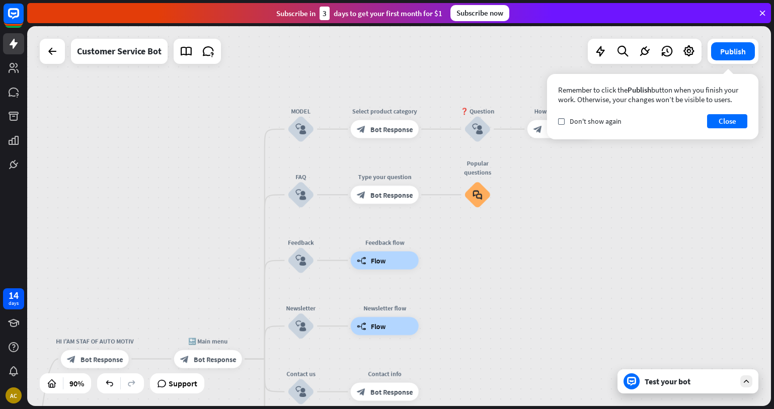
drag, startPoint x: 625, startPoint y: 241, endPoint x: 648, endPoint y: 184, distance: 60.8
click at [648, 184] on div "AUTO MOTIV home_2 Start point HI I'AM STAF OF AUTO MOTIV block_bot_response Bot…" at bounding box center [399, 216] width 744 height 380
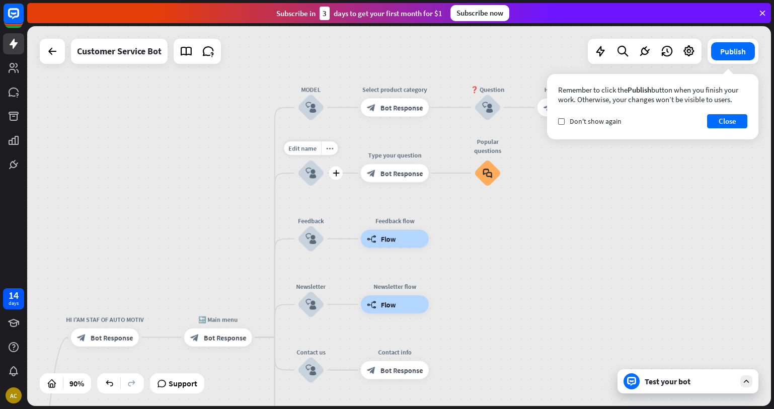
click at [310, 171] on icon "block_user_input" at bounding box center [311, 173] width 11 height 11
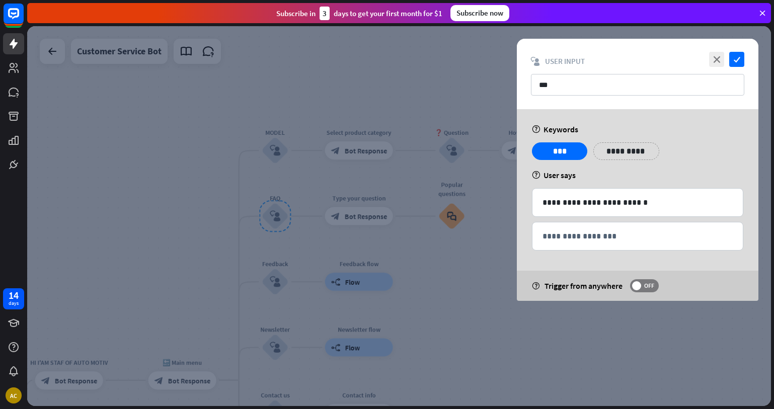
click at [274, 148] on div at bounding box center [399, 216] width 744 height 380
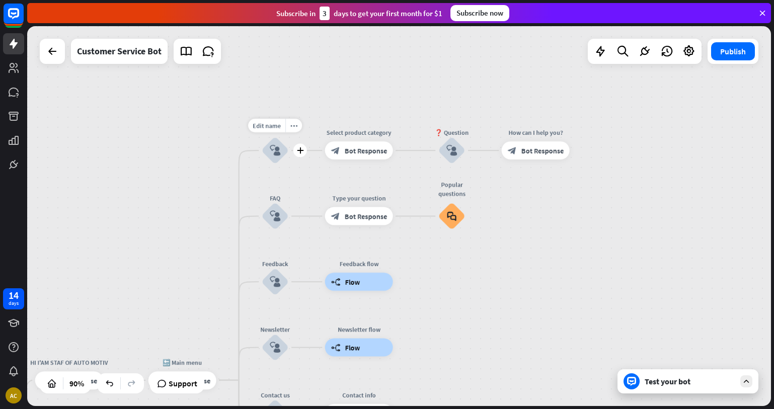
click at [274, 153] on icon "block_user_input" at bounding box center [275, 150] width 11 height 11
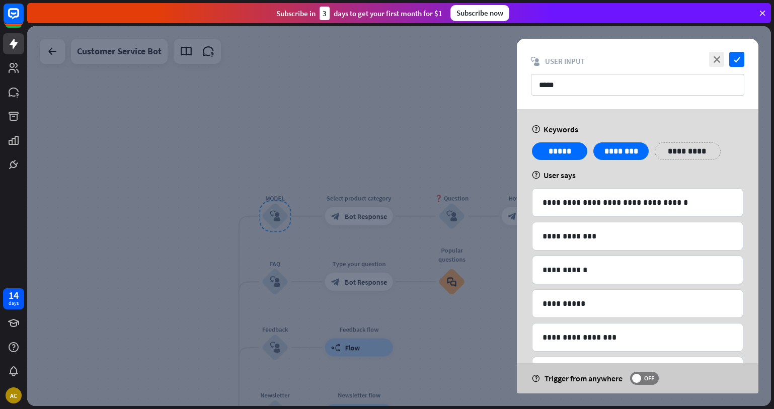
click at [342, 109] on div at bounding box center [399, 216] width 744 height 380
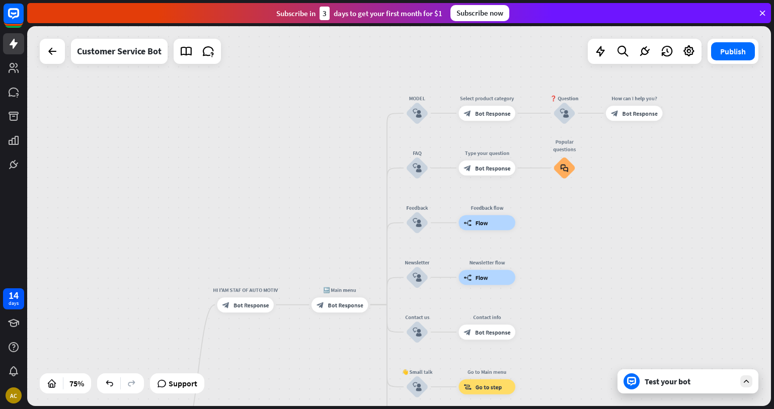
drag, startPoint x: 484, startPoint y: 244, endPoint x: 593, endPoint y: 181, distance: 126.5
click at [599, 177] on div "AUTO MOTIV home_2 Start point HI I'AM STAF OF AUTO MOTIV block_bot_response Bot…" at bounding box center [399, 216] width 744 height 380
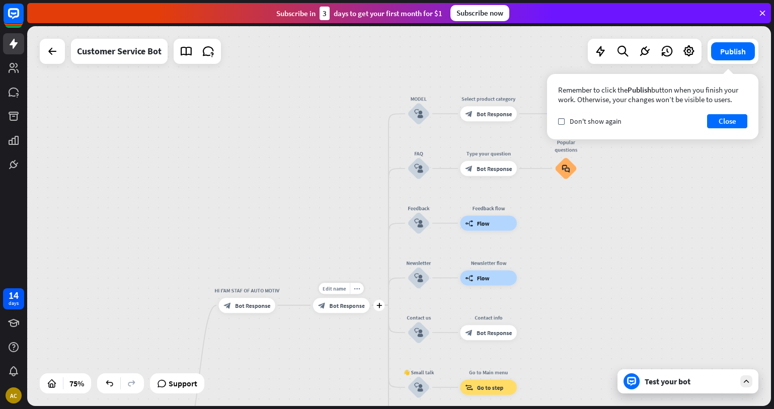
click at [343, 310] on div "block_bot_response Bot Response" at bounding box center [341, 305] width 57 height 15
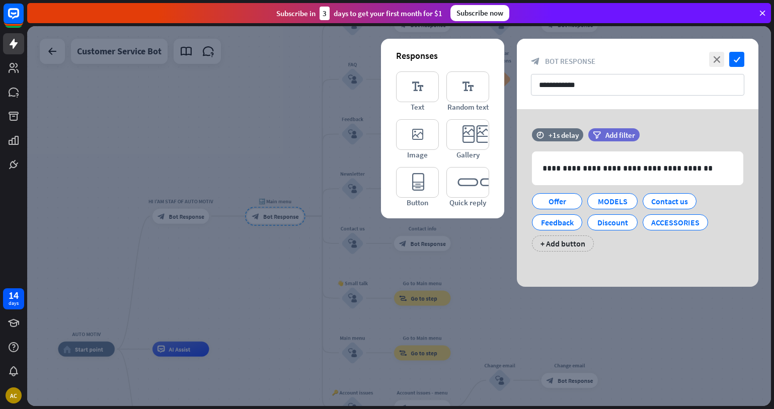
click at [472, 268] on div at bounding box center [399, 216] width 744 height 380
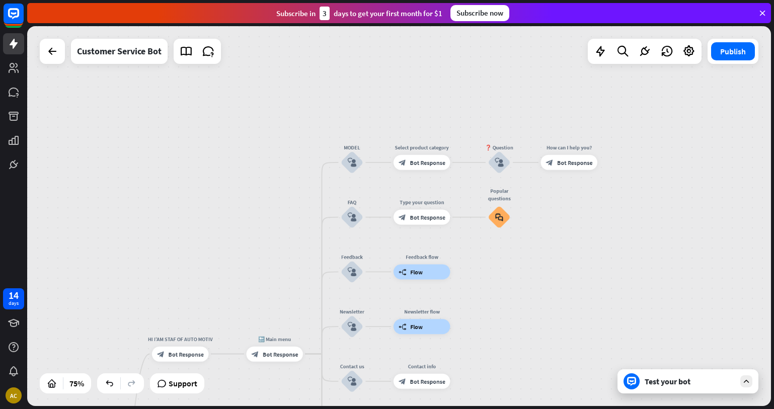
drag, startPoint x: 483, startPoint y: 155, endPoint x: 483, endPoint y: 293, distance: 137.9
click at [483, 293] on div "AUTO MOTIV home_2 Start point HI I'AM STAF OF AUTO MOTIV block_bot_response Bot…" at bounding box center [399, 216] width 744 height 380
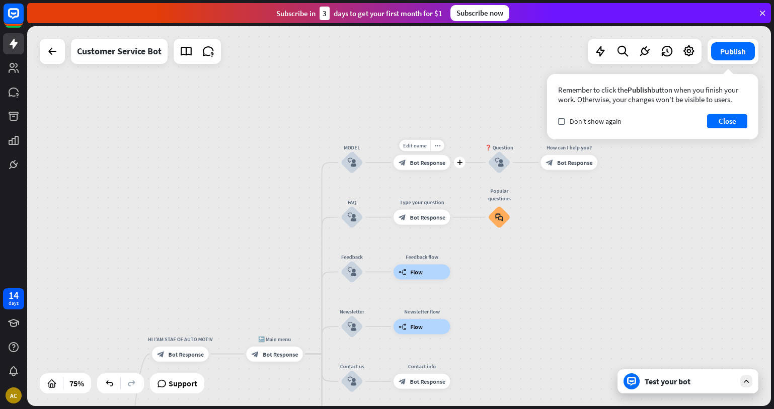
click at [406, 155] on div "Edit name more_horiz plus Select product category block_bot_response Bot Respon…" at bounding box center [422, 162] width 57 height 15
click at [408, 166] on div "block_bot_response Bot Response" at bounding box center [422, 162] width 57 height 15
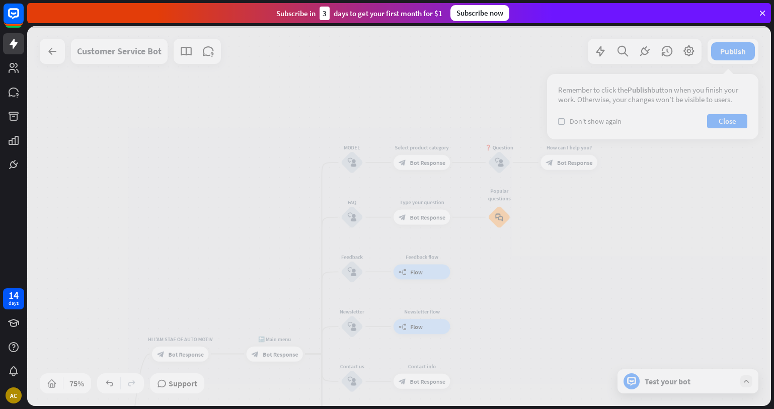
click at [408, 166] on div at bounding box center [399, 216] width 744 height 380
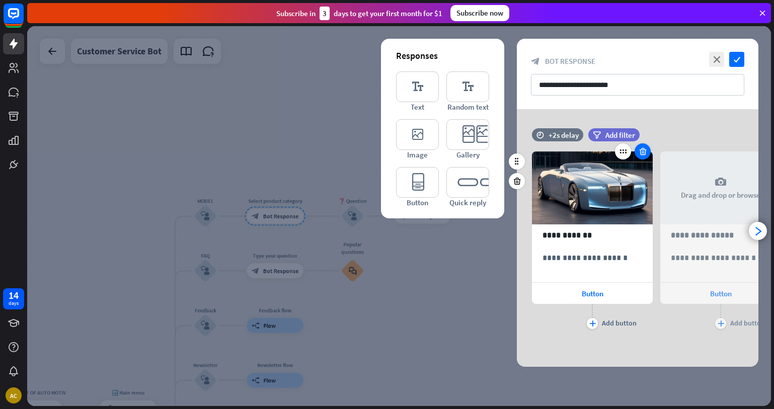
click at [645, 153] on icon at bounding box center [643, 151] width 10 height 9
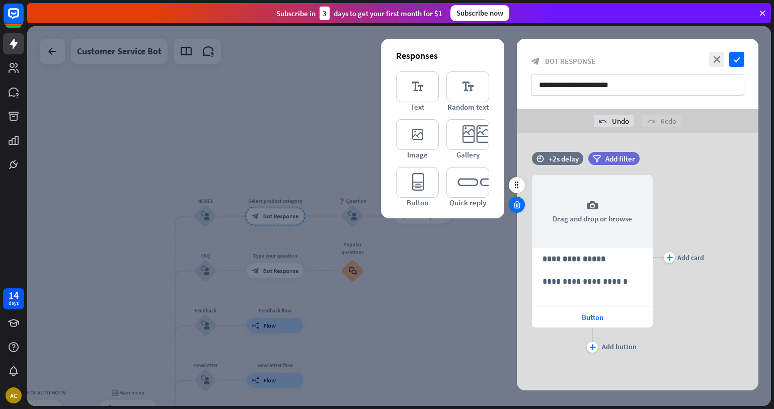
click at [516, 203] on icon at bounding box center [517, 204] width 10 height 9
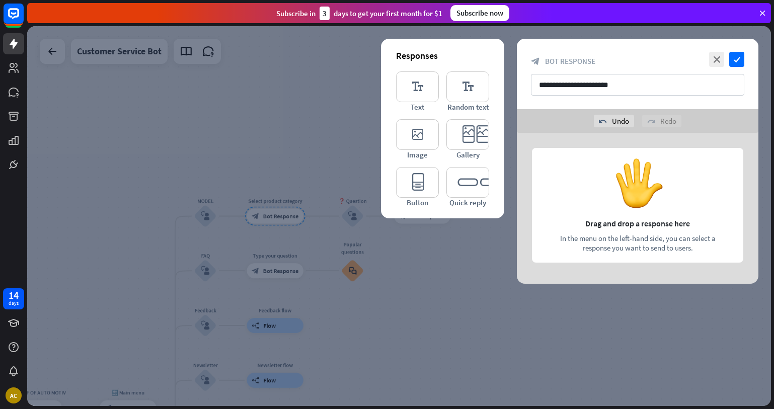
click at [280, 138] on div at bounding box center [399, 216] width 744 height 380
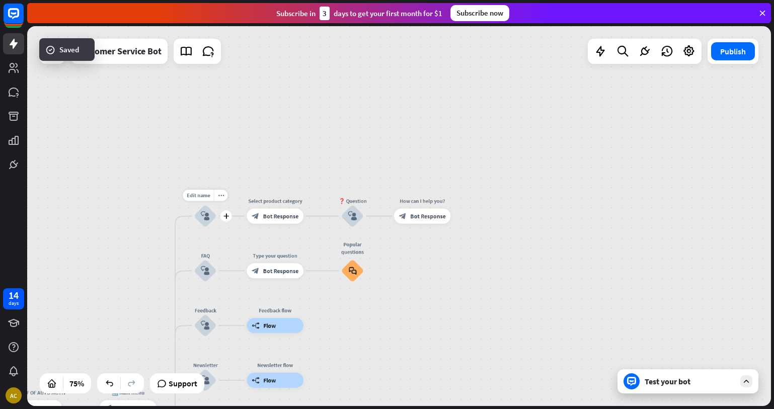
click at [218, 204] on div "MODEL" at bounding box center [205, 201] width 45 height 8
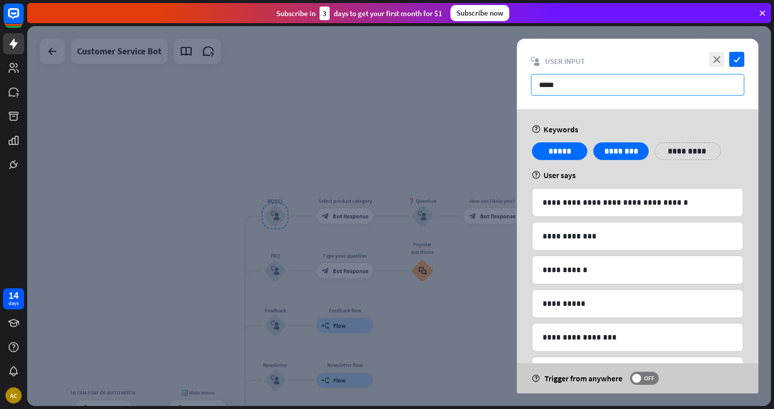
click at [584, 87] on input "*****" at bounding box center [637, 85] width 213 height 22
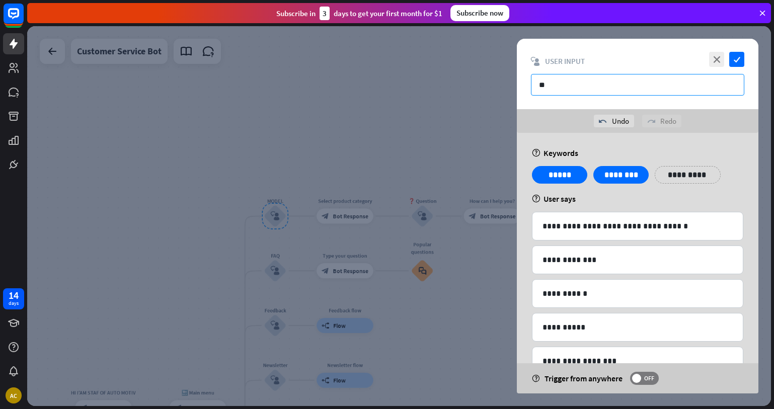
type input "*"
type input "*****"
click at [422, 150] on div at bounding box center [399, 216] width 744 height 380
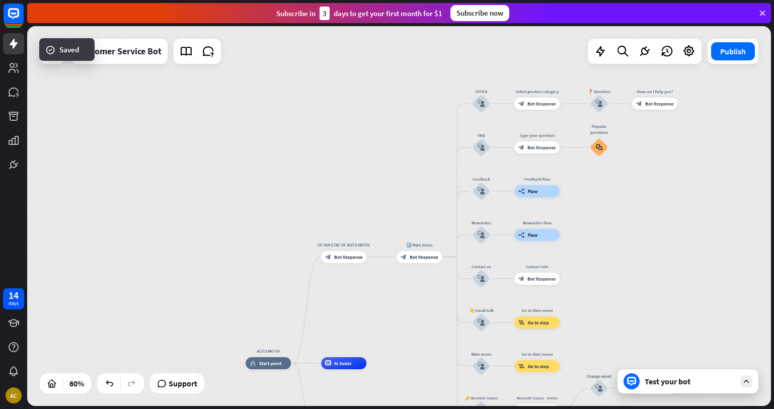
drag, startPoint x: 425, startPoint y: 129, endPoint x: 560, endPoint y: 48, distance: 157.1
click at [560, 48] on div "AUTO MOTIV home_2 Start point HI I'AM STAF OF AUTO MOTIV block_bot_response Bot…" at bounding box center [399, 216] width 744 height 380
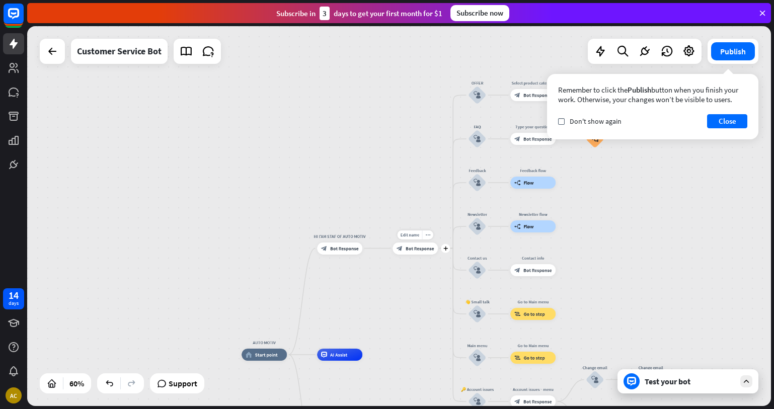
click at [423, 251] on span "Bot Response" at bounding box center [420, 249] width 28 height 6
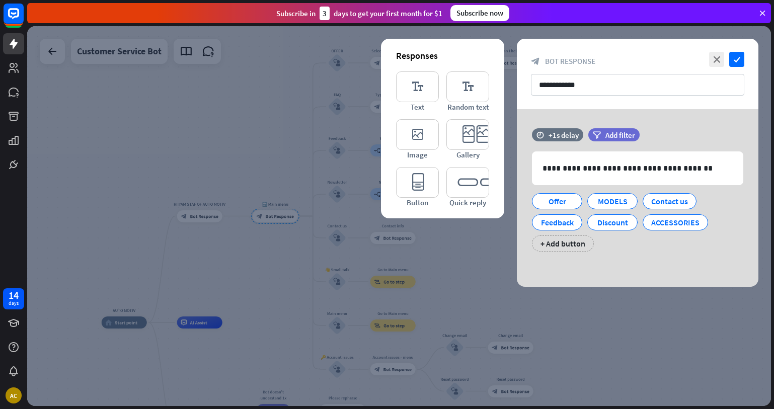
click at [266, 99] on div at bounding box center [399, 216] width 744 height 380
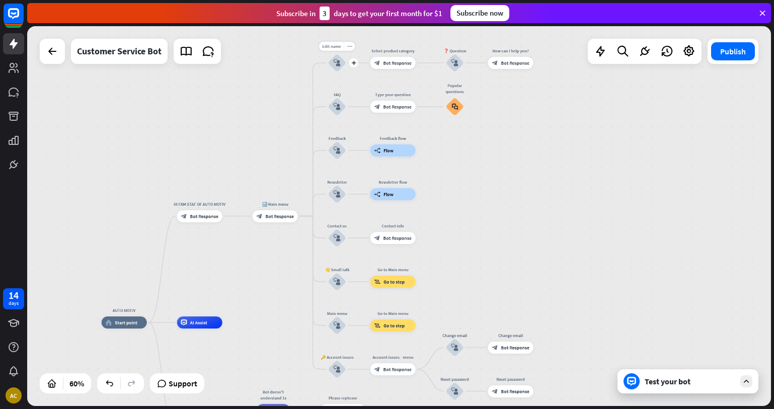
click at [333, 54] on div "Edit name more_horiz plus block_user_input" at bounding box center [337, 63] width 18 height 18
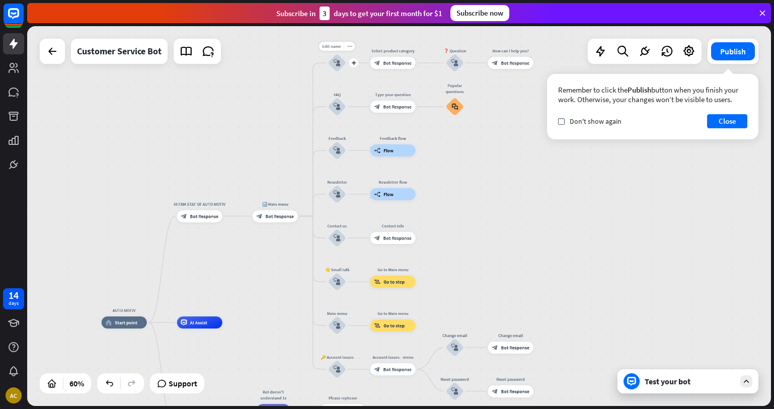
click at [338, 54] on div "block_user_input" at bounding box center [337, 63] width 18 height 18
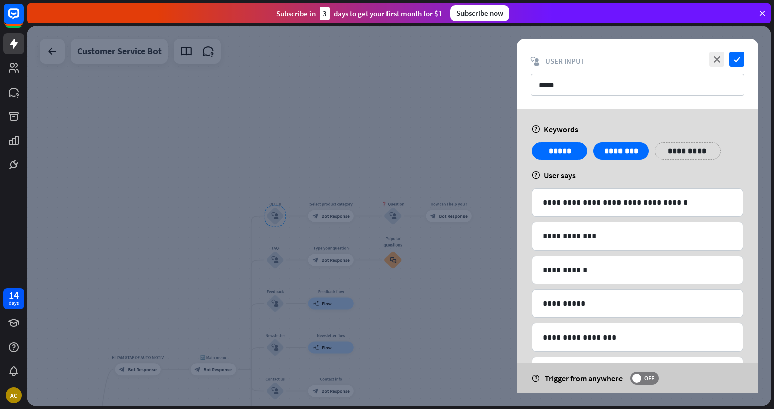
drag, startPoint x: 302, startPoint y: 79, endPoint x: 302, endPoint y: 85, distance: 6.5
click at [302, 81] on div at bounding box center [399, 216] width 744 height 380
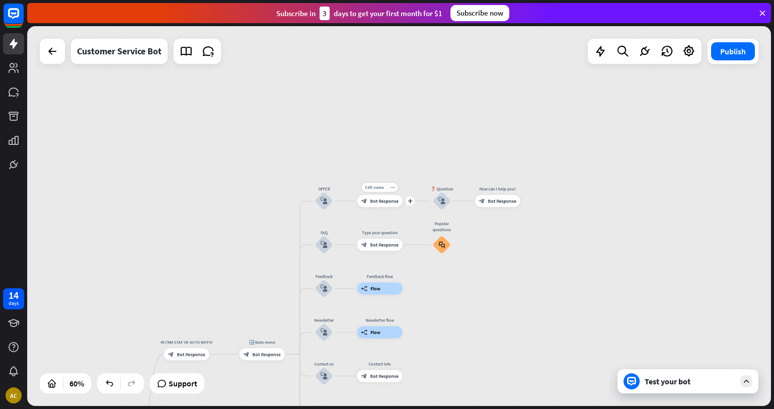
drag, startPoint x: 319, startPoint y: 232, endPoint x: 356, endPoint y: 208, distance: 43.7
click at [369, 207] on div "Edit name more_horiz plus block_bot_response Bot Response" at bounding box center [379, 201] width 45 height 12
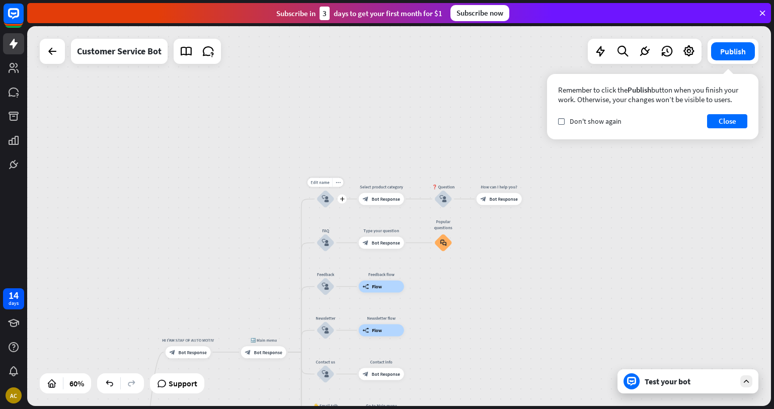
click at [327, 197] on icon "block_user_input" at bounding box center [325, 198] width 7 height 7
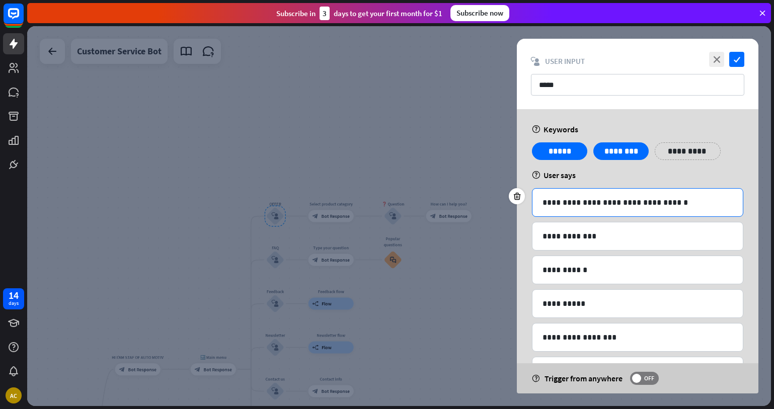
click at [698, 201] on p "**********" at bounding box center [638, 202] width 190 height 13
click at [694, 203] on p "**********" at bounding box center [638, 202] width 190 height 13
click at [688, 176] on div "help User says" at bounding box center [637, 175] width 211 height 10
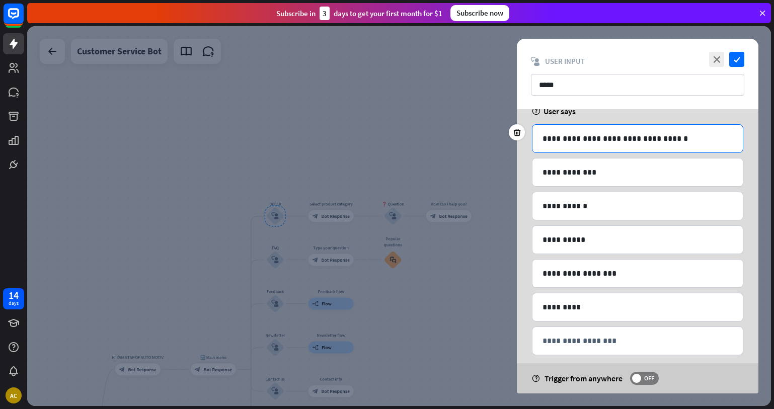
scroll to position [76, 0]
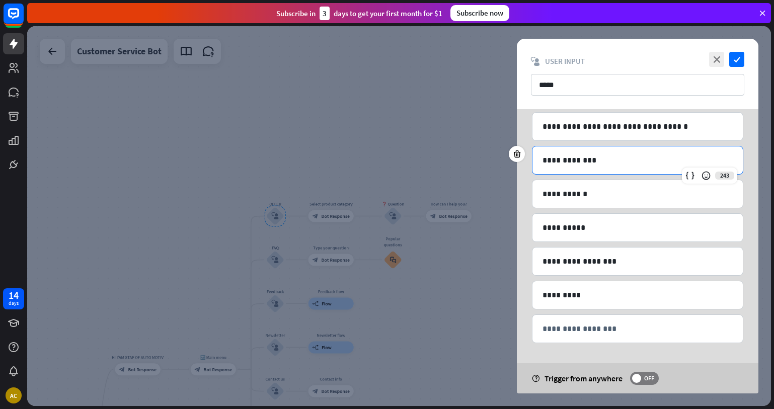
click at [612, 165] on p "**********" at bounding box center [638, 160] width 190 height 13
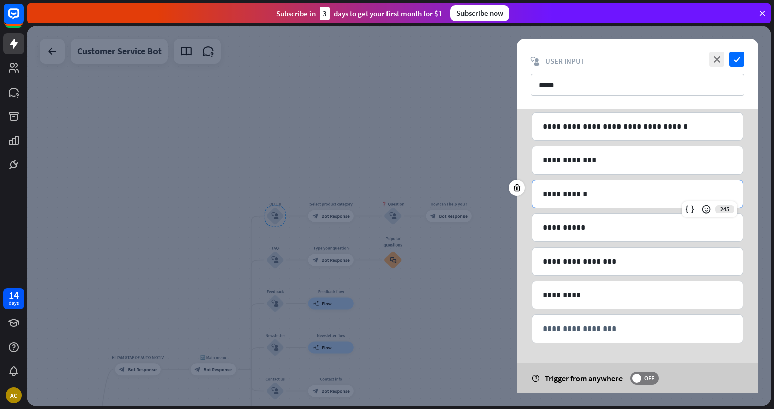
click at [602, 198] on p "**********" at bounding box center [638, 194] width 190 height 13
click at [613, 160] on p "**********" at bounding box center [638, 160] width 190 height 13
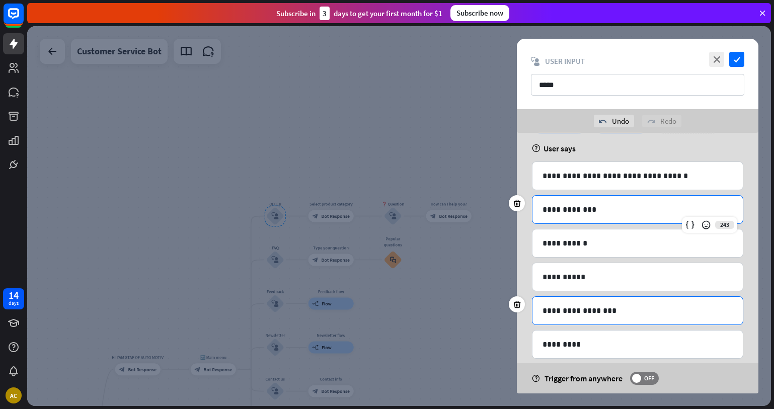
scroll to position [100, 0]
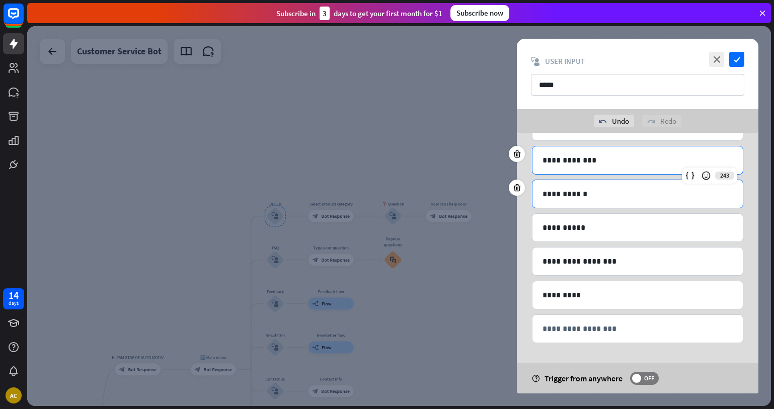
click at [560, 196] on p "**********" at bounding box center [638, 194] width 190 height 13
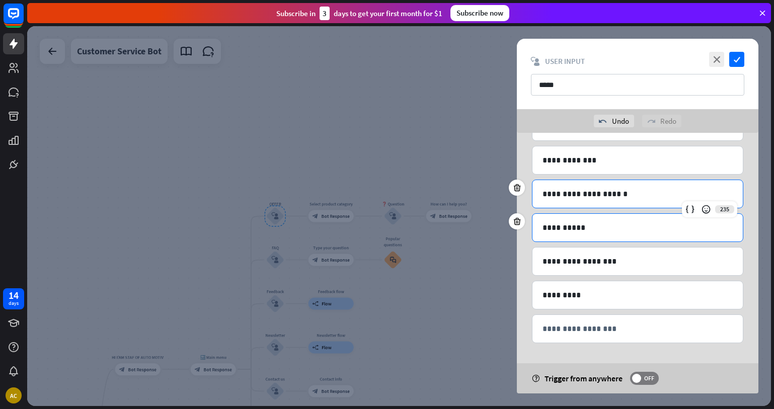
click at [555, 225] on p "**********" at bounding box center [638, 227] width 190 height 13
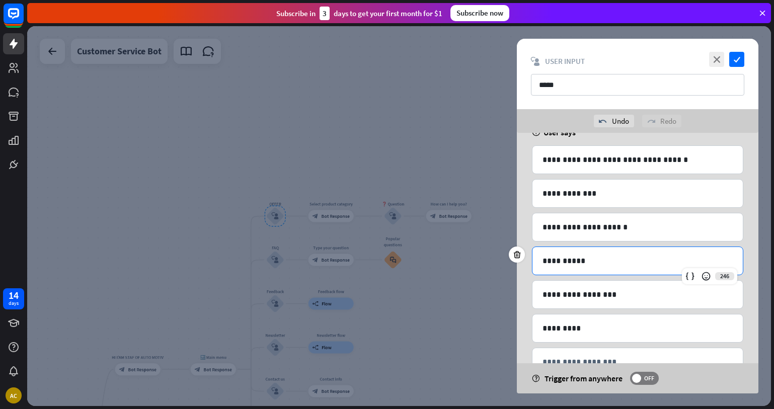
scroll to position [49, 0]
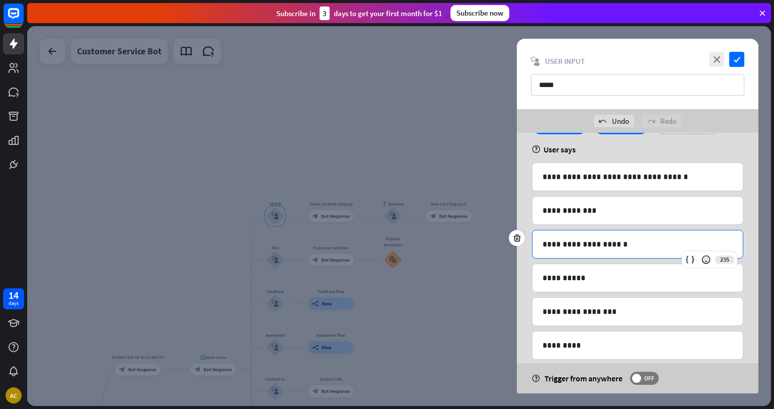
click at [637, 249] on p "**********" at bounding box center [638, 244] width 190 height 13
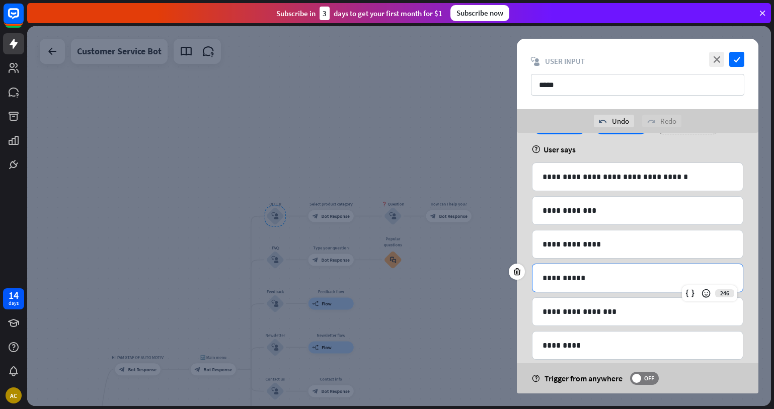
click at [585, 280] on p "**********" at bounding box center [638, 278] width 190 height 13
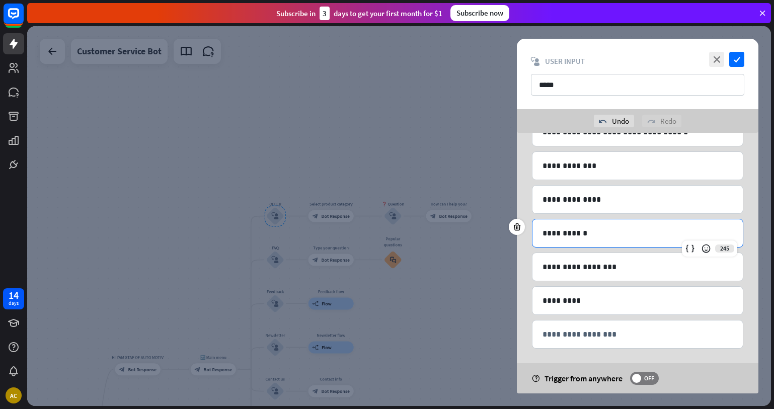
scroll to position [100, 0]
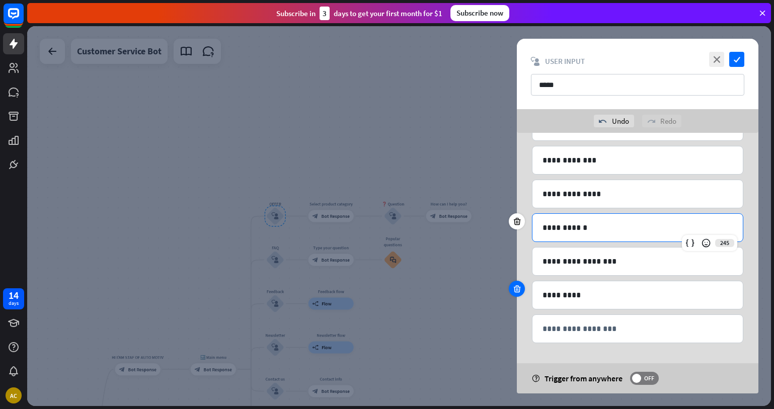
click at [516, 285] on icon at bounding box center [517, 288] width 10 height 9
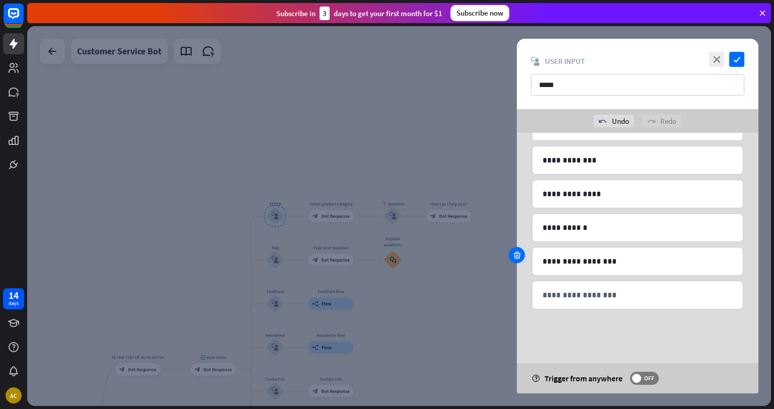
scroll to position [66, 0]
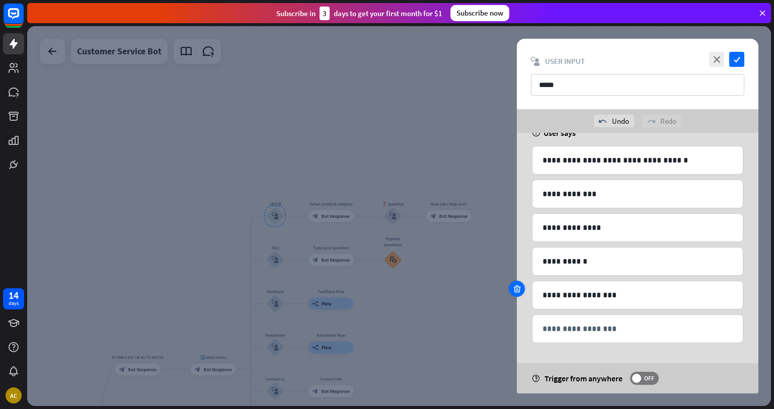
click at [513, 288] on icon at bounding box center [517, 288] width 10 height 9
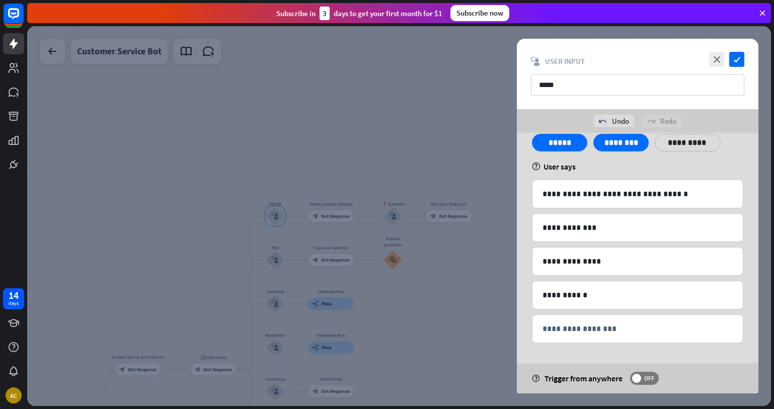
scroll to position [32, 0]
click at [738, 59] on icon "check" at bounding box center [736, 59] width 15 height 15
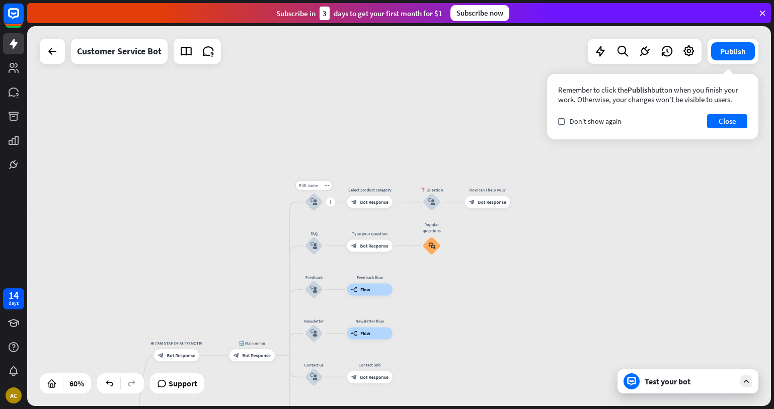
drag, startPoint x: 291, startPoint y: 234, endPoint x: 327, endPoint y: 214, distance: 41.0
click at [323, 211] on div "Edit name more_horiz plus block_user_input" at bounding box center [314, 202] width 18 height 18
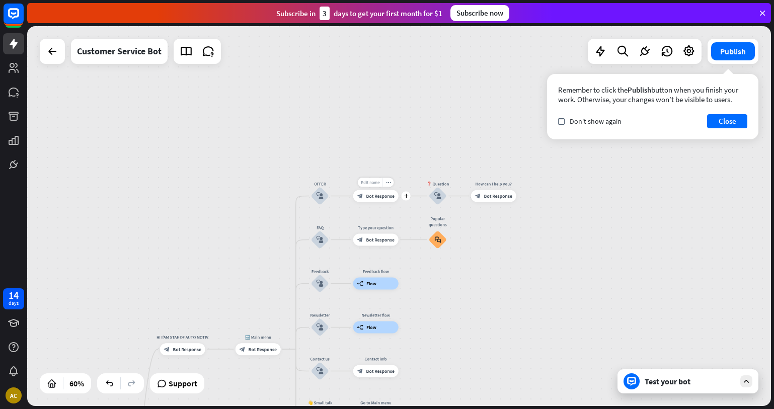
click at [375, 183] on span "Edit name" at bounding box center [370, 183] width 19 height 6
click at [375, 192] on div "block_bot_response Bot Response" at bounding box center [375, 196] width 45 height 12
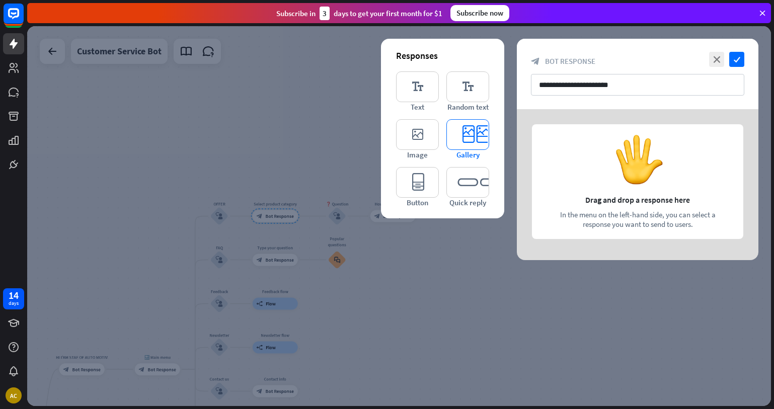
click at [469, 140] on icon "editor_card" at bounding box center [467, 134] width 43 height 31
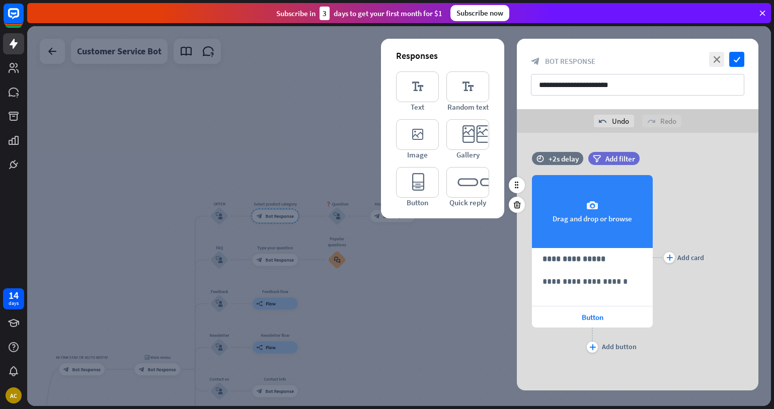
click at [574, 221] on div "camera Drag and drop or browse" at bounding box center [592, 211] width 121 height 73
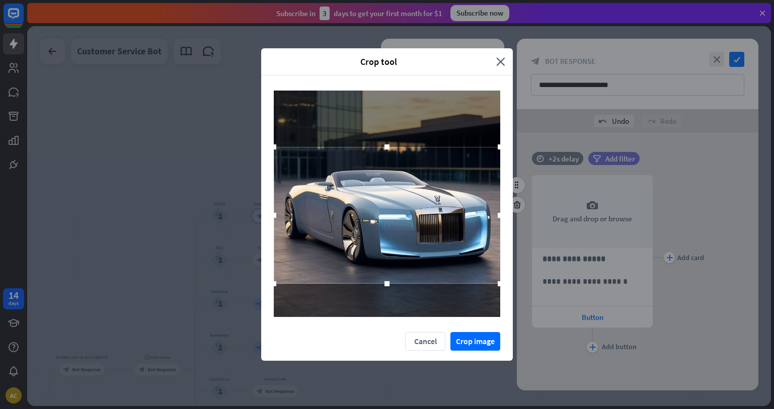
drag, startPoint x: 449, startPoint y: 262, endPoint x: 450, endPoint y: 274, distance: 11.7
click at [450, 274] on div at bounding box center [387, 215] width 226 height 137
click at [470, 346] on button "Crop image" at bounding box center [475, 341] width 50 height 19
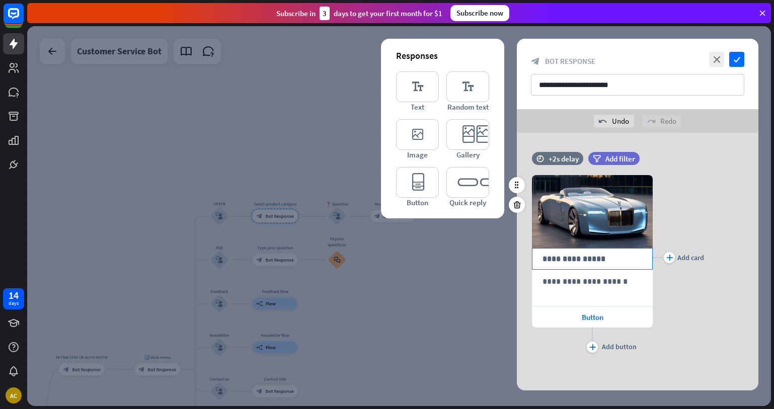
click at [576, 262] on p "**********" at bounding box center [593, 259] width 100 height 13
click at [558, 281] on p "**********" at bounding box center [593, 281] width 100 height 13
click at [696, 291] on div "plus Add card" at bounding box center [678, 257] width 51 height 195
click at [671, 258] on icon "plus" at bounding box center [669, 258] width 7 height 6
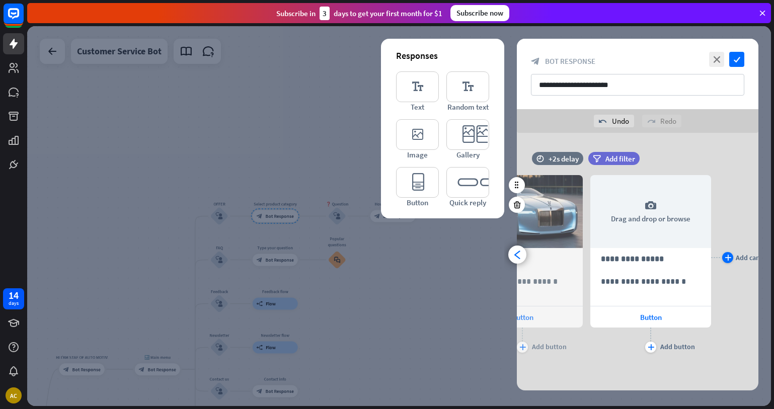
scroll to position [0, 83]
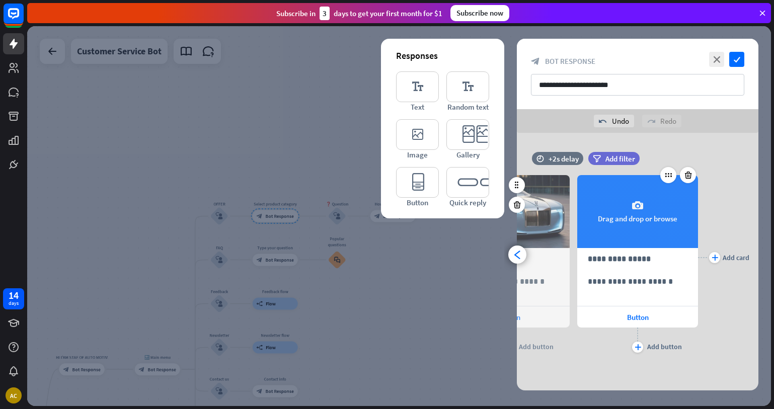
click at [654, 203] on div "camera Drag and drop or browse" at bounding box center [637, 211] width 121 height 73
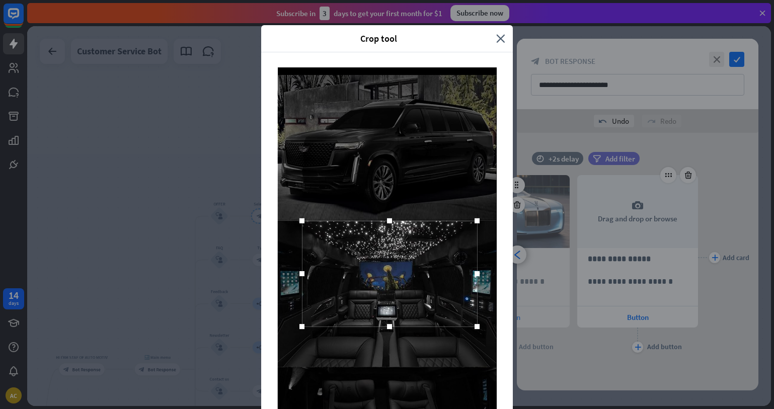
drag, startPoint x: 406, startPoint y: 282, endPoint x: 408, endPoint y: 262, distance: 20.3
click at [408, 262] on div at bounding box center [389, 274] width 175 height 106
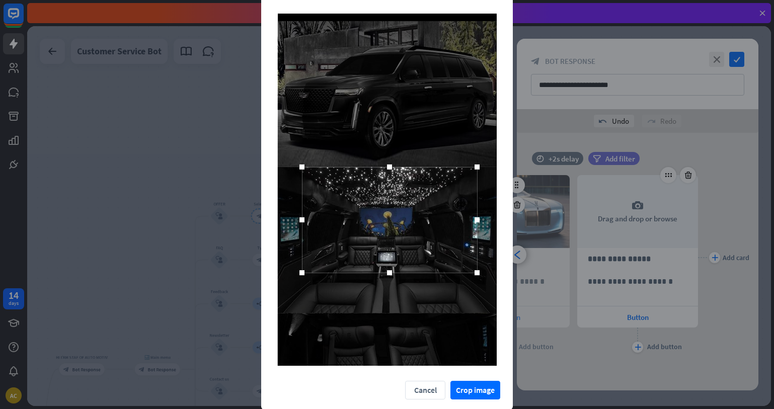
scroll to position [54, 0]
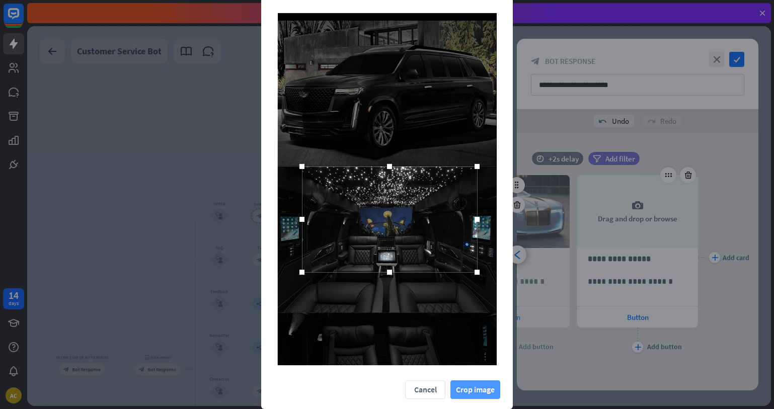
click at [483, 388] on button "Crop image" at bounding box center [475, 390] width 50 height 19
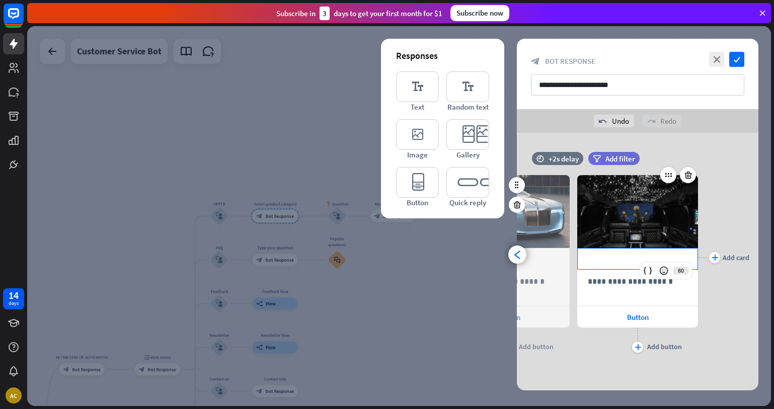
click at [631, 263] on p "**********" at bounding box center [638, 259] width 100 height 13
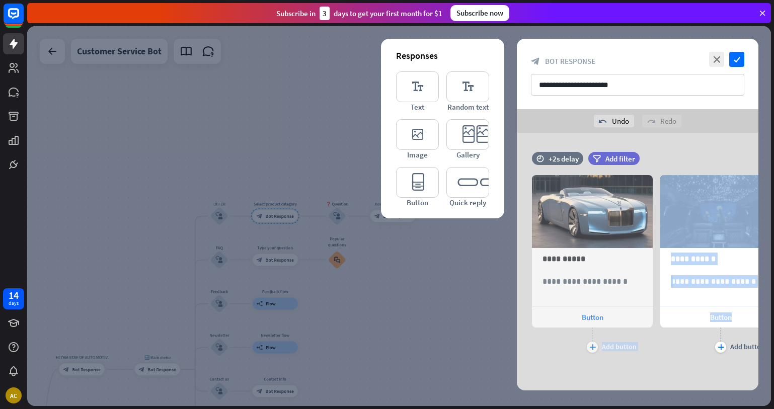
drag, startPoint x: 688, startPoint y: 351, endPoint x: 640, endPoint y: 367, distance: 49.8
click at [640, 367] on div "**********" at bounding box center [638, 262] width 242 height 258
click at [707, 378] on div "**********" at bounding box center [638, 262] width 242 height 258
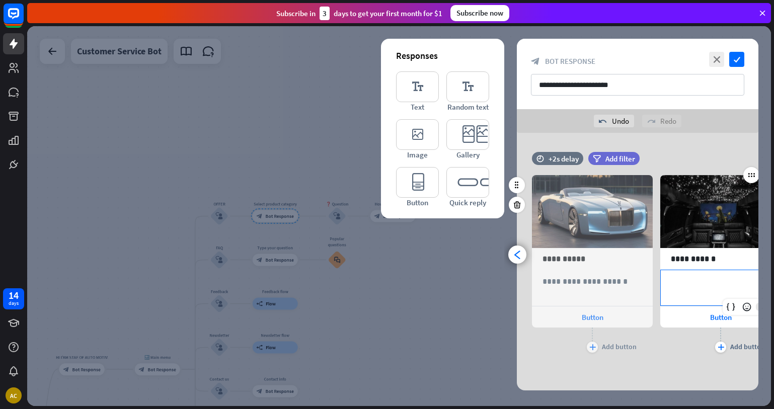
drag, startPoint x: 735, startPoint y: 295, endPoint x: 688, endPoint y: 299, distance: 47.0
click at [688, 299] on div "**********" at bounding box center [721, 287] width 120 height 35
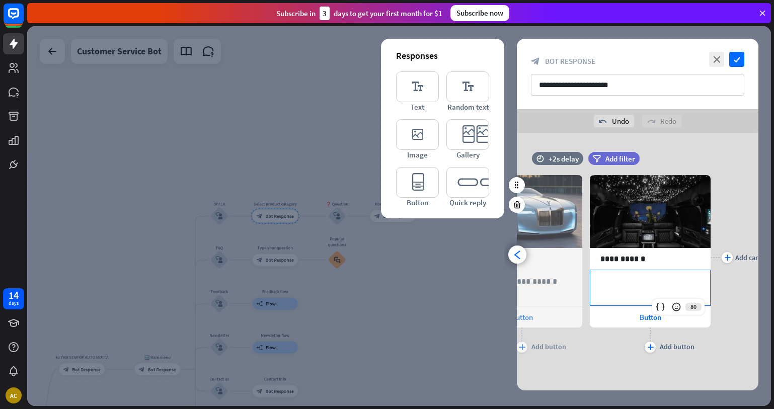
scroll to position [0, 83]
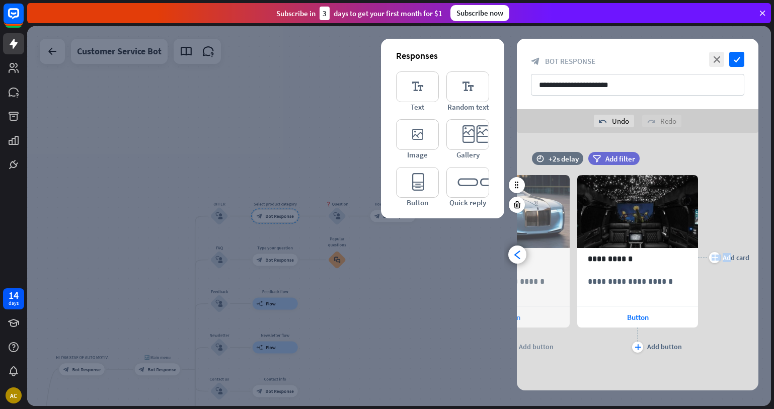
drag, startPoint x: 732, startPoint y: 268, endPoint x: 709, endPoint y: 273, distance: 24.1
click at [709, 273] on div "plus Add card" at bounding box center [723, 257] width 51 height 195
click at [737, 59] on icon "check" at bounding box center [736, 59] width 15 height 15
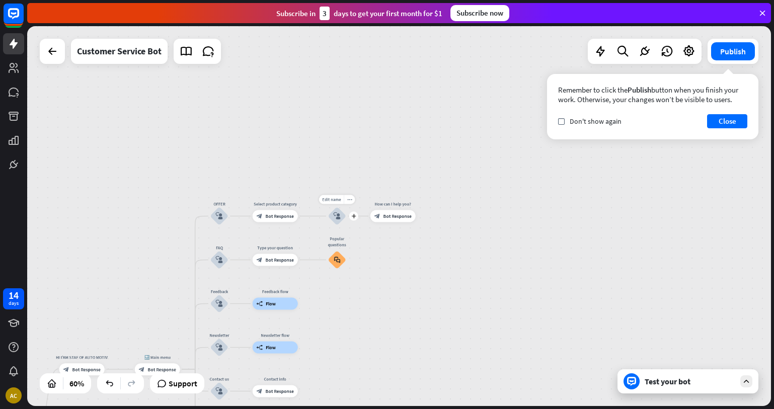
click at [335, 215] on icon "block_user_input" at bounding box center [336, 215] width 7 height 7
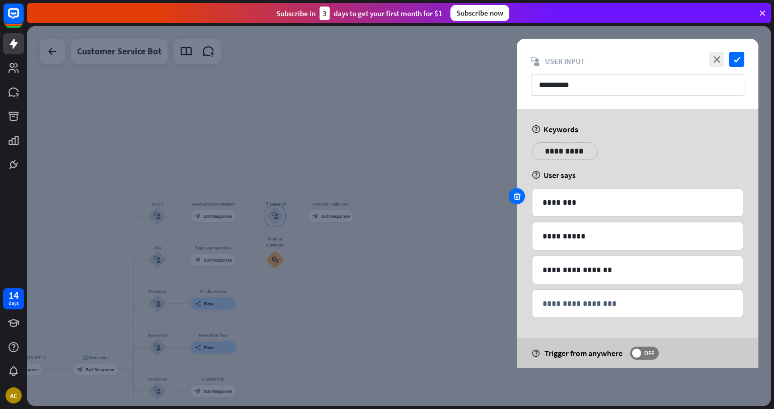
click at [518, 193] on icon at bounding box center [517, 196] width 10 height 9
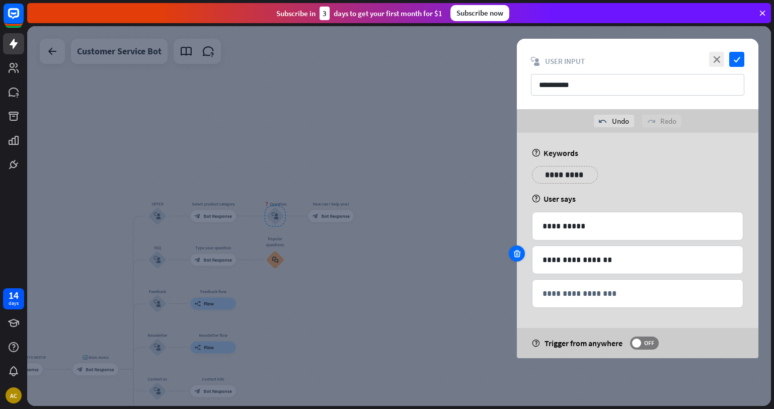
click at [519, 254] on icon at bounding box center [517, 253] width 10 height 9
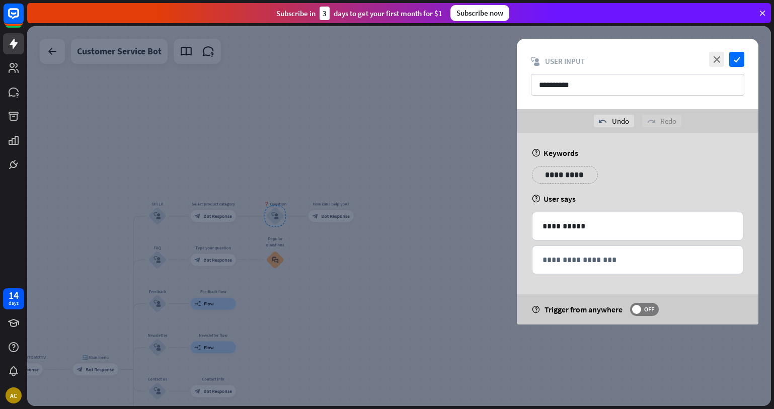
click at [452, 255] on div at bounding box center [399, 216] width 744 height 380
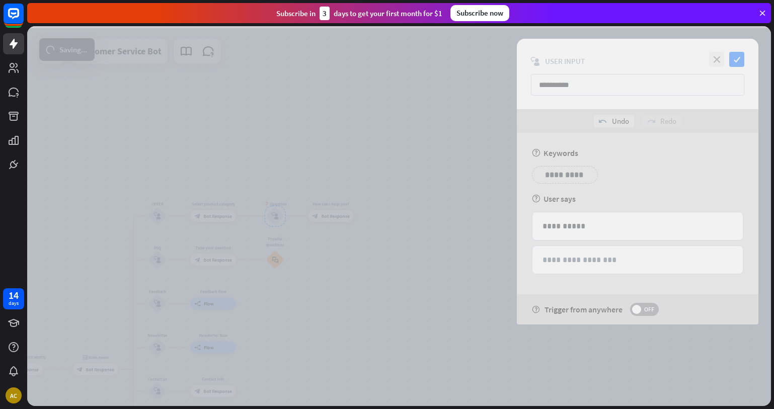
click at [739, 56] on div at bounding box center [399, 216] width 744 height 380
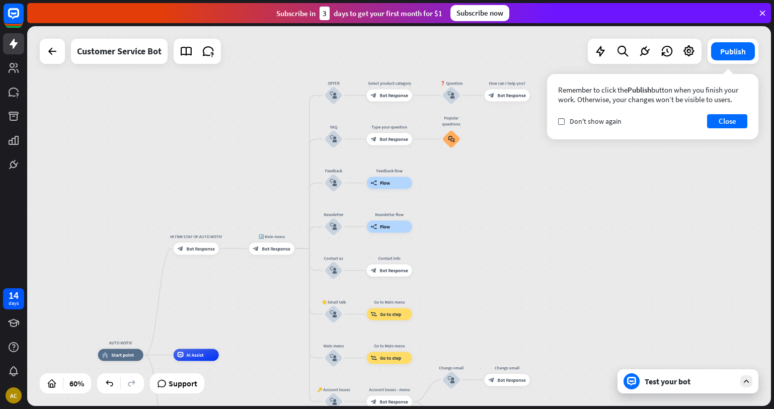
drag, startPoint x: 326, startPoint y: 273, endPoint x: 390, endPoint y: 194, distance: 100.9
click at [469, 159] on div "AUTO MOTIV home_2 Start point HI I'AM STAF OF AUTO MOTIV block_bot_response Bot…" at bounding box center [399, 216] width 744 height 380
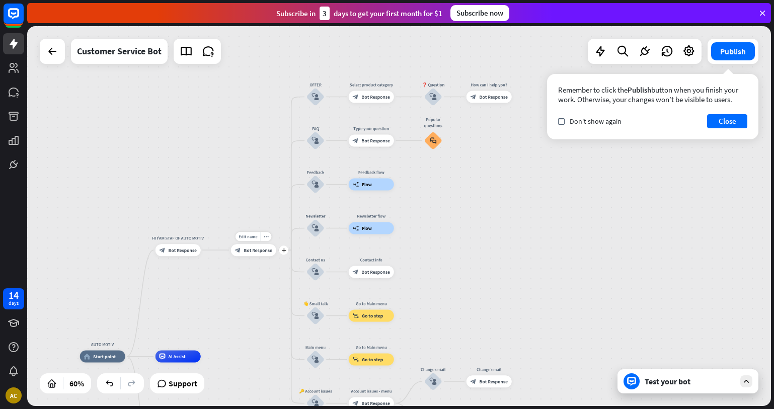
click at [249, 252] on span "Bot Response" at bounding box center [258, 250] width 28 height 6
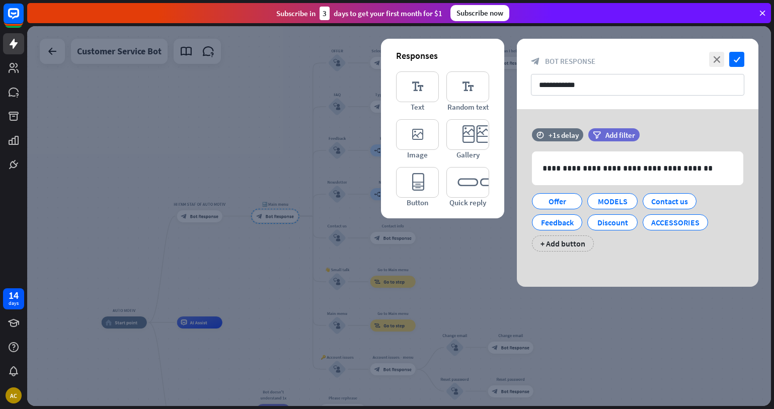
click at [241, 133] on div at bounding box center [399, 216] width 744 height 380
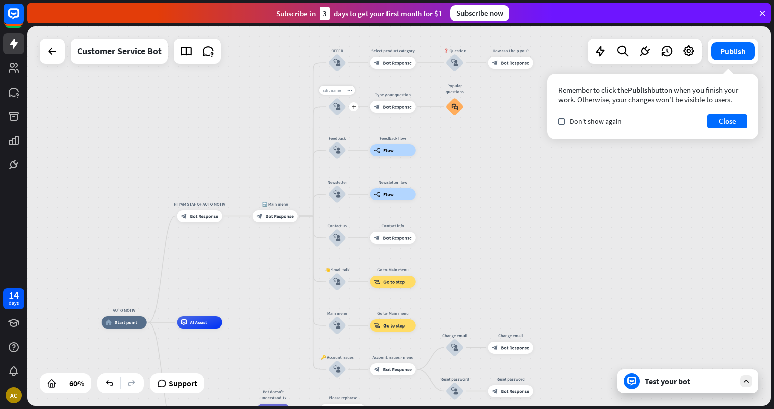
click at [334, 91] on span "Edit name" at bounding box center [331, 91] width 19 height 6
type input "*"
type input "******"
click at [280, 214] on div "AUTO MOTIV home_2 Start point HI I'AM STAF OF AUTO MOTIV block_bot_response Bot…" at bounding box center [399, 216] width 744 height 380
click at [286, 214] on span "Bot Response" at bounding box center [279, 216] width 28 height 6
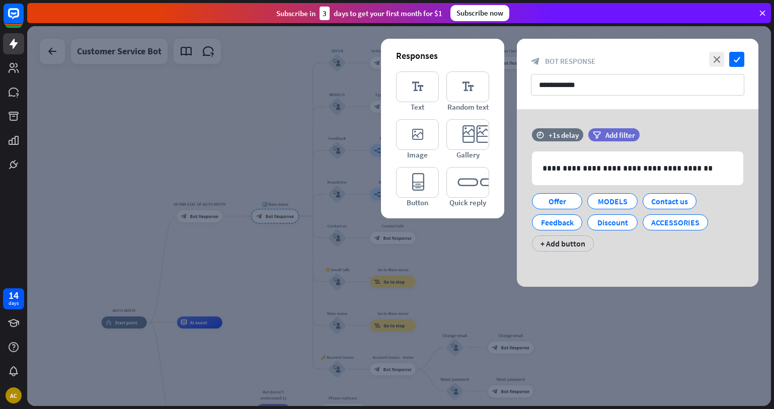
click at [278, 176] on div at bounding box center [399, 216] width 744 height 380
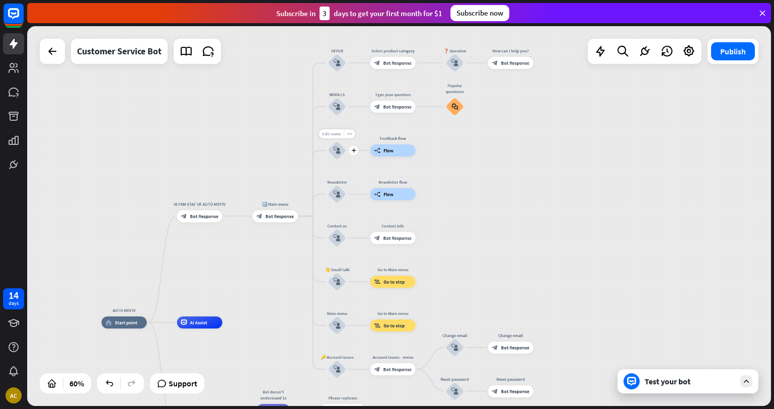
click at [337, 132] on span "Edit name" at bounding box center [331, 134] width 19 height 6
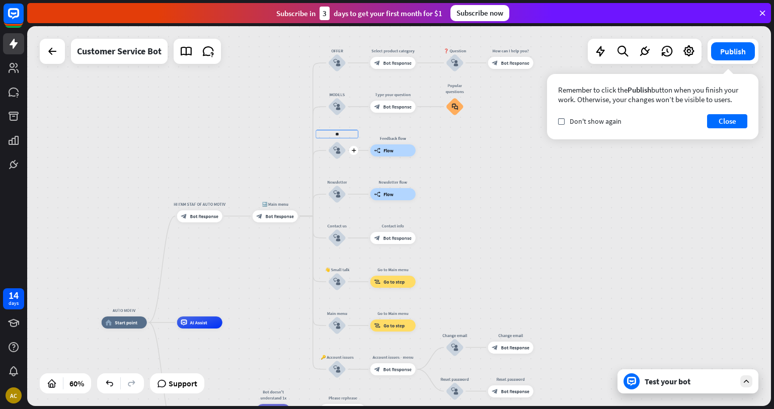
type input "*"
type input "**********"
click at [305, 135] on div "**********" at bounding box center [399, 216] width 744 height 380
click at [273, 218] on span "Bot Response" at bounding box center [279, 216] width 28 height 6
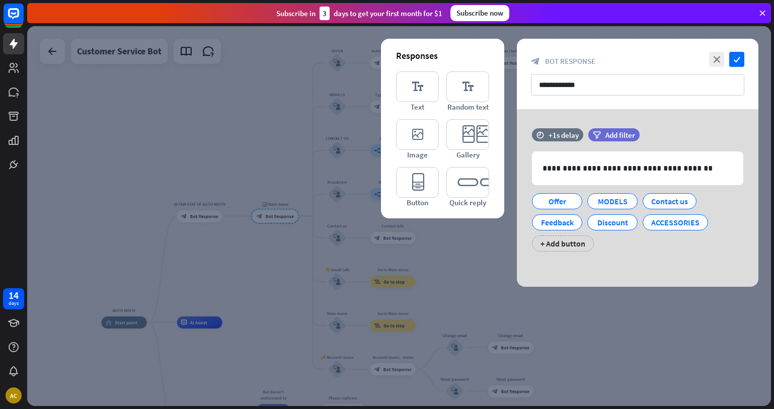
click at [304, 148] on div at bounding box center [399, 216] width 744 height 380
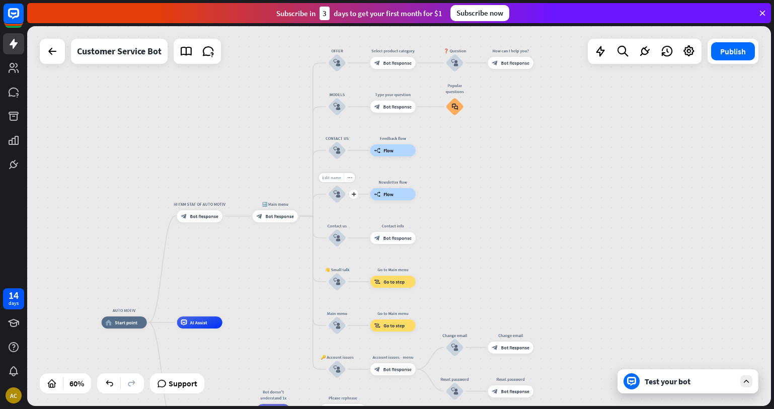
click at [330, 181] on div "Edit name" at bounding box center [331, 177] width 25 height 9
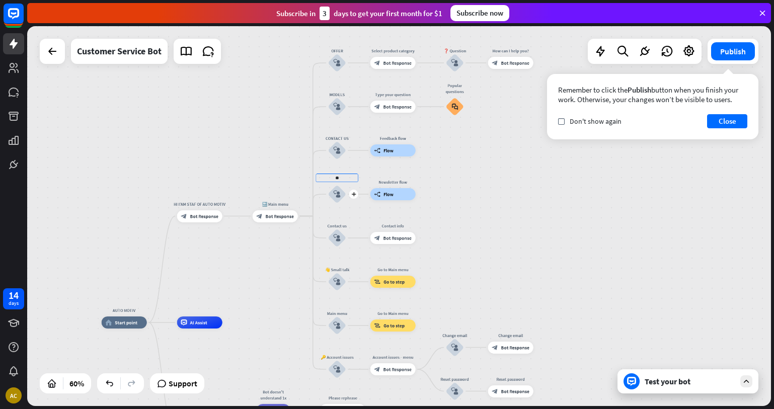
type input "*"
type input "*********"
click at [329, 224] on div "AUTO MOTIV home_2 Start point HI I'AM STAF OF AUTO MOTIV block_bot_response Bot…" at bounding box center [399, 216] width 744 height 380
click at [284, 220] on div "block_bot_response Bot Response" at bounding box center [275, 216] width 45 height 12
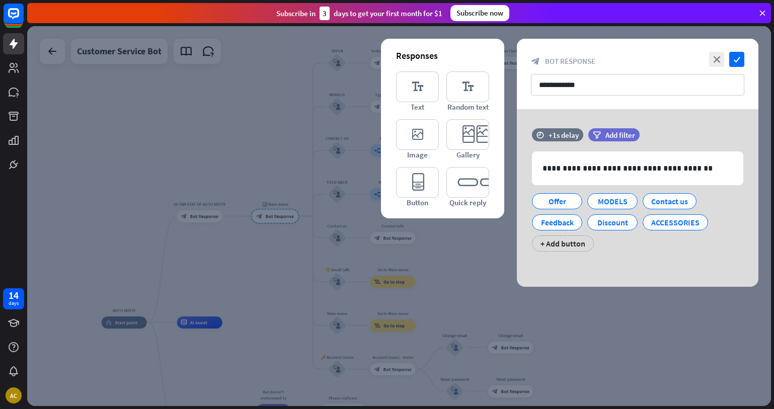
click at [277, 246] on div at bounding box center [399, 216] width 744 height 380
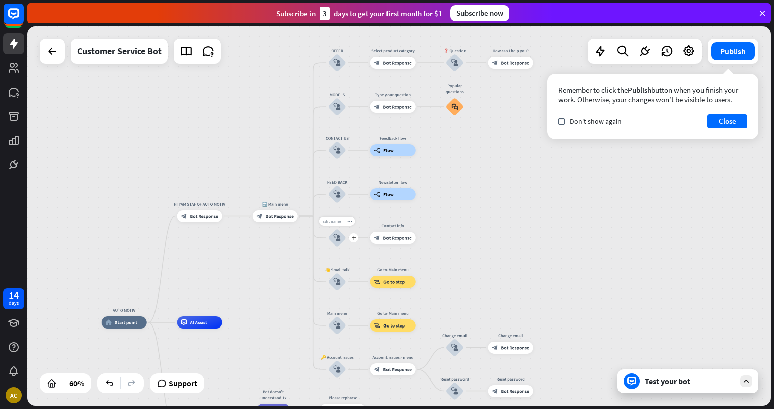
click at [332, 221] on span "Edit name" at bounding box center [331, 222] width 19 height 6
type input "*"
type input "********"
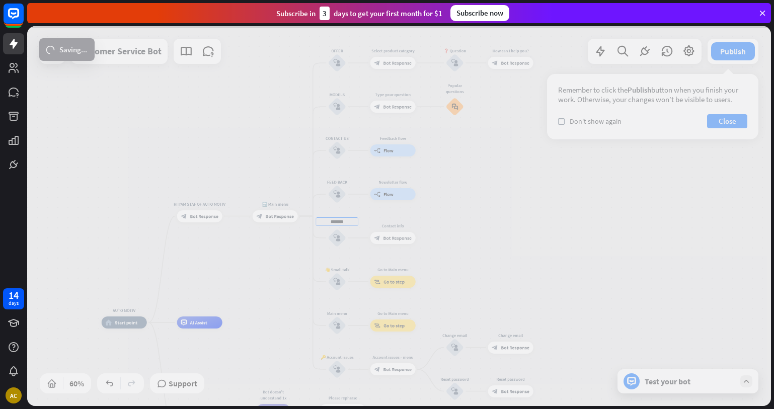
click at [336, 265] on div "AUTO MOTIV home_2 Start point HI I'AM STAF OF AUTO MOTIV block_bot_response Bot…" at bounding box center [399, 216] width 744 height 380
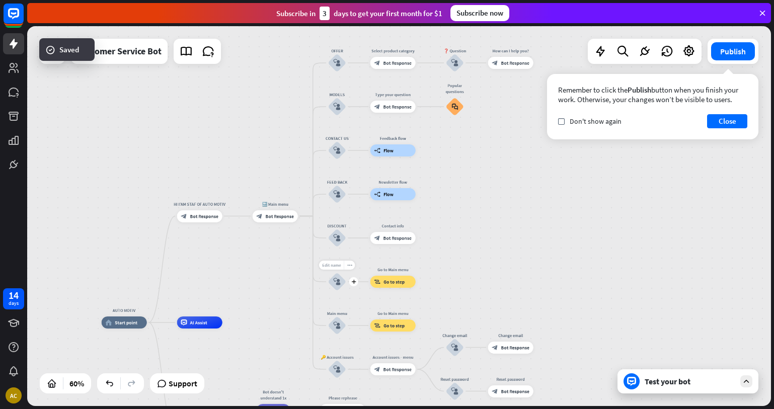
click at [336, 265] on span "Edit name" at bounding box center [331, 266] width 19 height 6
type input "**"
type input "**********"
click at [583, 265] on div "**********" at bounding box center [399, 216] width 744 height 380
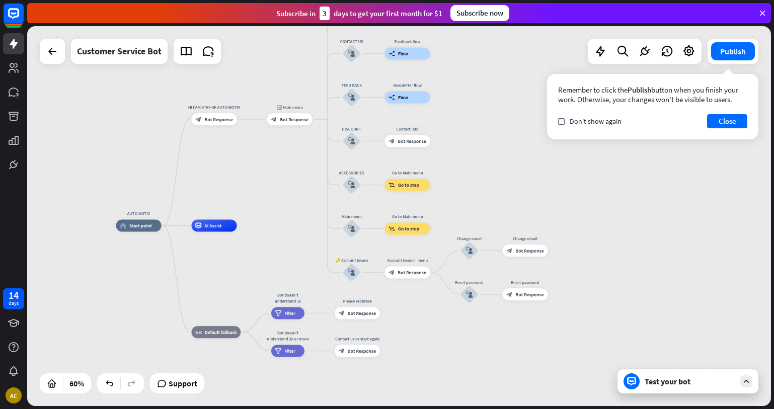
drag, startPoint x: 477, startPoint y: 314, endPoint x: 493, endPoint y: 215, distance: 100.0
click at [493, 215] on div "AUTO MOTIV home_2 Start point HI I'AM STAF OF AUTO MOTIV block_bot_response Bot…" at bounding box center [399, 216] width 744 height 380
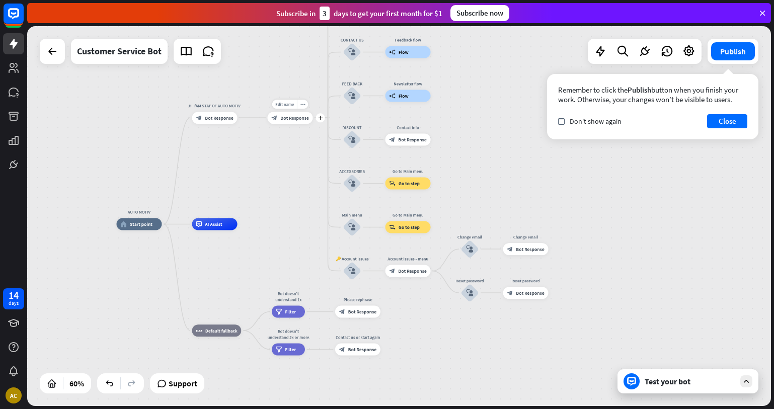
click at [282, 113] on div "block_bot_response Bot Response" at bounding box center [290, 118] width 45 height 12
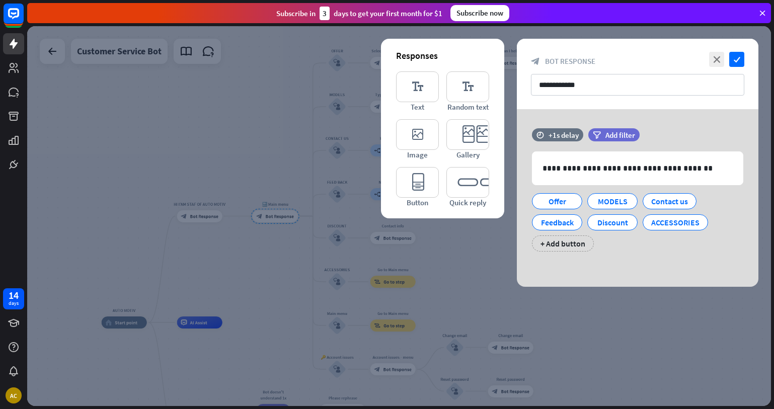
click at [226, 101] on div at bounding box center [399, 216] width 744 height 380
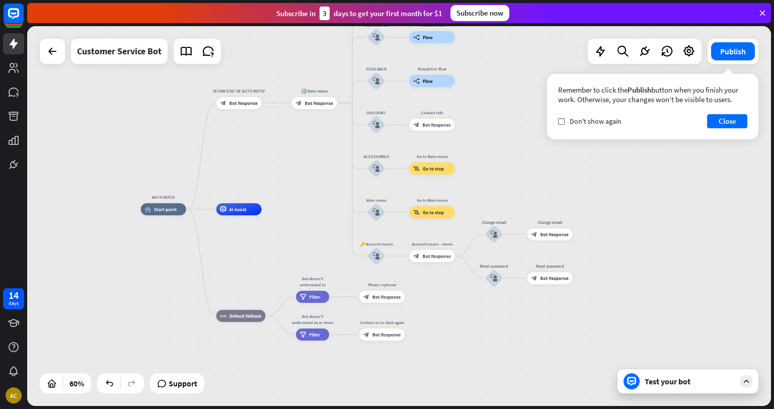
drag, startPoint x: 441, startPoint y: 293, endPoint x: 470, endPoint y: 186, distance: 110.5
click at [470, 186] on div "AUTO MOTIV home_2 Start point HI I'AM STAF OF AUTO MOTIV block_bot_response Bot…" at bounding box center [399, 216] width 744 height 380
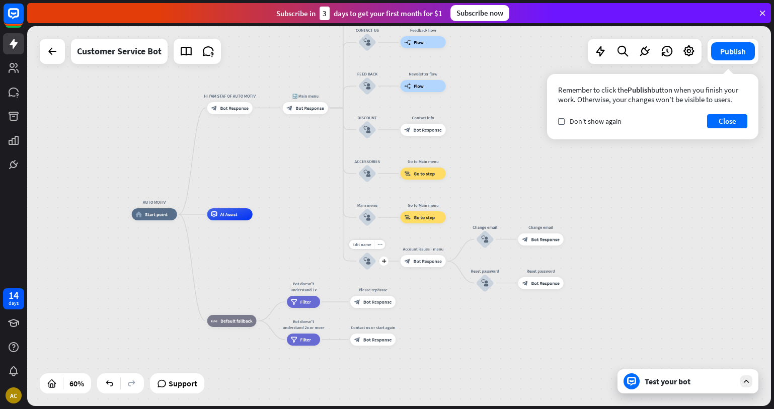
click at [363, 263] on div "block_user_input" at bounding box center [367, 261] width 18 height 18
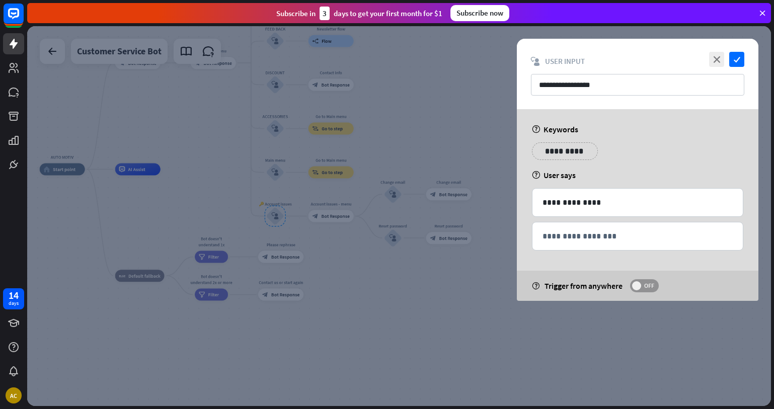
click at [636, 283] on span at bounding box center [636, 285] width 9 height 9
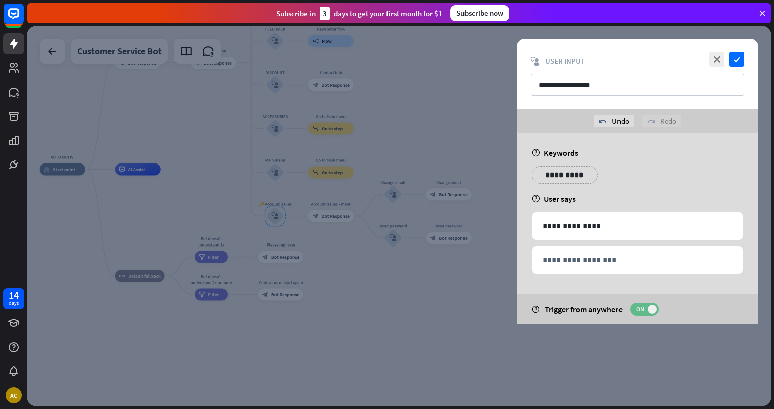
click at [647, 308] on span "ON" at bounding box center [640, 310] width 16 height 8
click at [735, 58] on icon "check" at bounding box center [736, 59] width 15 height 15
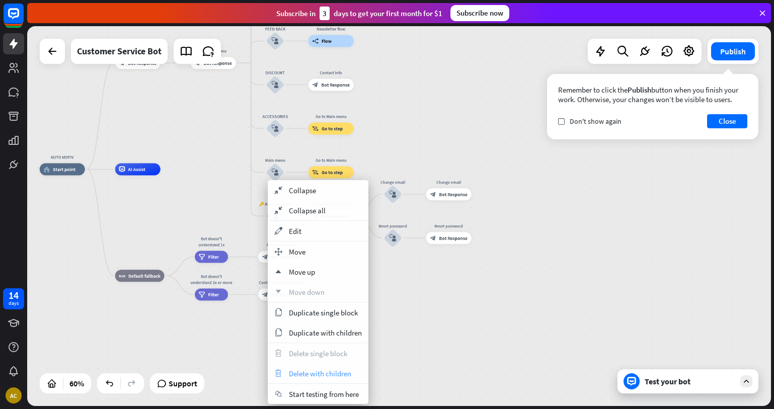
click at [305, 372] on span "Delete with children" at bounding box center [320, 374] width 62 height 10
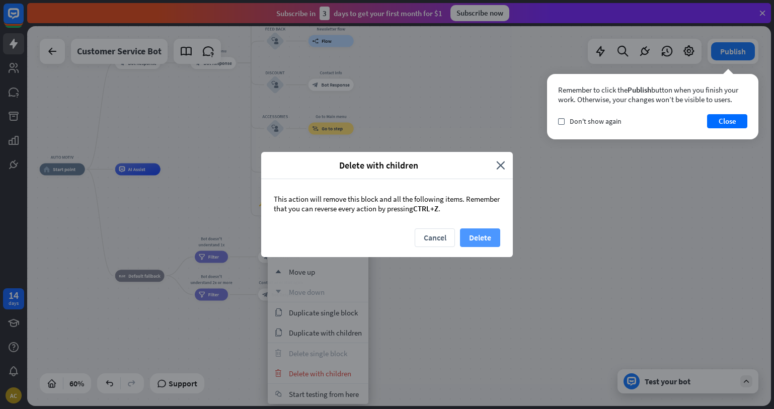
click at [463, 240] on button "Delete" at bounding box center [480, 238] width 40 height 19
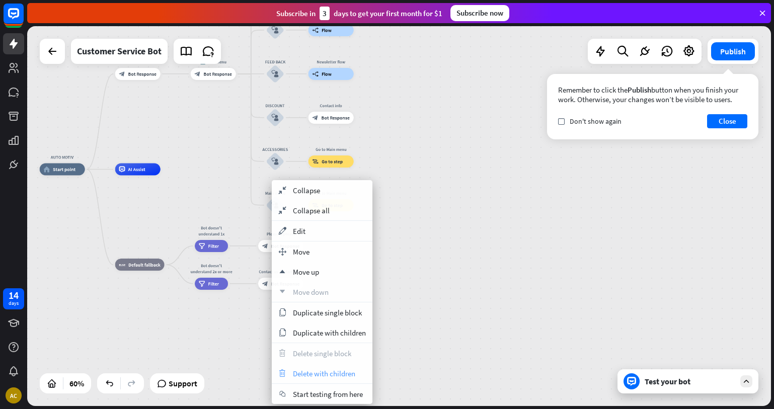
click at [322, 375] on span "Delete with children" at bounding box center [324, 374] width 62 height 10
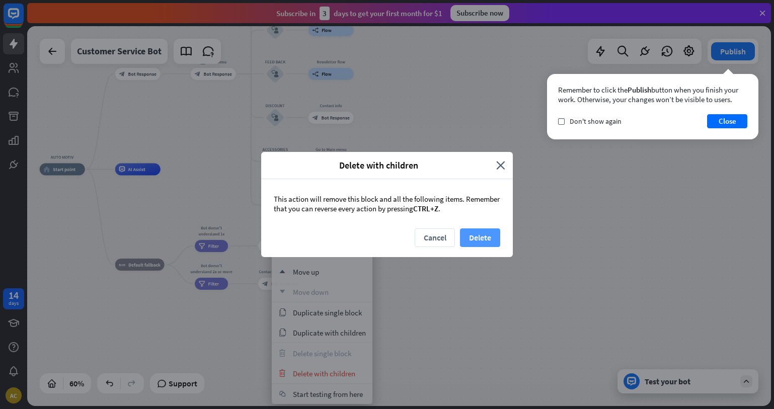
click at [487, 237] on button "Delete" at bounding box center [480, 238] width 40 height 19
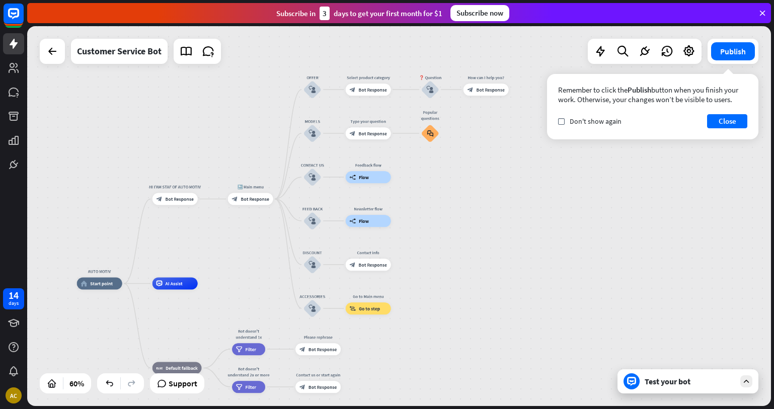
drag, startPoint x: 400, startPoint y: 301, endPoint x: 441, endPoint y: 399, distance: 106.2
click at [441, 399] on div "AUTO MOTIV home_2 Start point HI I'AM STAF OF AUTO MOTIV block_bot_response Bot…" at bounding box center [300, 398] width 446 height 228
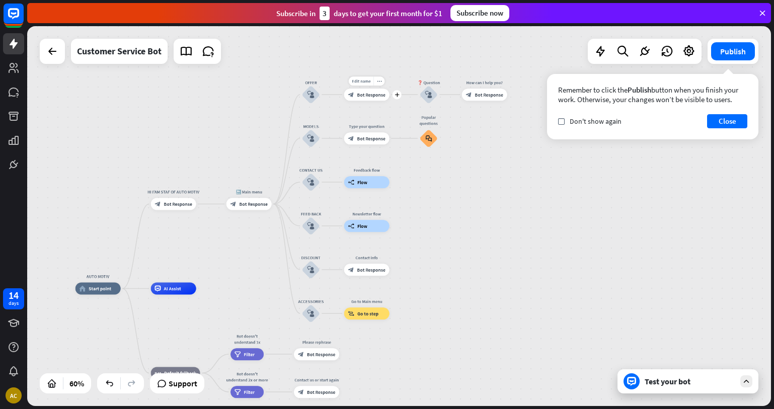
click at [349, 94] on icon "block_bot_response" at bounding box center [351, 95] width 6 height 6
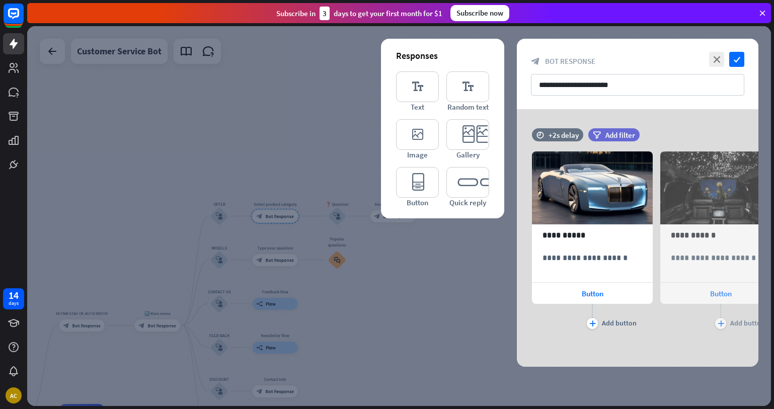
drag, startPoint x: 434, startPoint y: 257, endPoint x: 395, endPoint y: 256, distance: 38.8
click at [395, 256] on div at bounding box center [399, 216] width 744 height 380
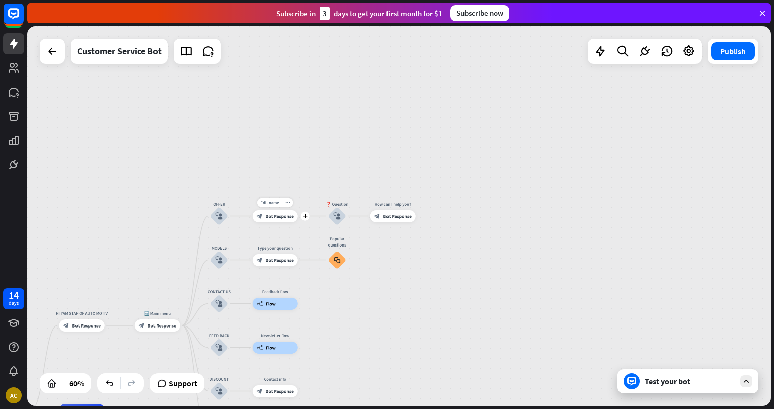
click at [258, 219] on icon "block_bot_response" at bounding box center [259, 216] width 6 height 6
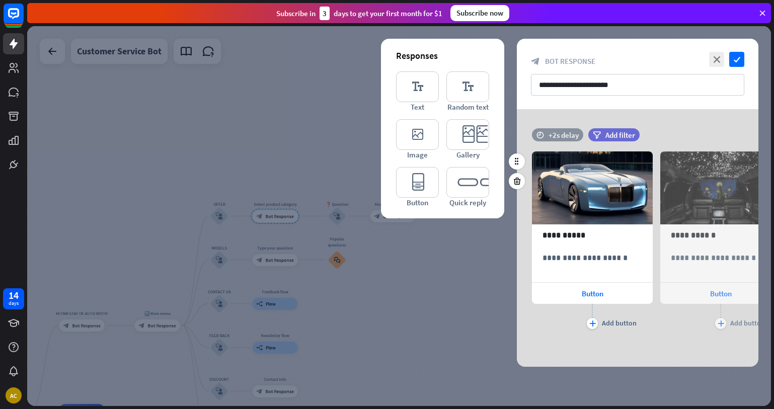
click at [547, 129] on div "time +2s delay" at bounding box center [557, 134] width 51 height 13
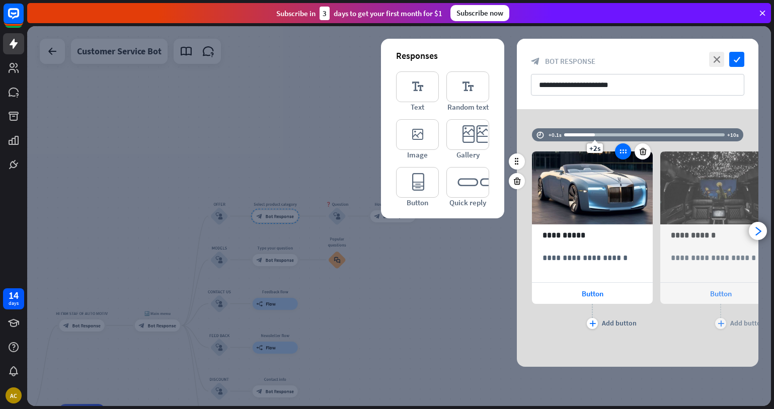
drag, startPoint x: 583, startPoint y: 131, endPoint x: 620, endPoint y: 145, distance: 38.9
click at [620, 145] on div "**********" at bounding box center [638, 234] width 242 height 213
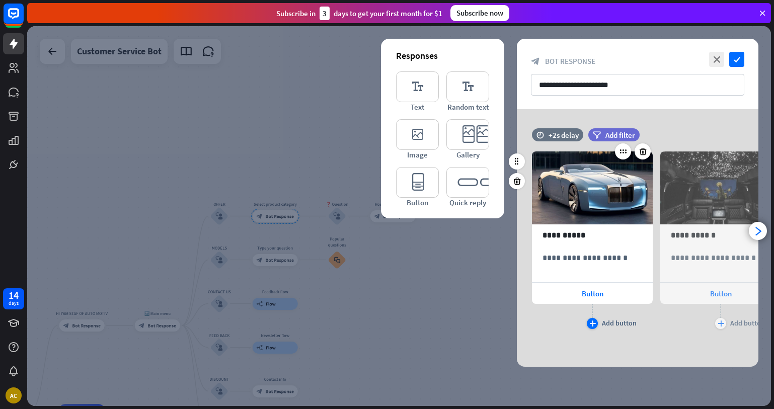
drag, startPoint x: 649, startPoint y: 326, endPoint x: 597, endPoint y: 328, distance: 52.4
click at [597, 328] on div "plus Add button" at bounding box center [592, 316] width 121 height 25
click at [702, 257] on p "**********" at bounding box center [721, 258] width 100 height 13
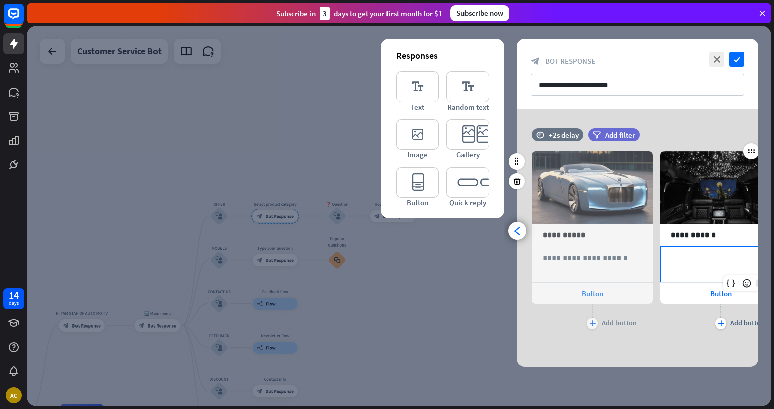
scroll to position [0, 83]
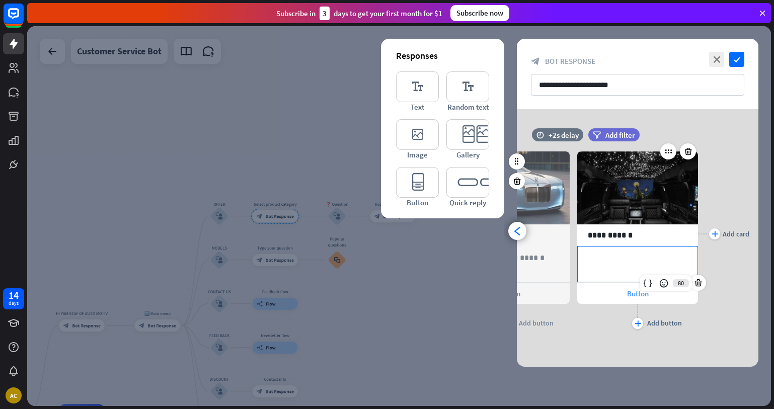
click at [668, 298] on div "Button" at bounding box center [637, 293] width 121 height 21
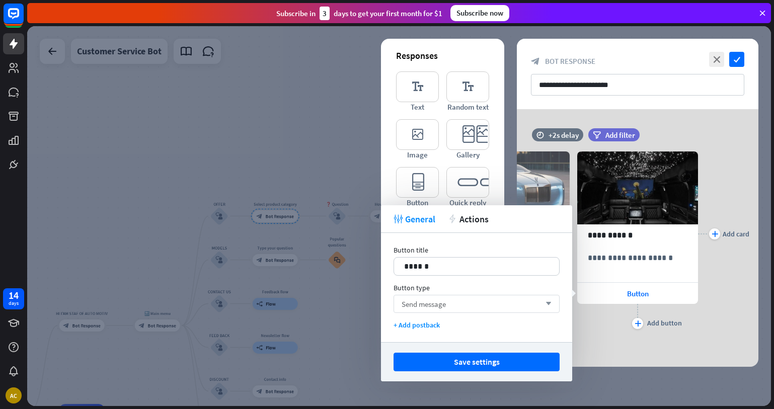
click at [447, 305] on div "Send message arrow_down" at bounding box center [477, 304] width 166 height 18
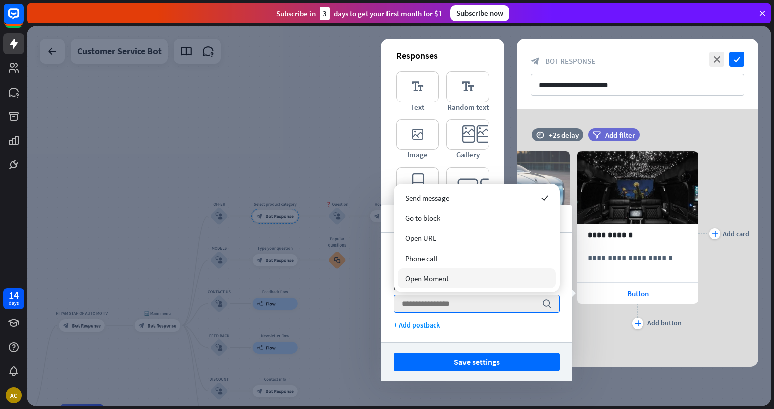
click at [403, 275] on div "Open Moment" at bounding box center [477, 278] width 158 height 20
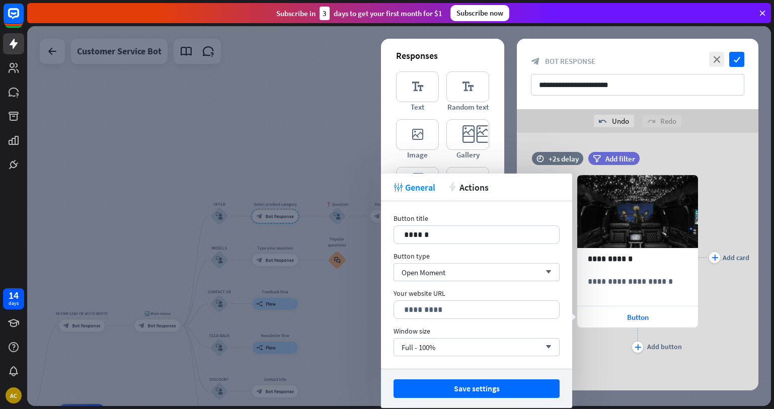
click at [721, 329] on div "plus Add card" at bounding box center [723, 257] width 51 height 195
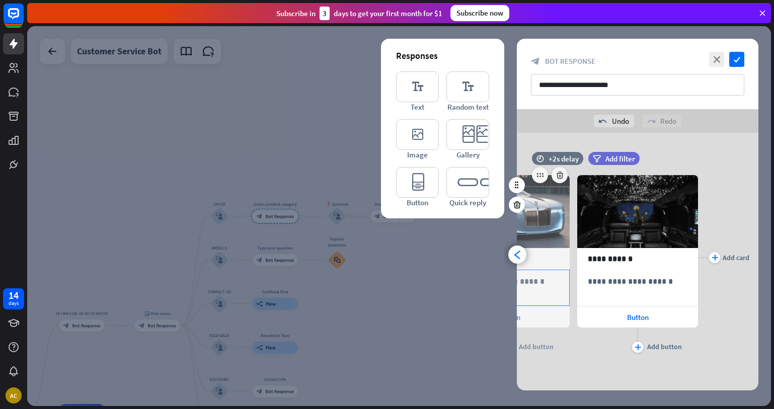
click at [532, 283] on p "**********" at bounding box center [510, 281] width 100 height 13
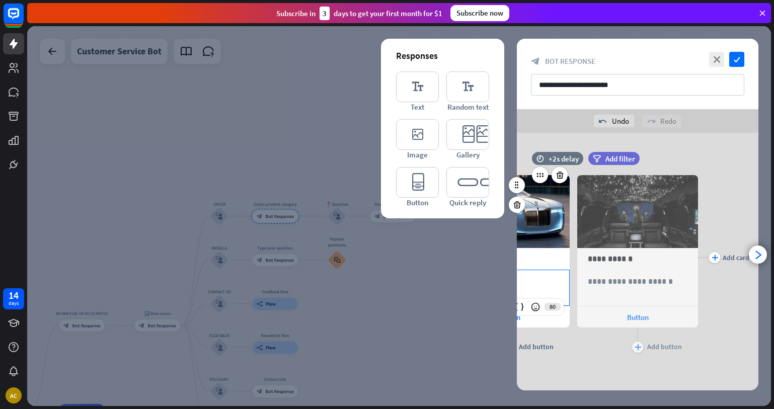
scroll to position [0, 0]
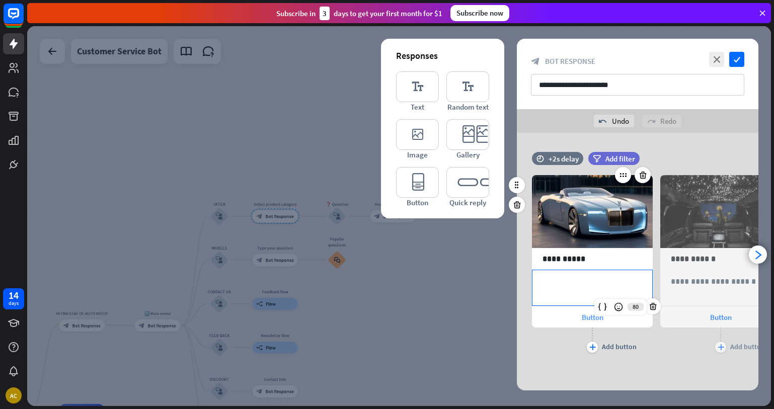
click at [555, 313] on div "Button" at bounding box center [592, 317] width 121 height 21
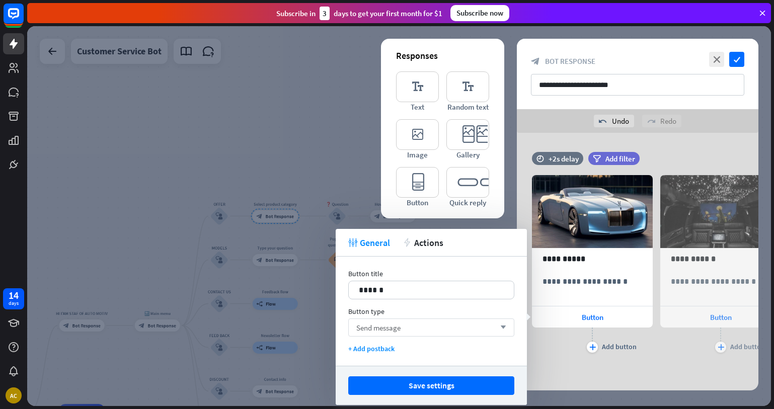
click at [420, 322] on div "Send message arrow_down" at bounding box center [431, 328] width 166 height 18
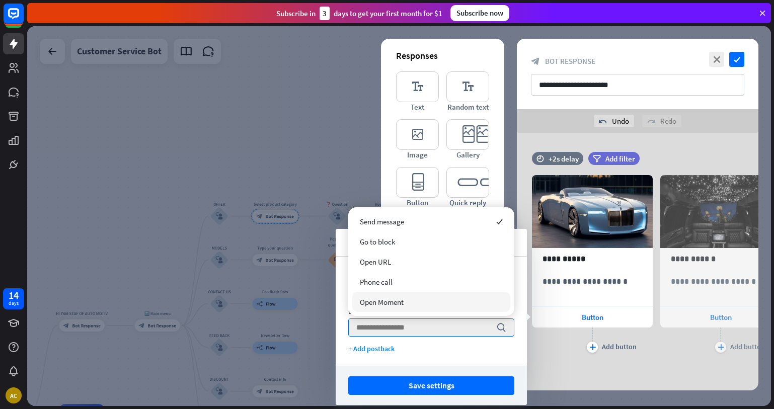
click at [422, 304] on div "Open Moment" at bounding box center [431, 302] width 158 height 20
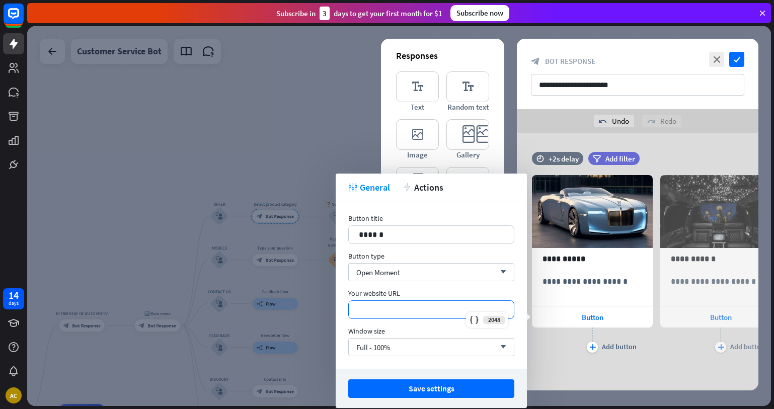
click at [400, 311] on p "*********" at bounding box center [431, 310] width 145 height 13
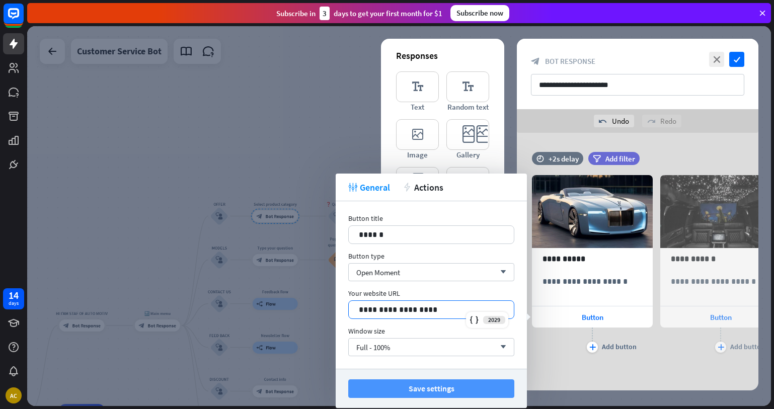
click at [390, 388] on button "Save settings" at bounding box center [431, 389] width 166 height 19
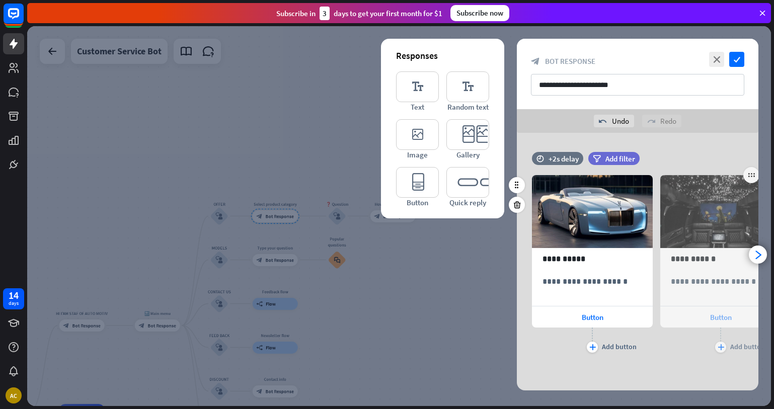
click at [723, 321] on span "Button" at bounding box center [721, 318] width 22 height 10
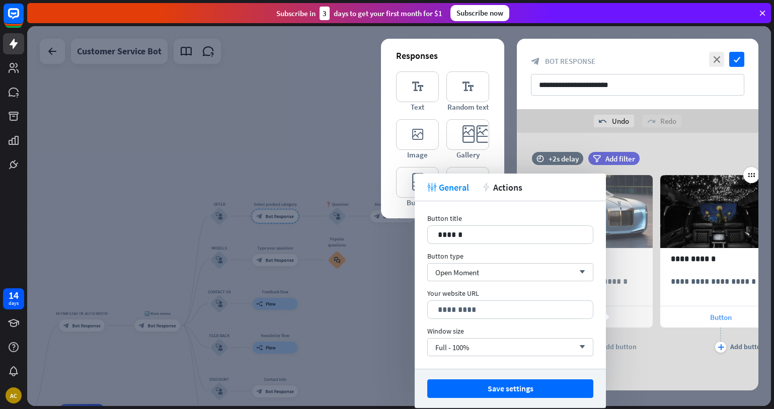
scroll to position [0, 83]
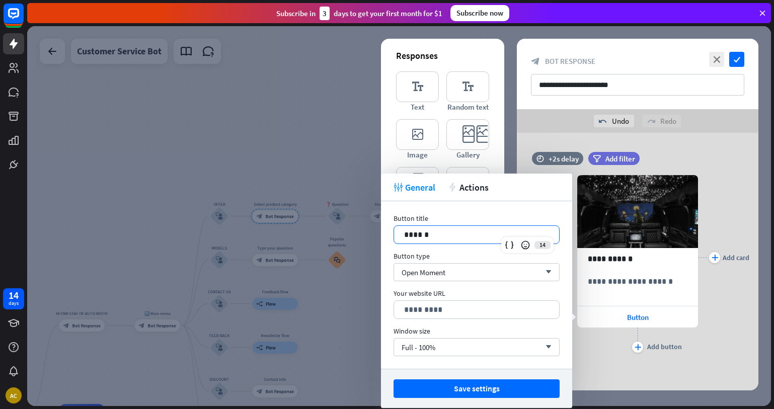
click at [438, 229] on p "******" at bounding box center [476, 235] width 145 height 13
click at [451, 271] on div "Open Moment arrow_down" at bounding box center [477, 272] width 166 height 18
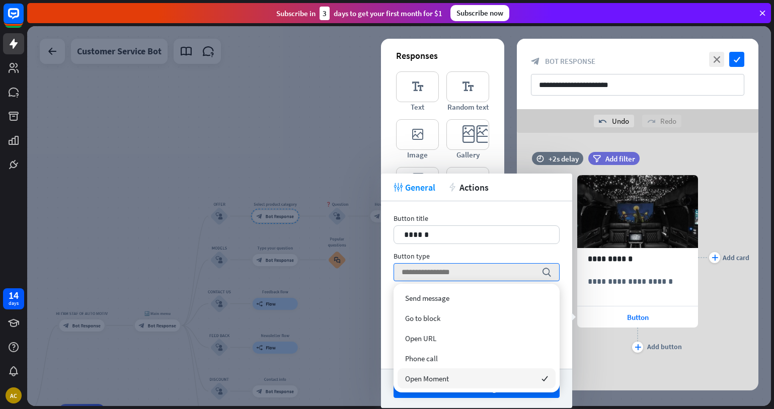
click at [436, 379] on span "Open Moment" at bounding box center [427, 379] width 44 height 10
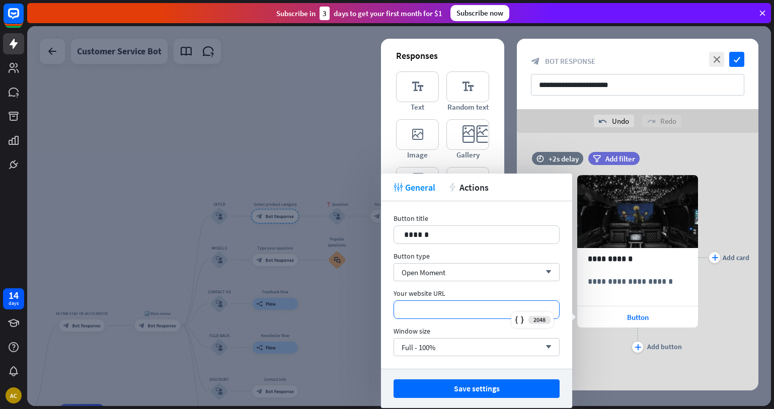
click at [440, 306] on p "*********" at bounding box center [476, 310] width 145 height 13
click at [449, 263] on div "Button type Open Moment arrow_down" at bounding box center [477, 267] width 166 height 30
click at [452, 267] on div "Open Moment arrow_down" at bounding box center [477, 272] width 166 height 18
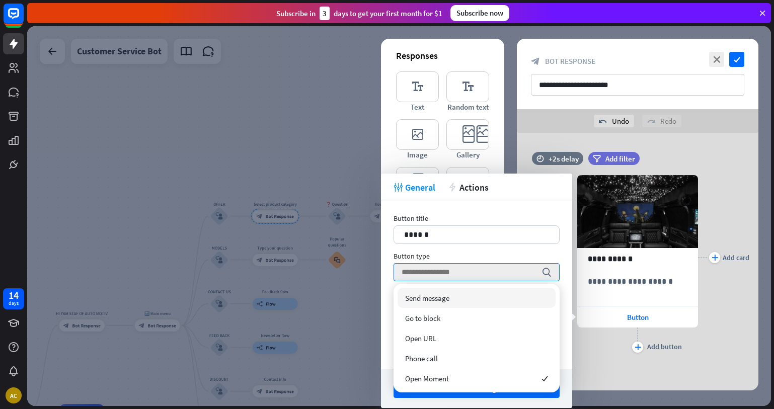
click at [429, 298] on span "Send message" at bounding box center [427, 298] width 44 height 10
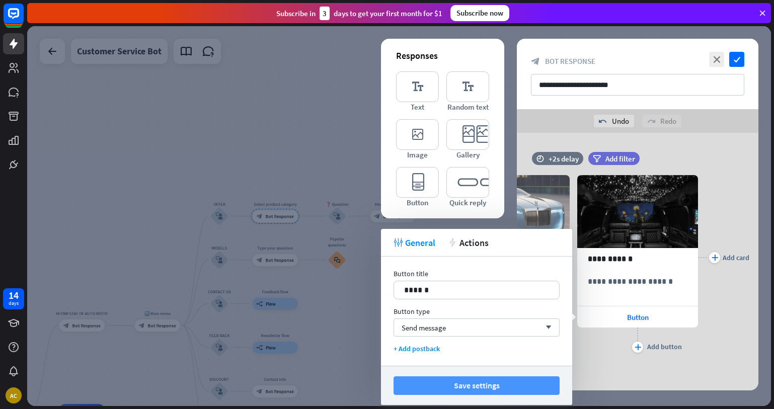
click at [515, 383] on button "Save settings" at bounding box center [477, 385] width 166 height 19
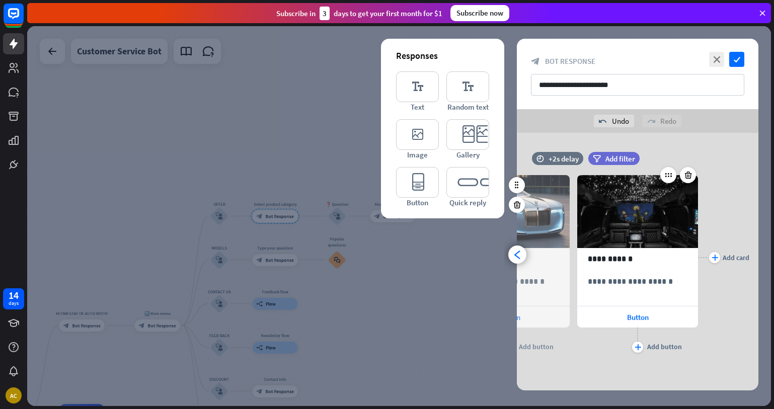
drag, startPoint x: 575, startPoint y: 340, endPoint x: 622, endPoint y: 333, distance: 47.9
click at [622, 333] on div "**********" at bounding box center [638, 257] width 242 height 195
click at [743, 49] on div "**********" at bounding box center [638, 74] width 242 height 70
click at [736, 55] on icon "check" at bounding box center [736, 59] width 15 height 15
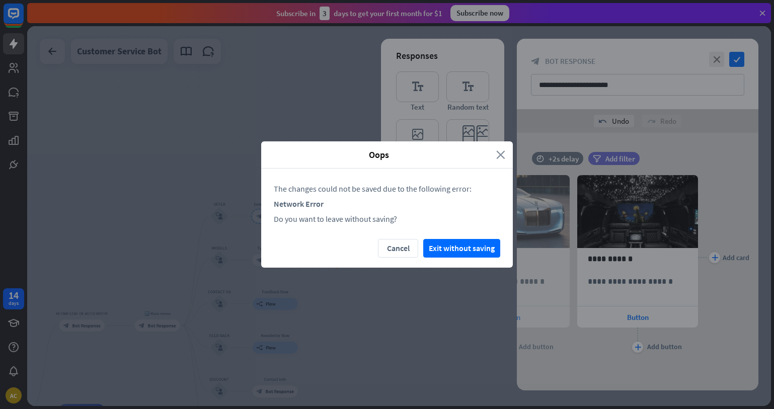
click at [503, 155] on icon "close" at bounding box center [500, 155] width 9 height 12
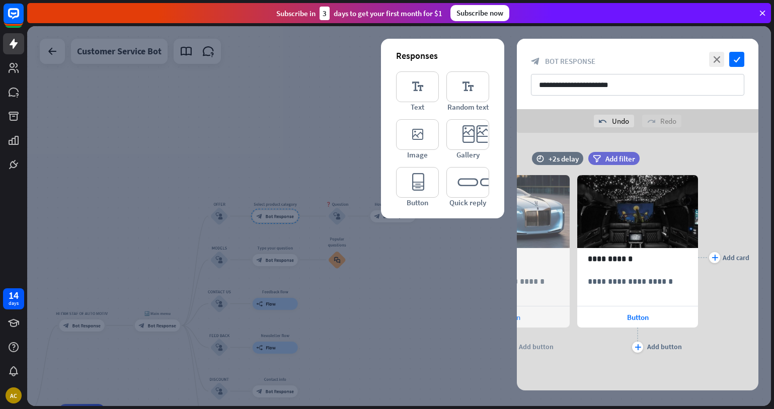
click at [400, 273] on div at bounding box center [399, 216] width 744 height 380
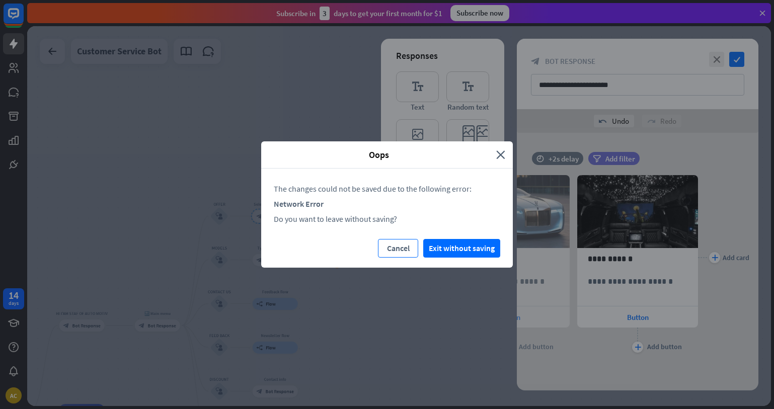
click at [405, 243] on button "Cancel" at bounding box center [398, 248] width 40 height 19
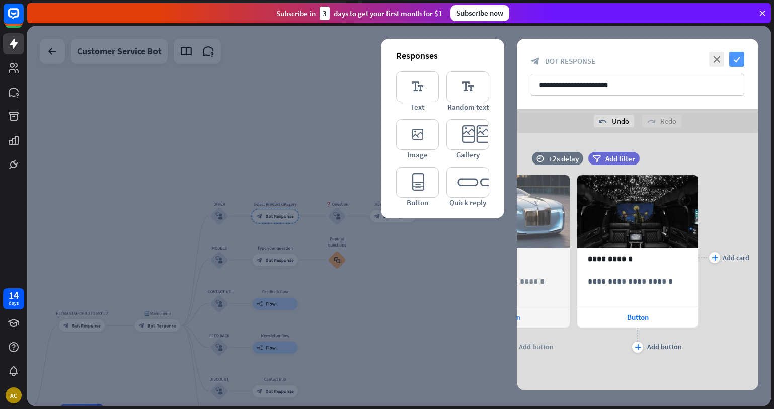
click at [740, 61] on icon "check" at bounding box center [736, 59] width 15 height 15
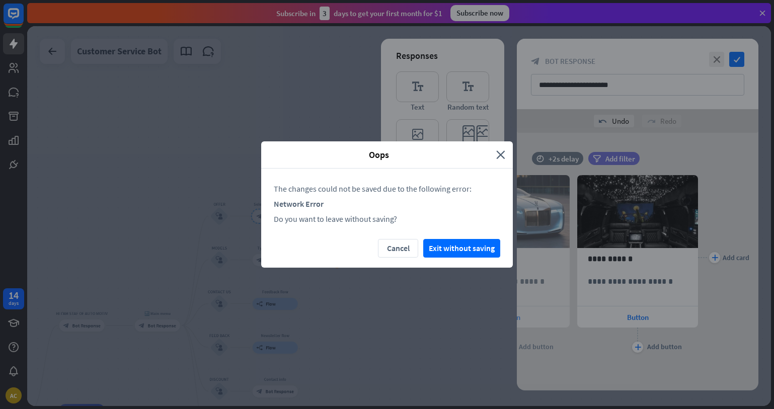
click at [495, 154] on div "Oops" at bounding box center [383, 155] width 228 height 12
click at [498, 150] on icon "close" at bounding box center [500, 155] width 9 height 12
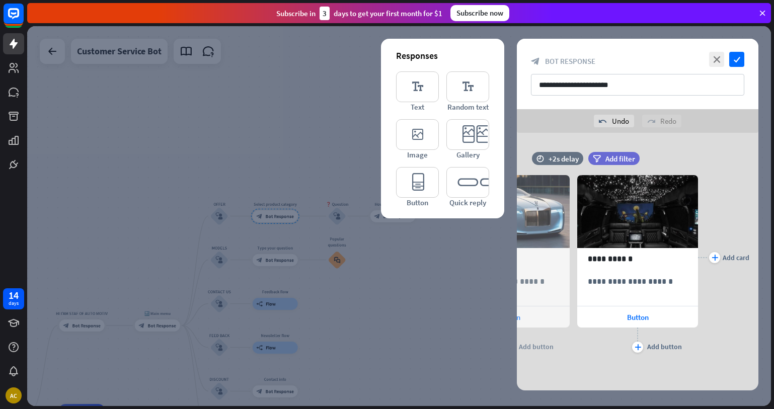
click at [262, 273] on div at bounding box center [399, 216] width 744 height 380
